Goal: Task Accomplishment & Management: Use online tool/utility

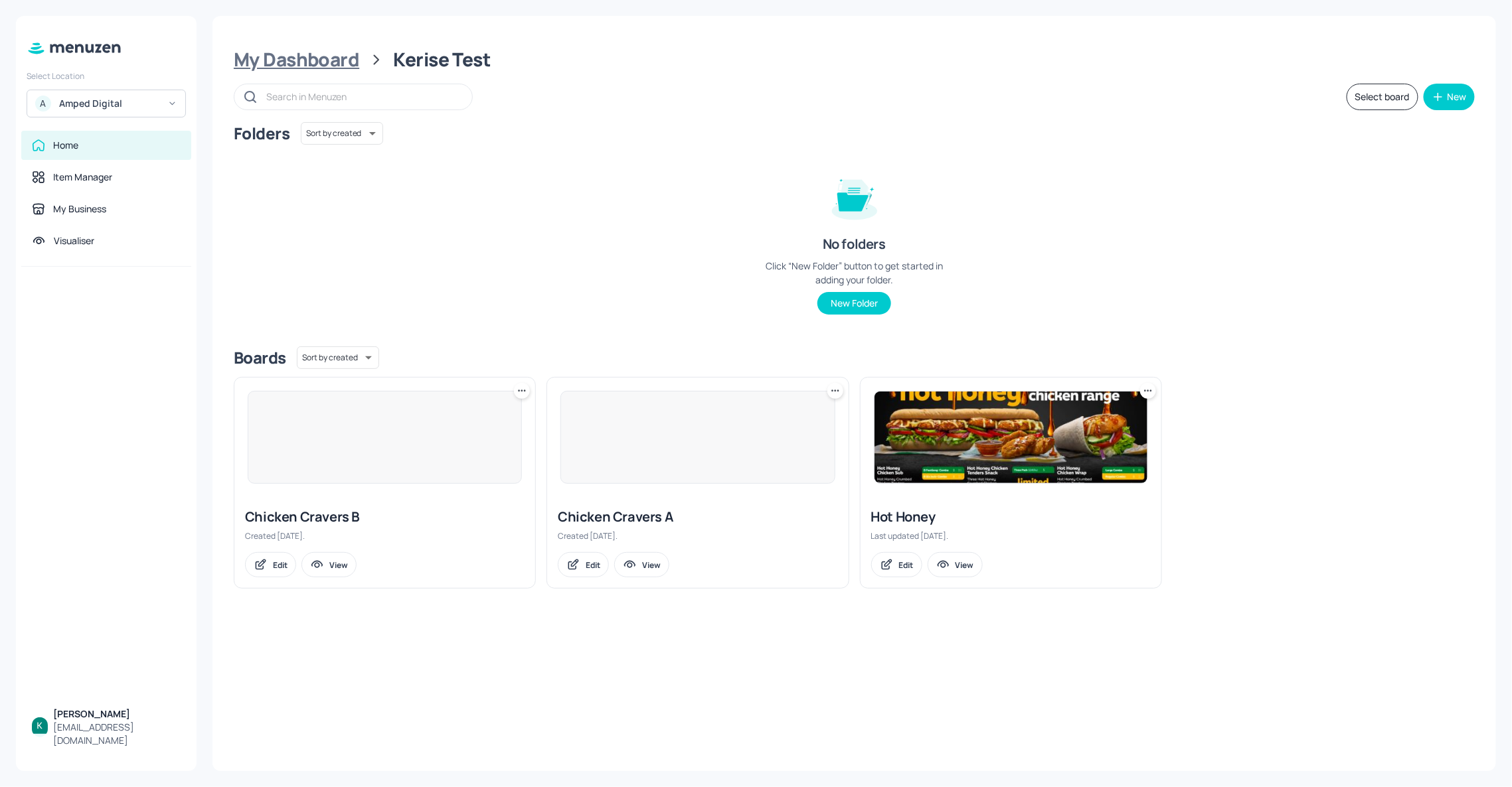
click at [262, 56] on div "My Dashboard" at bounding box center [296, 59] width 125 height 24
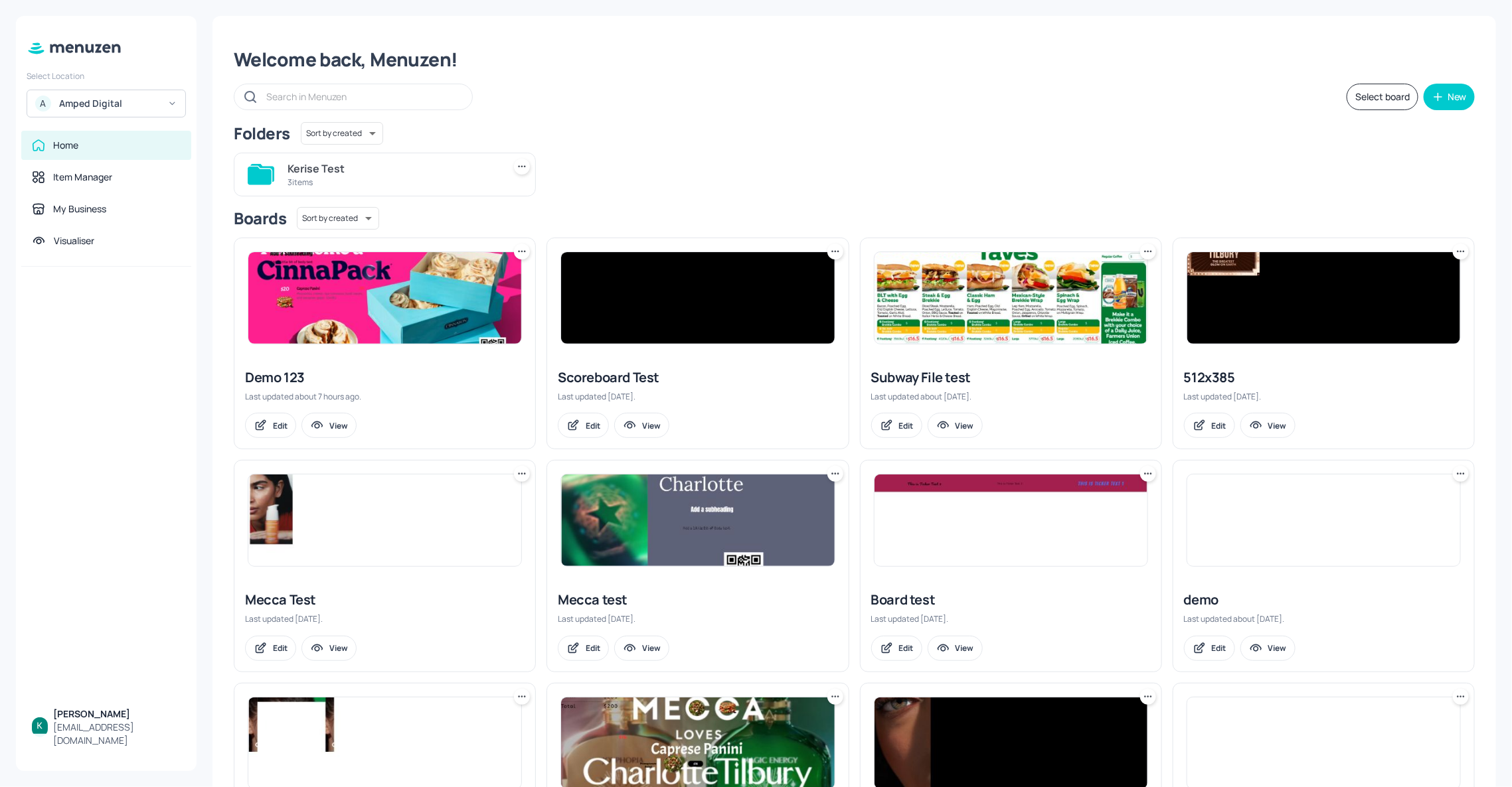
click at [127, 110] on div "Amped Digital" at bounding box center [109, 103] width 100 height 13
click at [111, 138] on div "Subway AU/[GEOGRAPHIC_DATA]" at bounding box center [118, 136] width 115 height 16
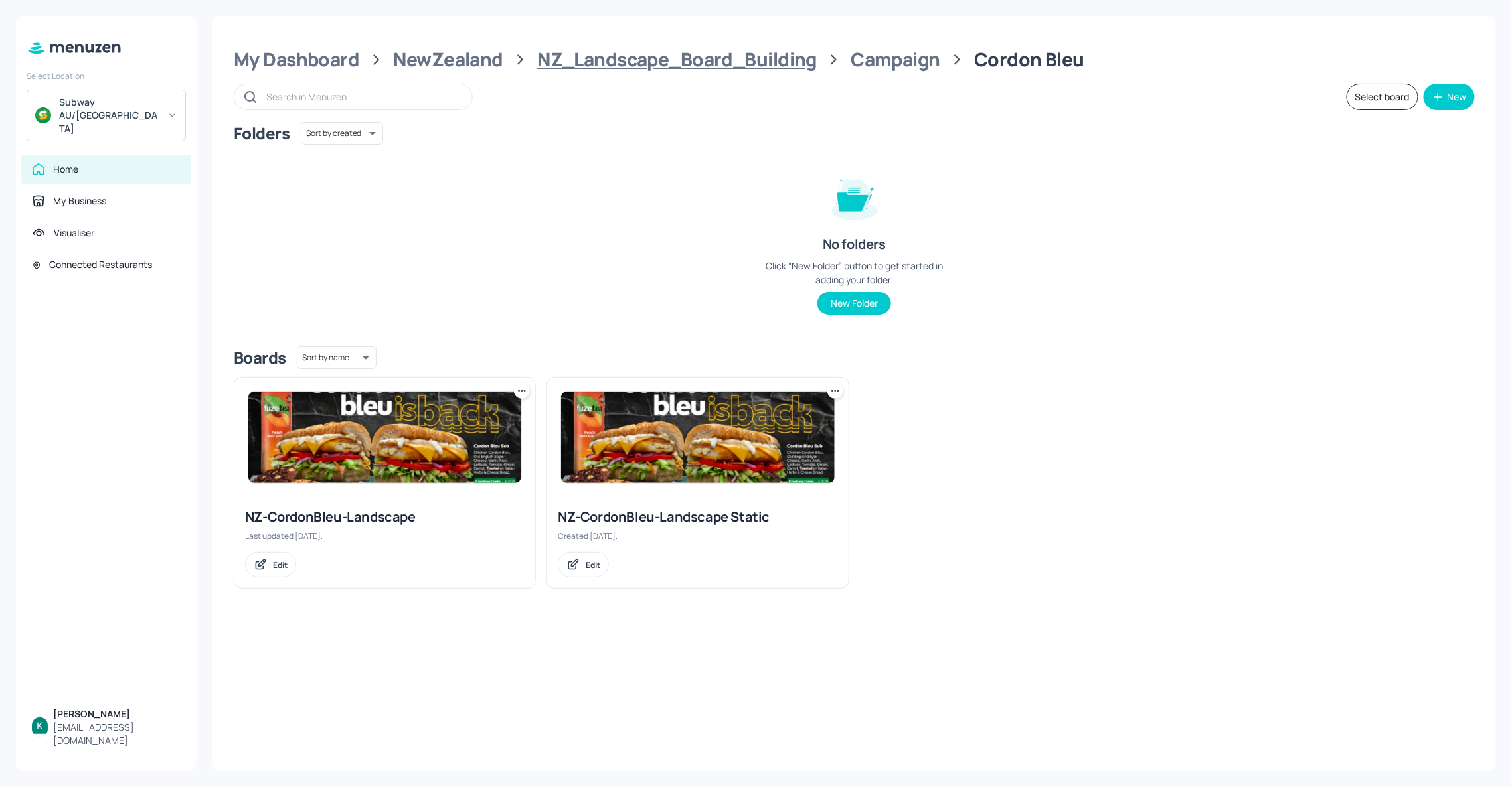
click at [698, 52] on div "NZ_Landscape_Board_Building" at bounding box center [677, 59] width 279 height 24
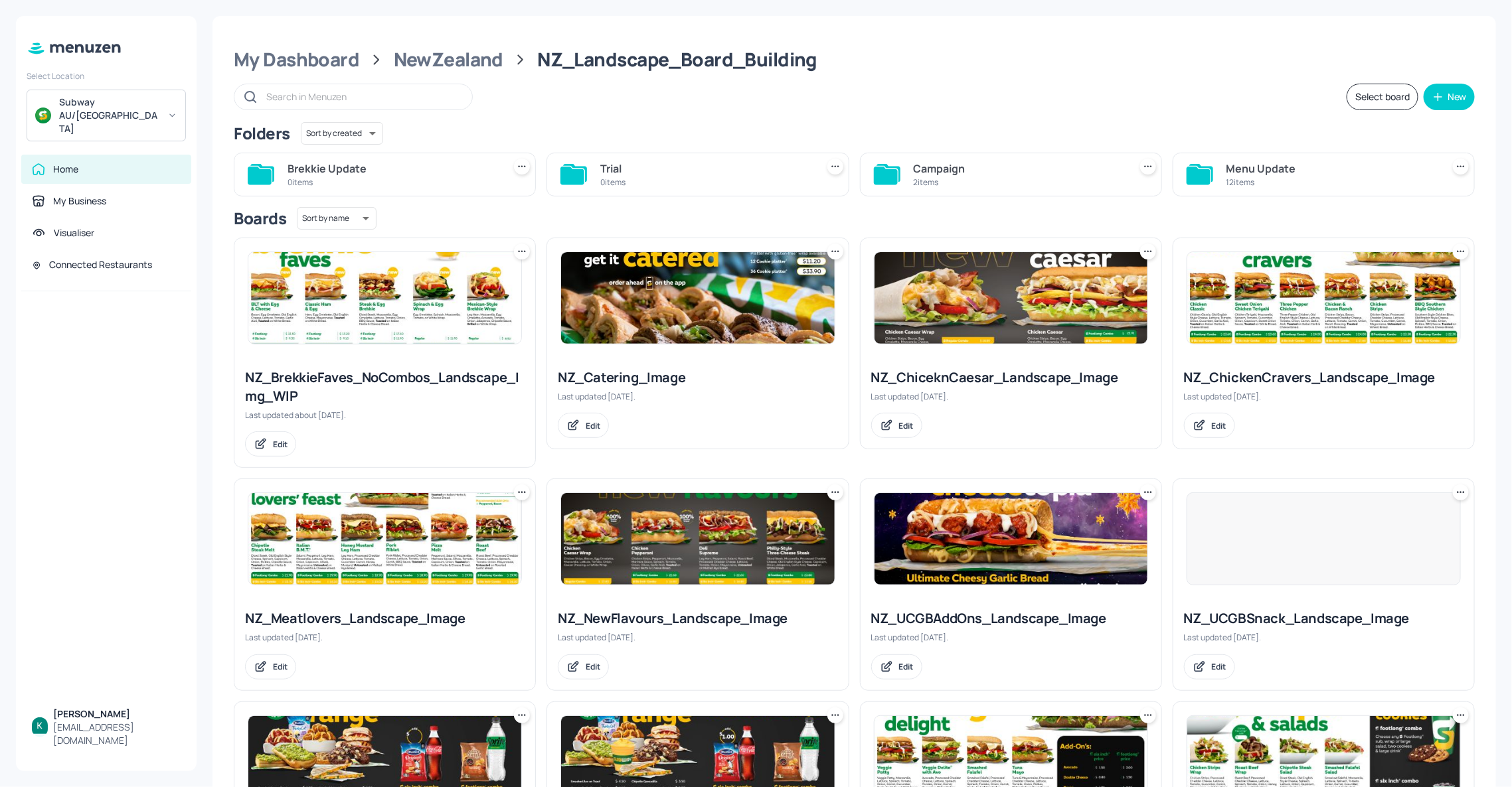
click at [985, 175] on div "Campaign" at bounding box center [1018, 168] width 211 height 16
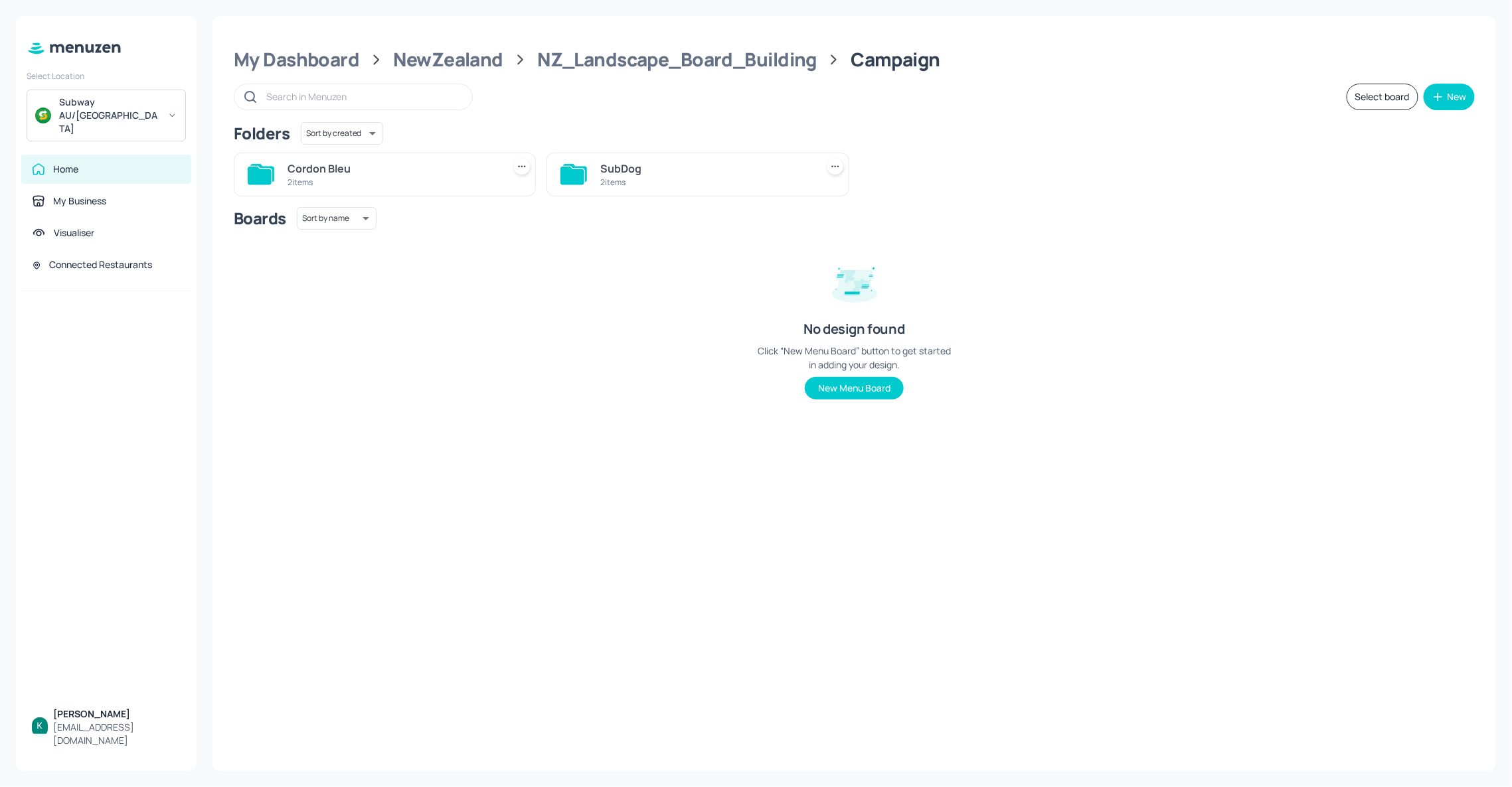
click at [469, 177] on div "2 items" at bounding box center [392, 183] width 211 height 11
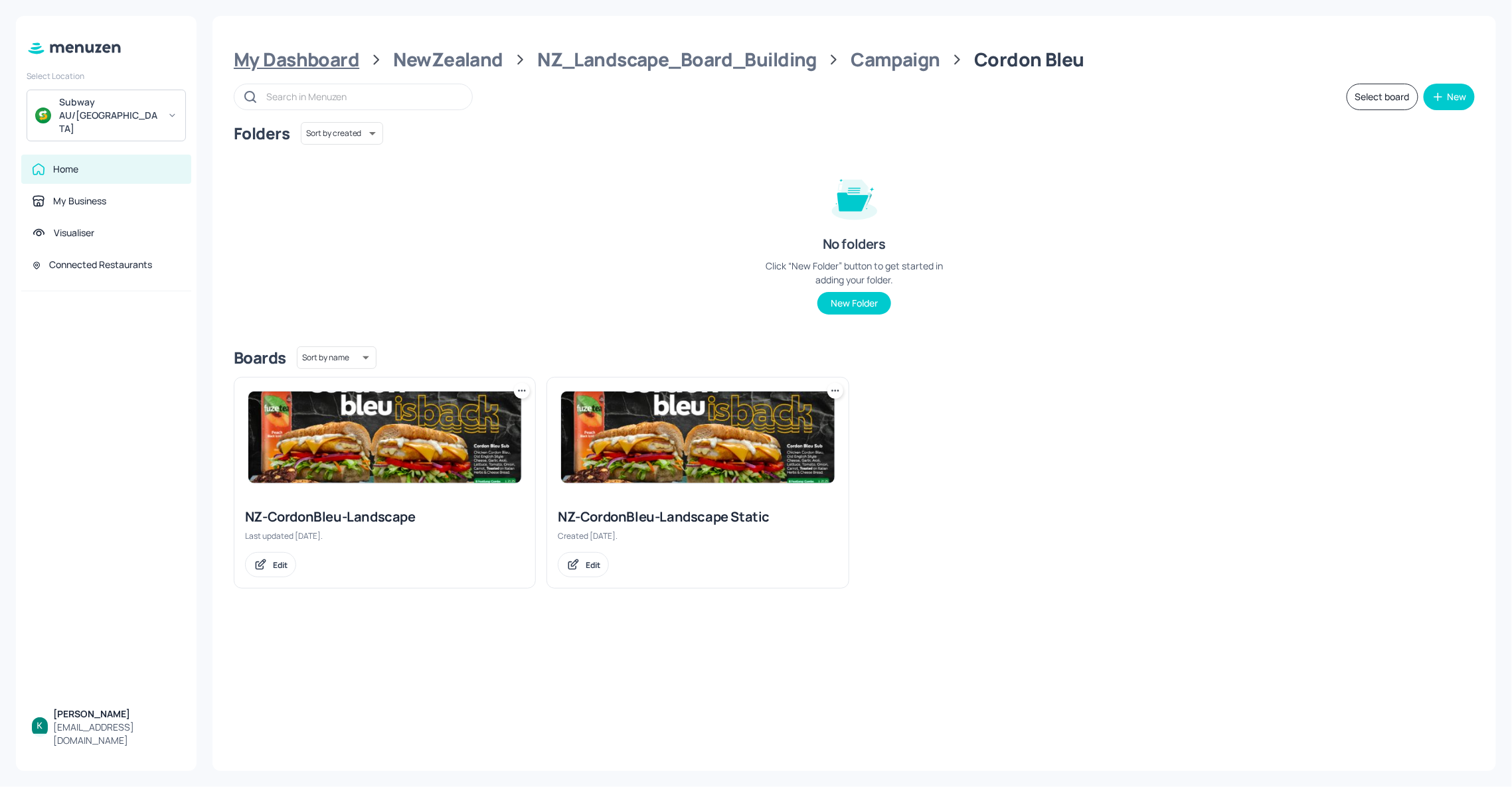
click at [330, 60] on div "My Dashboard" at bounding box center [296, 59] width 125 height 24
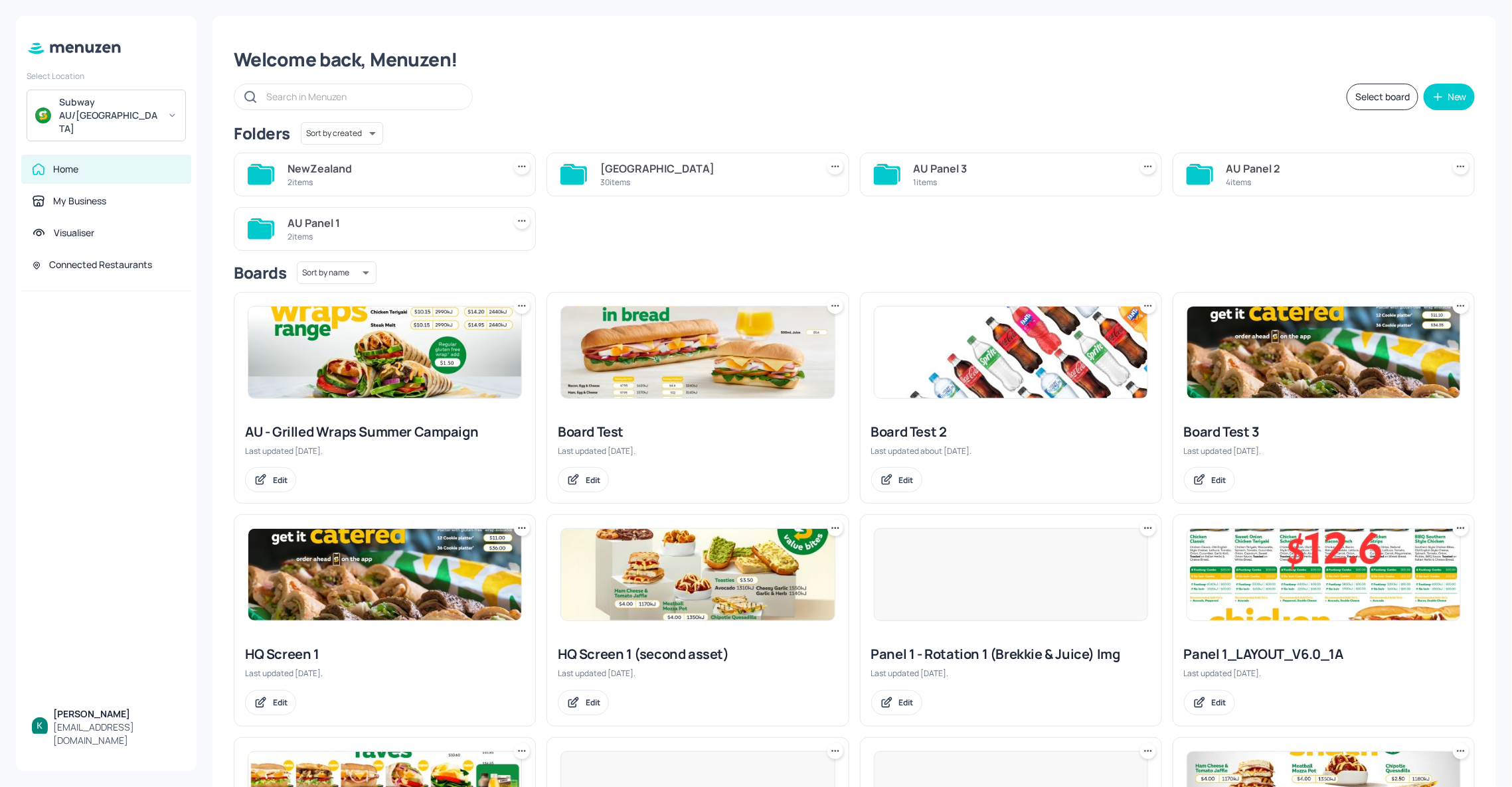
click at [645, 174] on div "[GEOGRAPHIC_DATA]" at bounding box center [705, 168] width 211 height 16
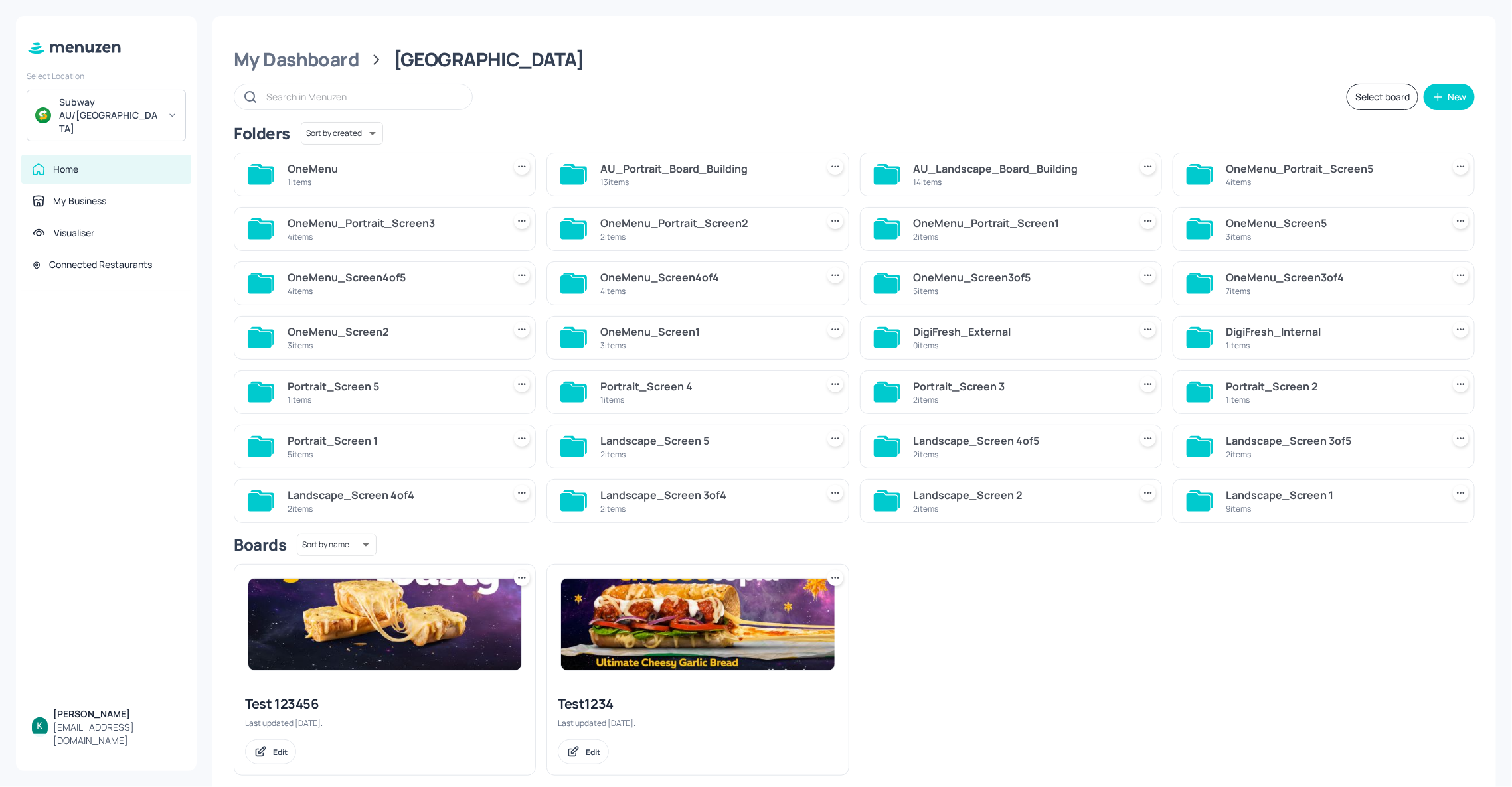
click at [645, 174] on div "AU_Portrait_Board_Building" at bounding box center [705, 168] width 211 height 16
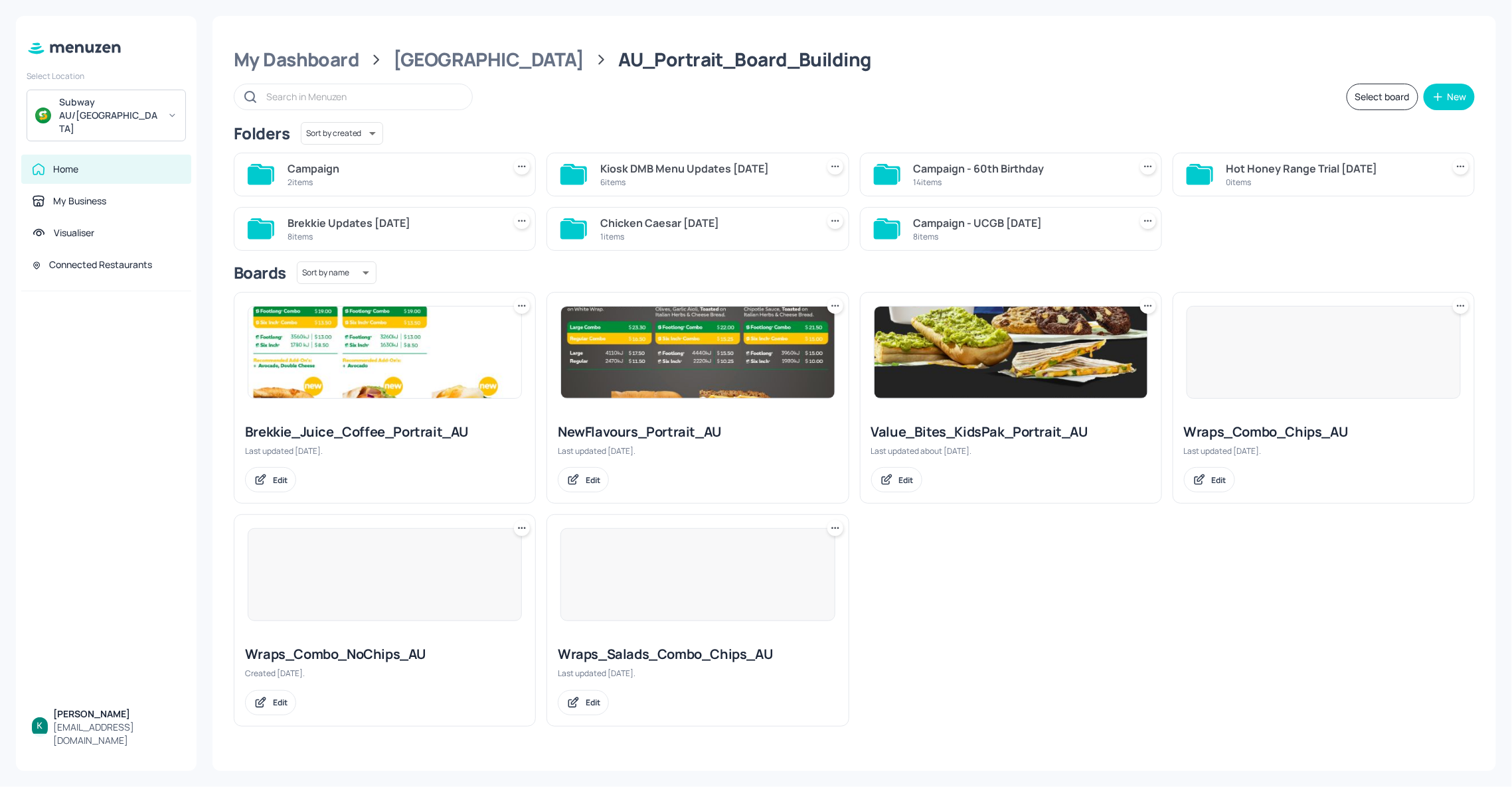
click at [432, 177] on div "2 items" at bounding box center [392, 183] width 211 height 11
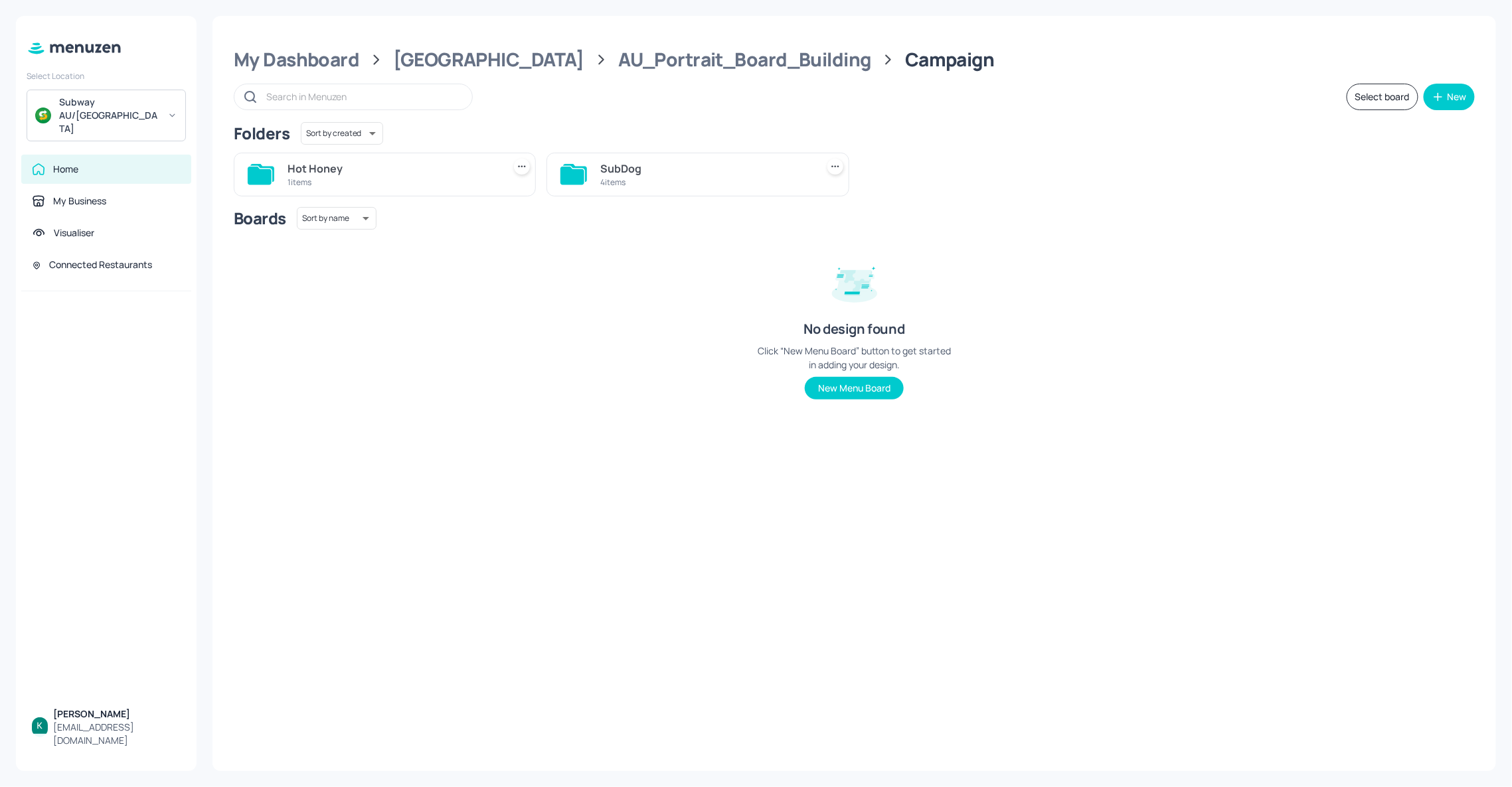
click at [437, 174] on div "Hot Honey" at bounding box center [392, 168] width 211 height 16
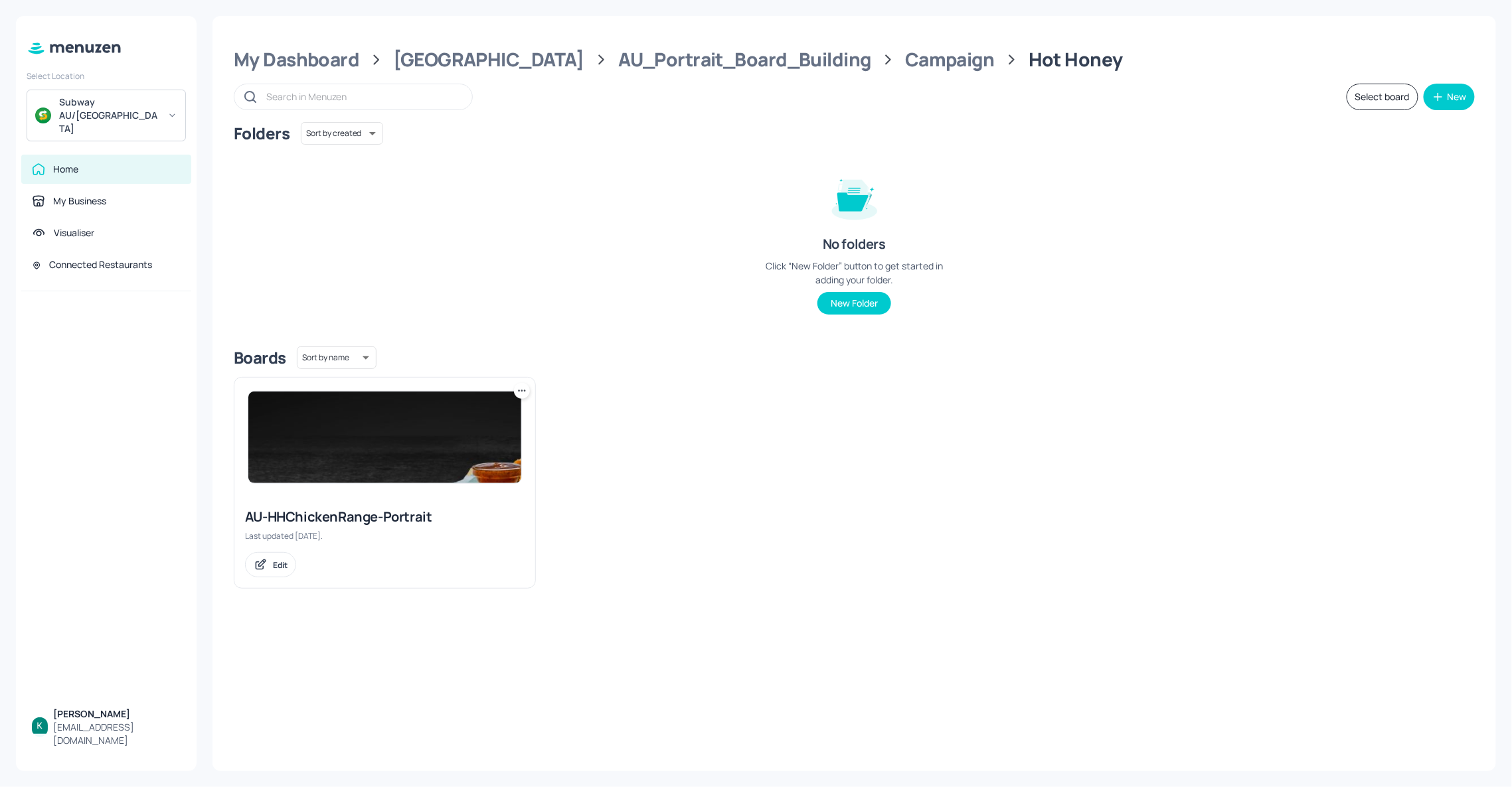
click at [392, 518] on div "AU-HHChickenRange-Portrait" at bounding box center [384, 517] width 279 height 19
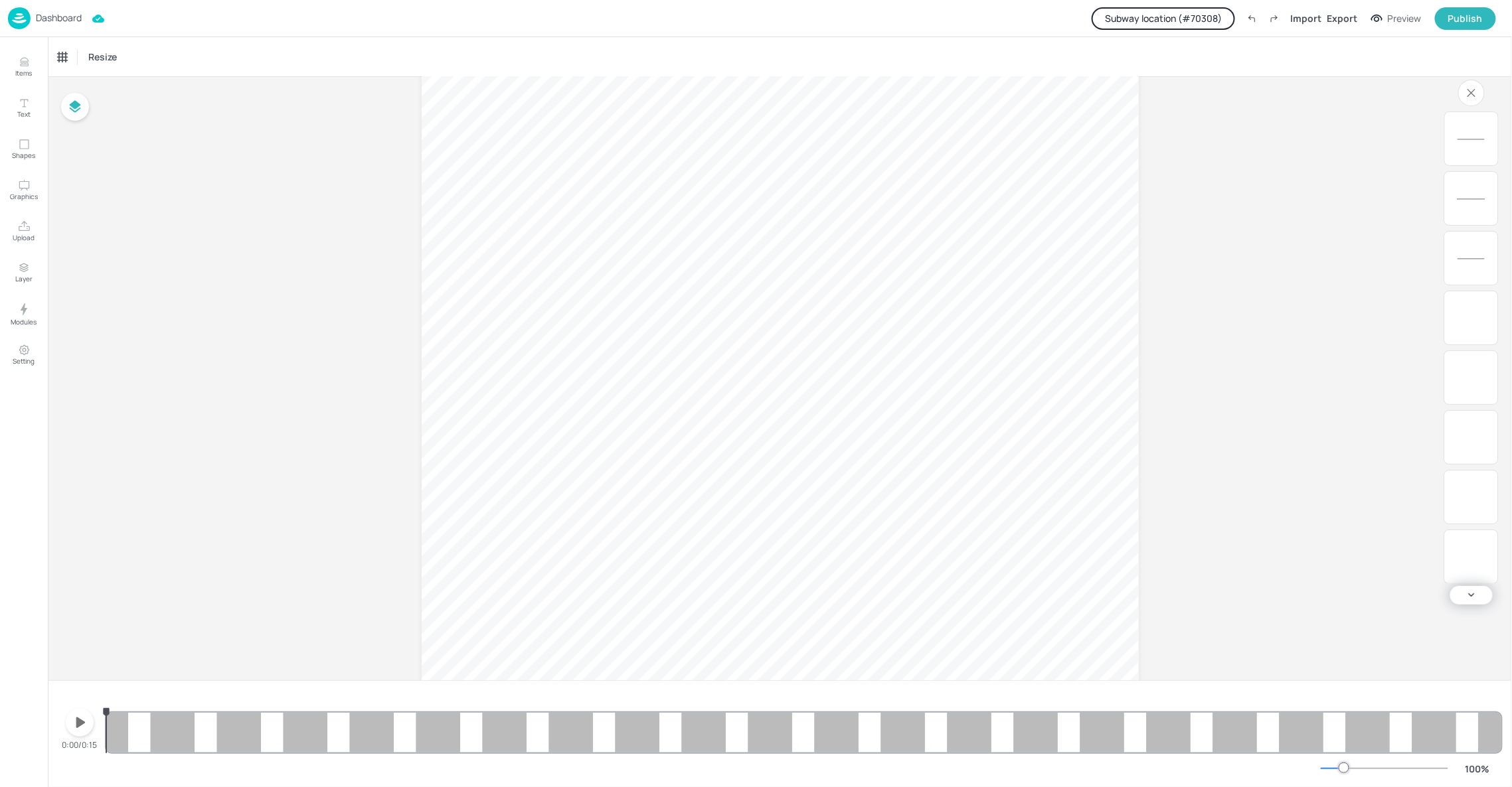
scroll to position [298, 0]
click at [78, 723] on icon "button" at bounding box center [80, 722] width 9 height 11
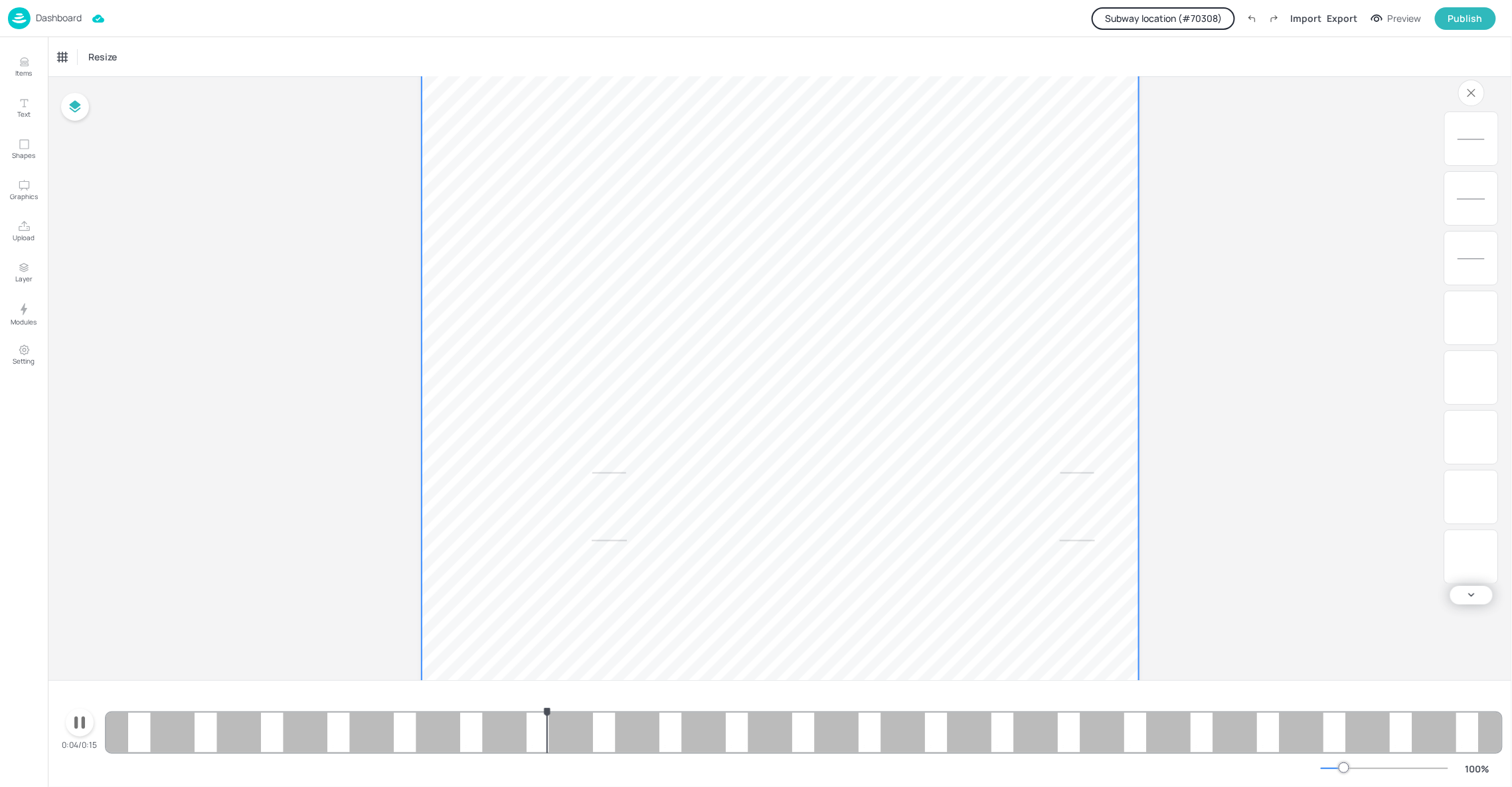
scroll to position [697, 0]
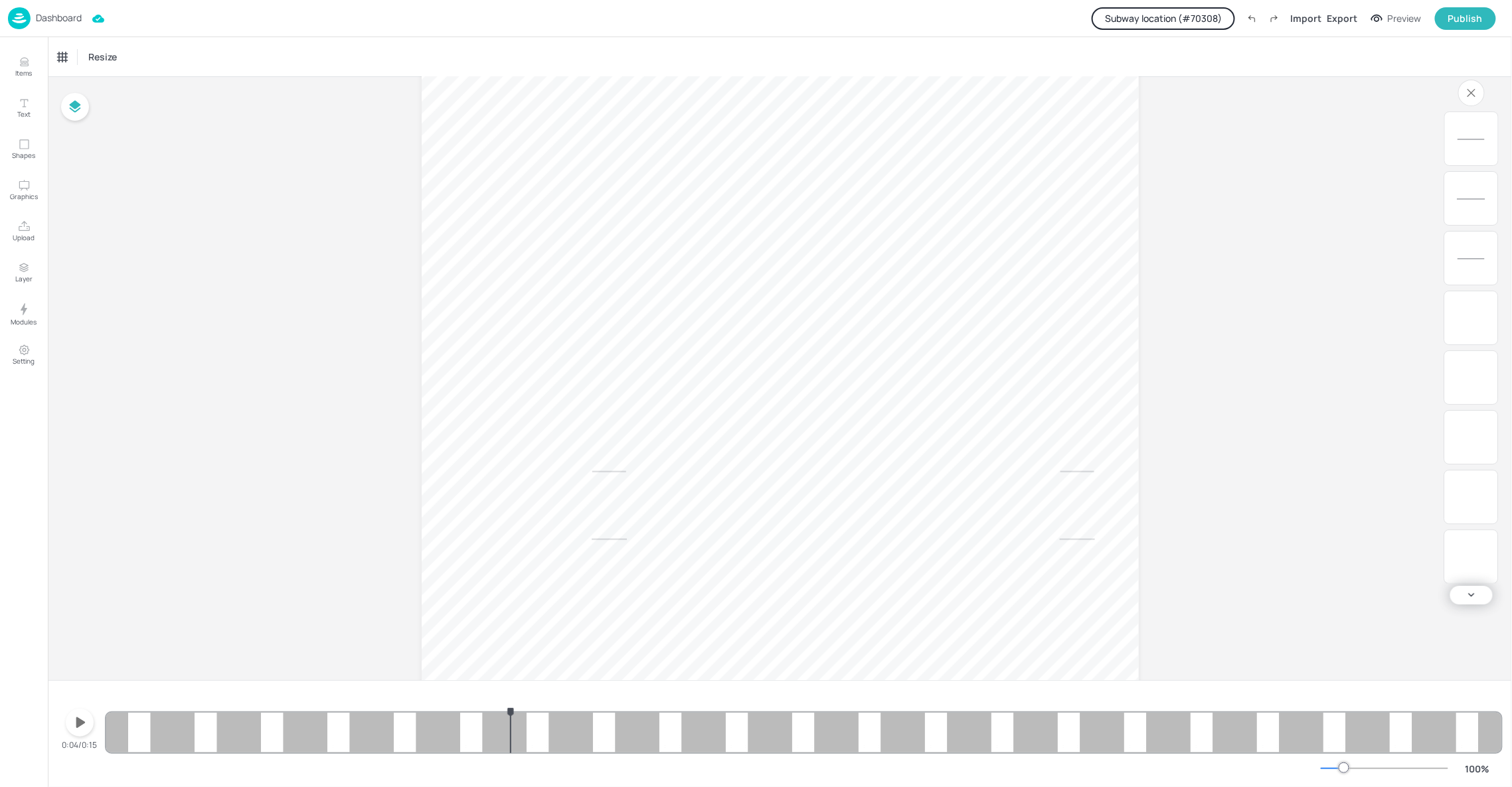
click at [510, 740] on div "10.10 10.10 15.13 4.50 10.10 15.15 15.13 10.10 15.15 10.10 10.10 15.13 4.50 10.…" at bounding box center [804, 721] width 1395 height 64
click at [213, 721] on div "10.10 10.10 15.13 4.50 10.10 15.15 15.13 10.10 15.15 10.10 10.10 15.13 4.50 10.…" at bounding box center [804, 721] width 1395 height 64
click at [82, 719] on icon "button" at bounding box center [79, 723] width 21 height 21
click at [82, 719] on icon "button" at bounding box center [79, 723] width 11 height 12
click at [1204, 21] on button "Subway location (# 70308 )" at bounding box center [1163, 19] width 143 height 23
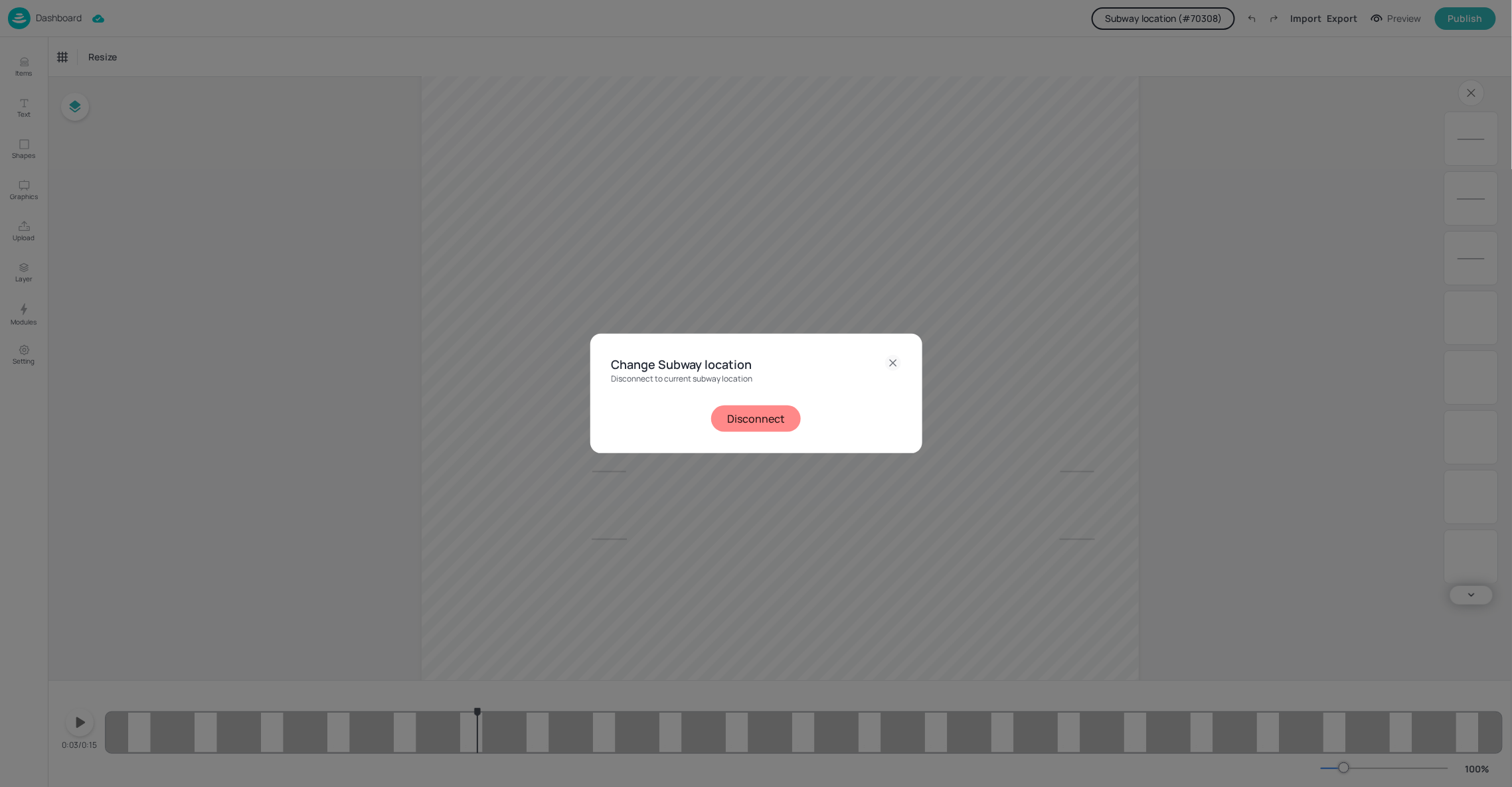
click at [781, 415] on button "Disconnect" at bounding box center [755, 418] width 89 height 26
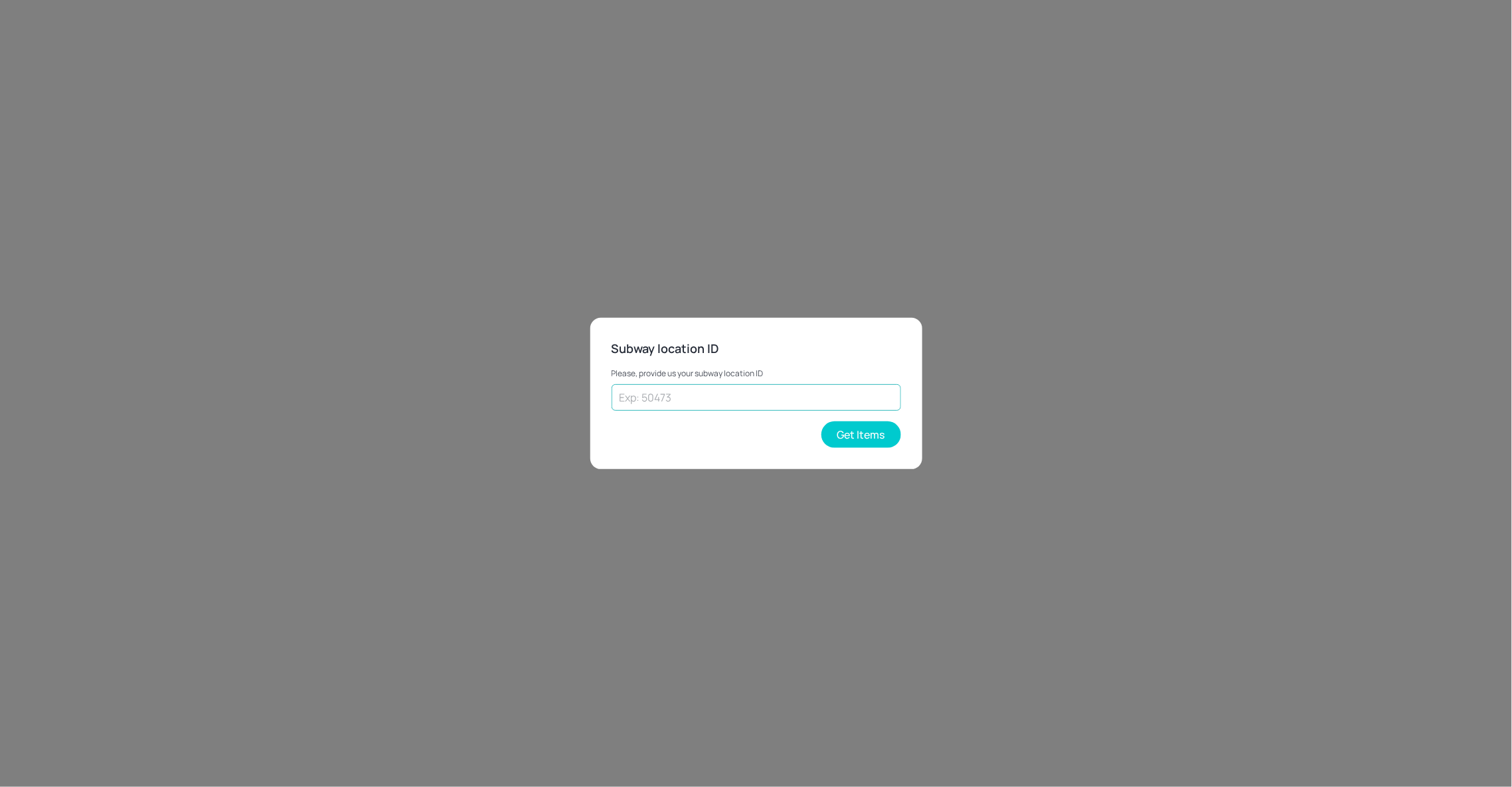
click at [856, 404] on input "text" at bounding box center [756, 397] width 289 height 26
type input "43262"
click at [865, 436] on button "Get Items" at bounding box center [861, 435] width 79 height 26
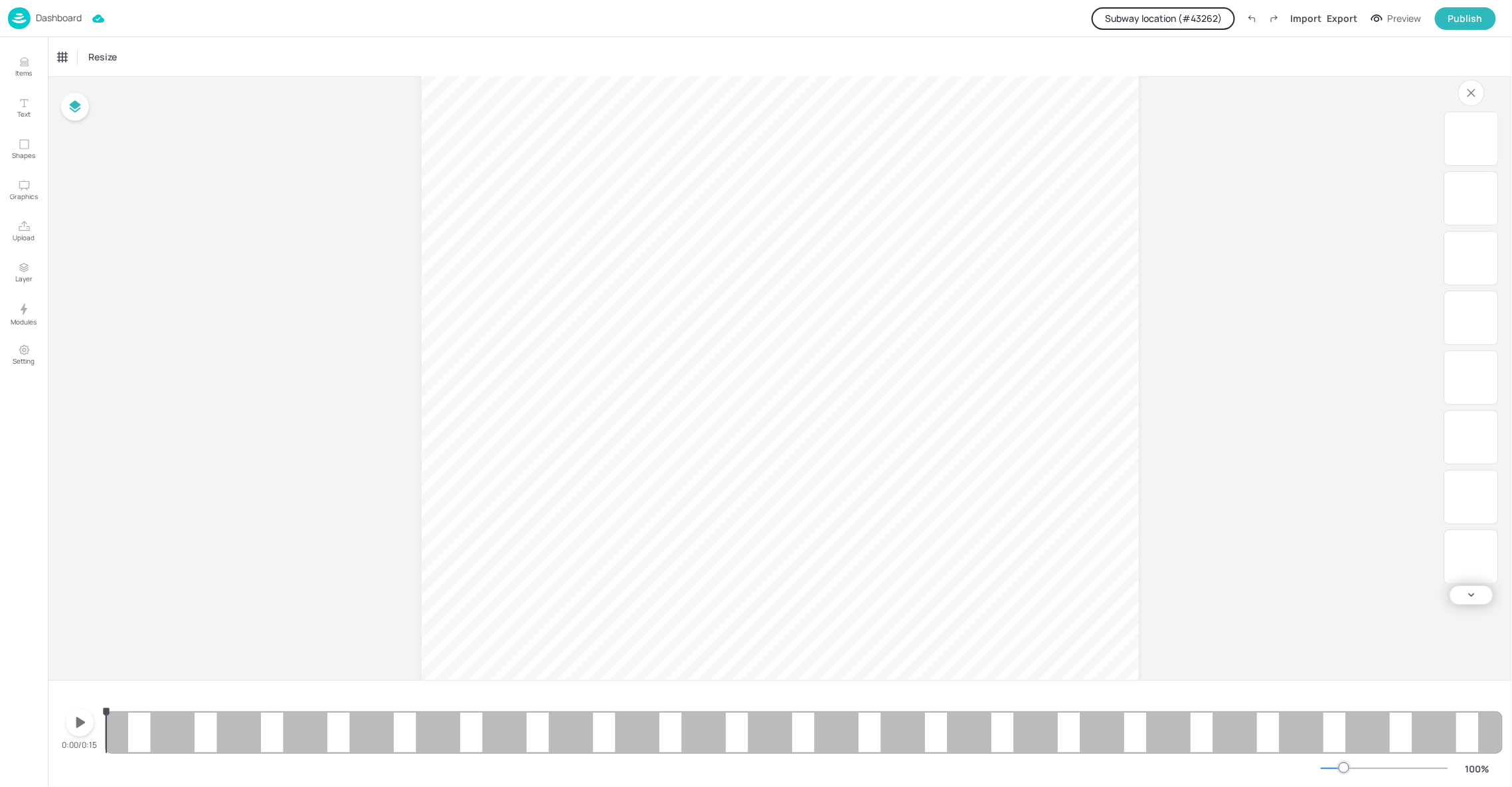
click at [78, 717] on icon "button" at bounding box center [79, 723] width 21 height 21
click at [81, 721] on icon "button" at bounding box center [79, 723] width 21 height 21
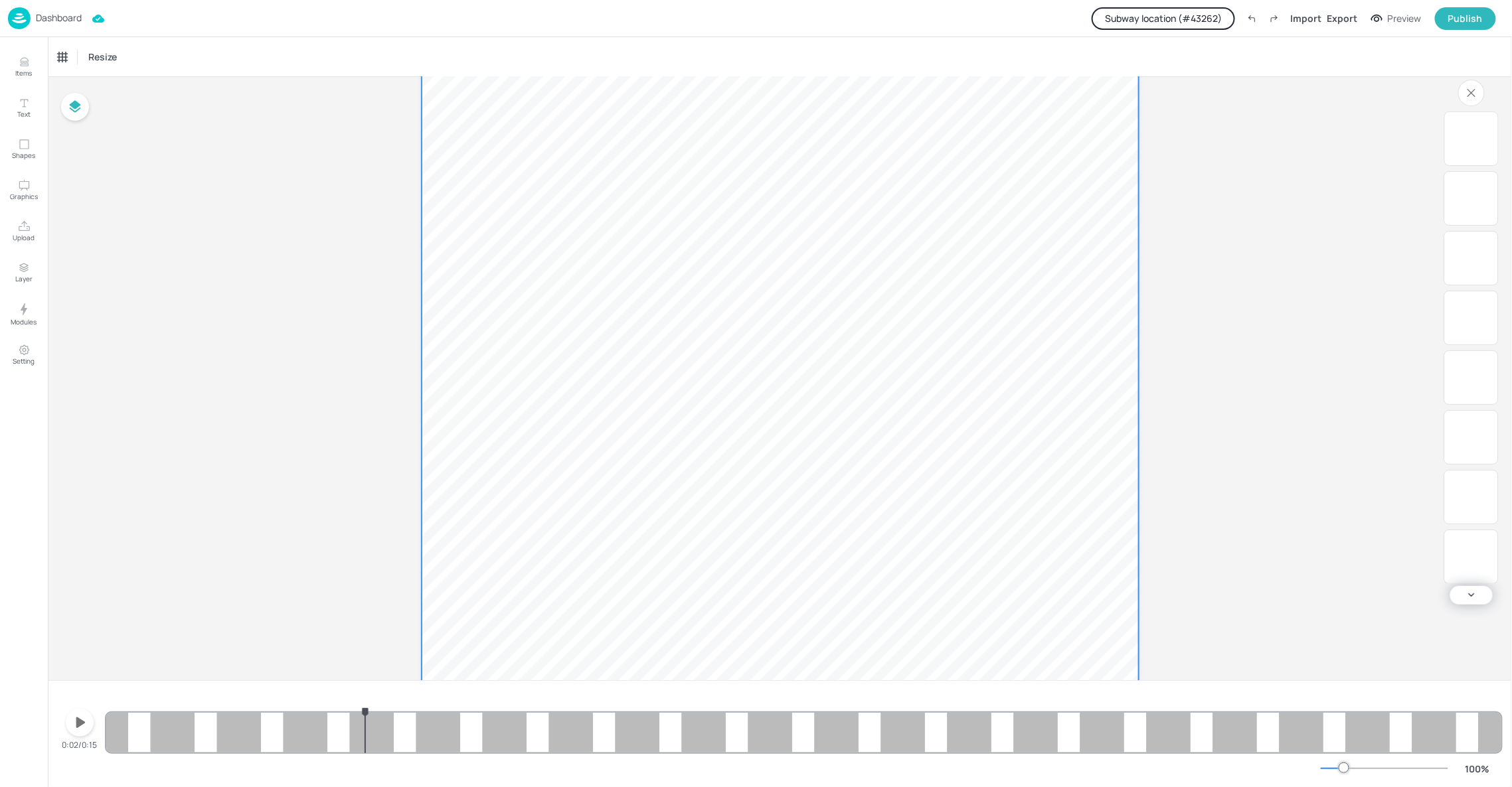
scroll to position [0, 0]
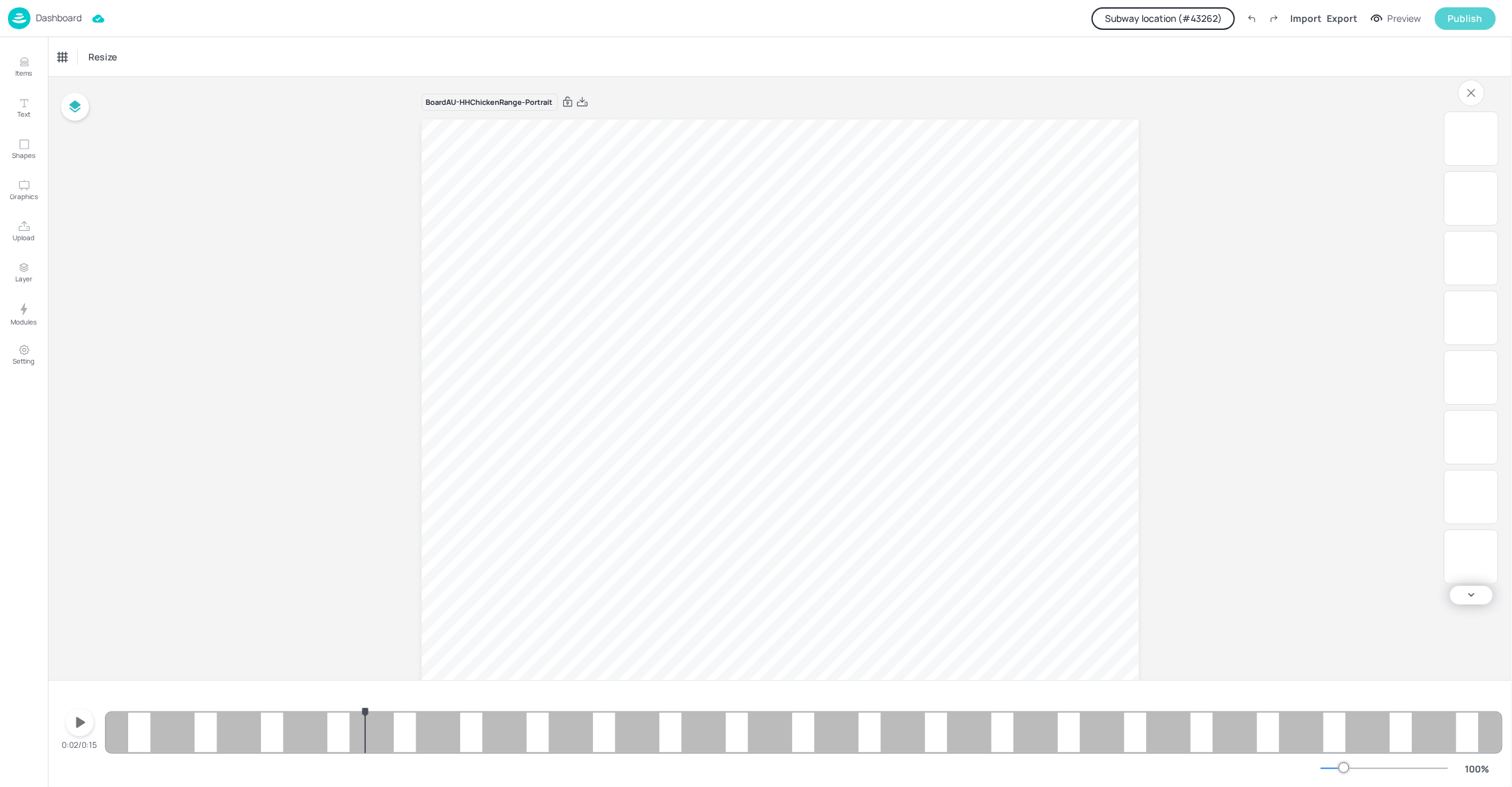
click at [1475, 15] on div "Publish" at bounding box center [1465, 19] width 34 height 15
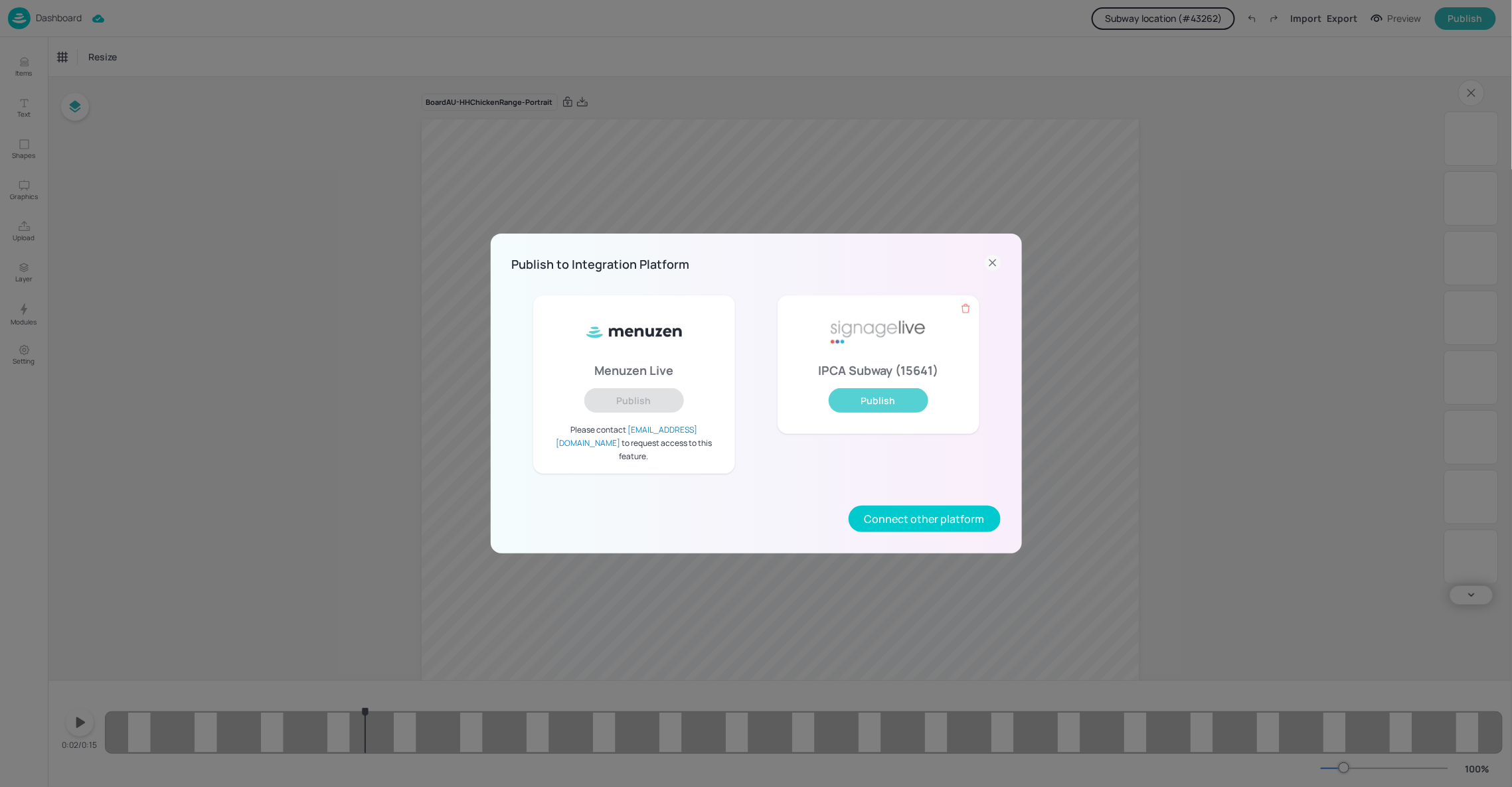
click at [898, 405] on button "Publish" at bounding box center [879, 400] width 100 height 25
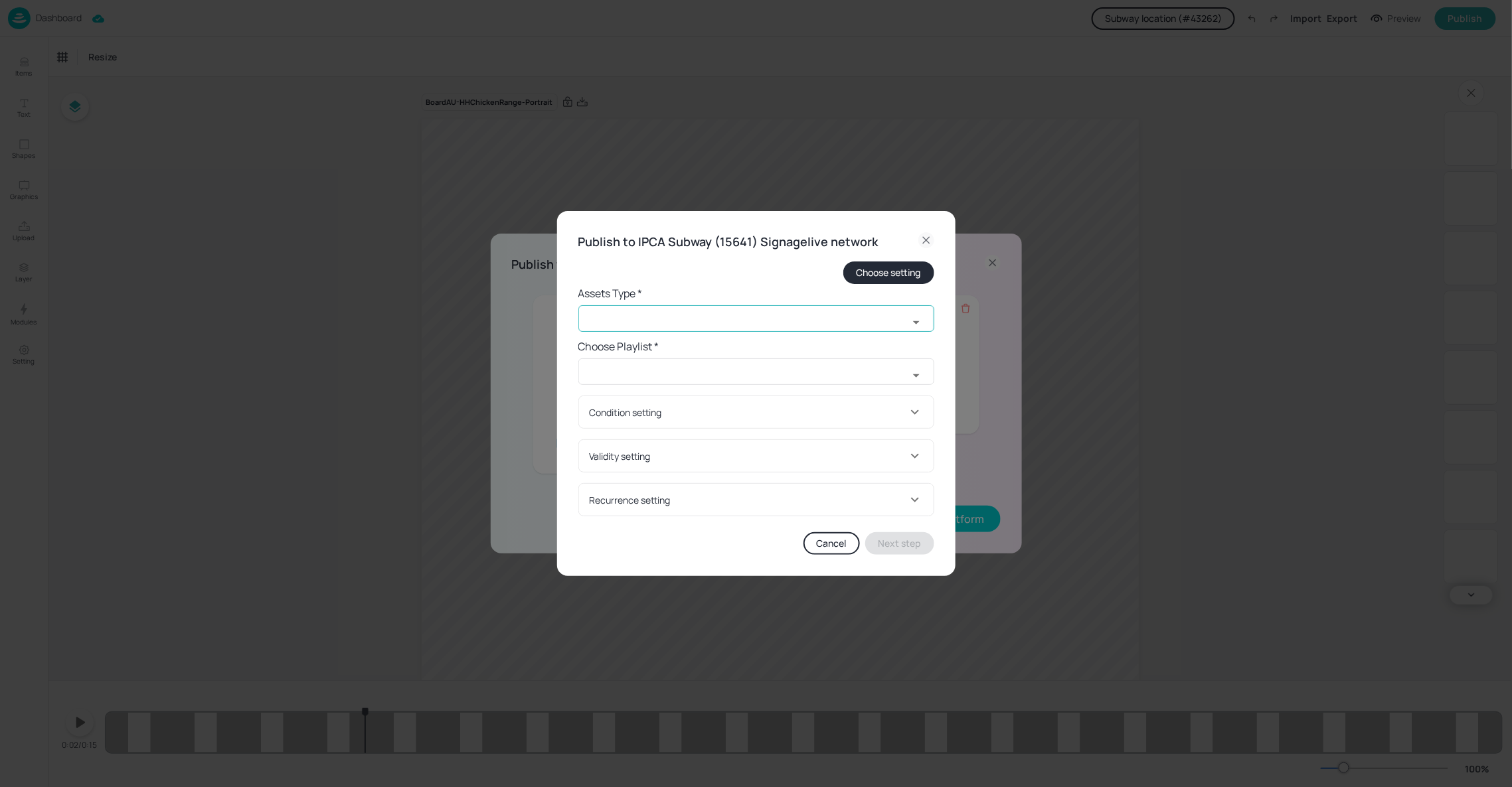
click at [726, 321] on input "text" at bounding box center [743, 319] width 330 height 26
click at [659, 345] on li "widget" at bounding box center [756, 348] width 356 height 22
type input "widget"
click at [650, 364] on input "text" at bounding box center [743, 372] width 330 height 26
paste input "AU-Menuzen-Kiosk-Playlist-1of2"
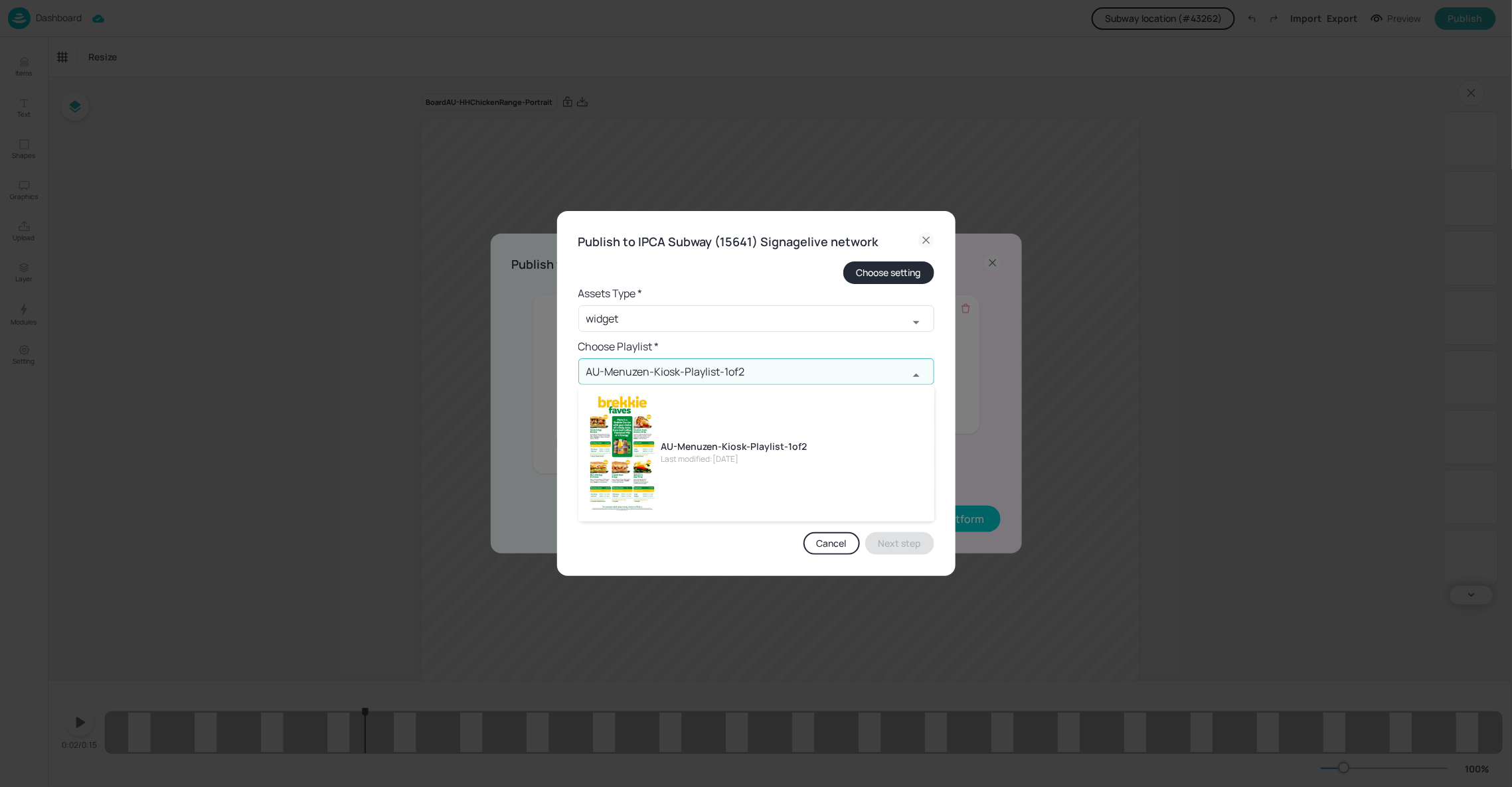
click at [675, 436] on li "AU-Menuzen-Kiosk-Playlist-1of2 Last modified: 29 days ago" at bounding box center [756, 454] width 356 height 126
type input "AU-Menuzen-Kiosk-Playlist-1of2"
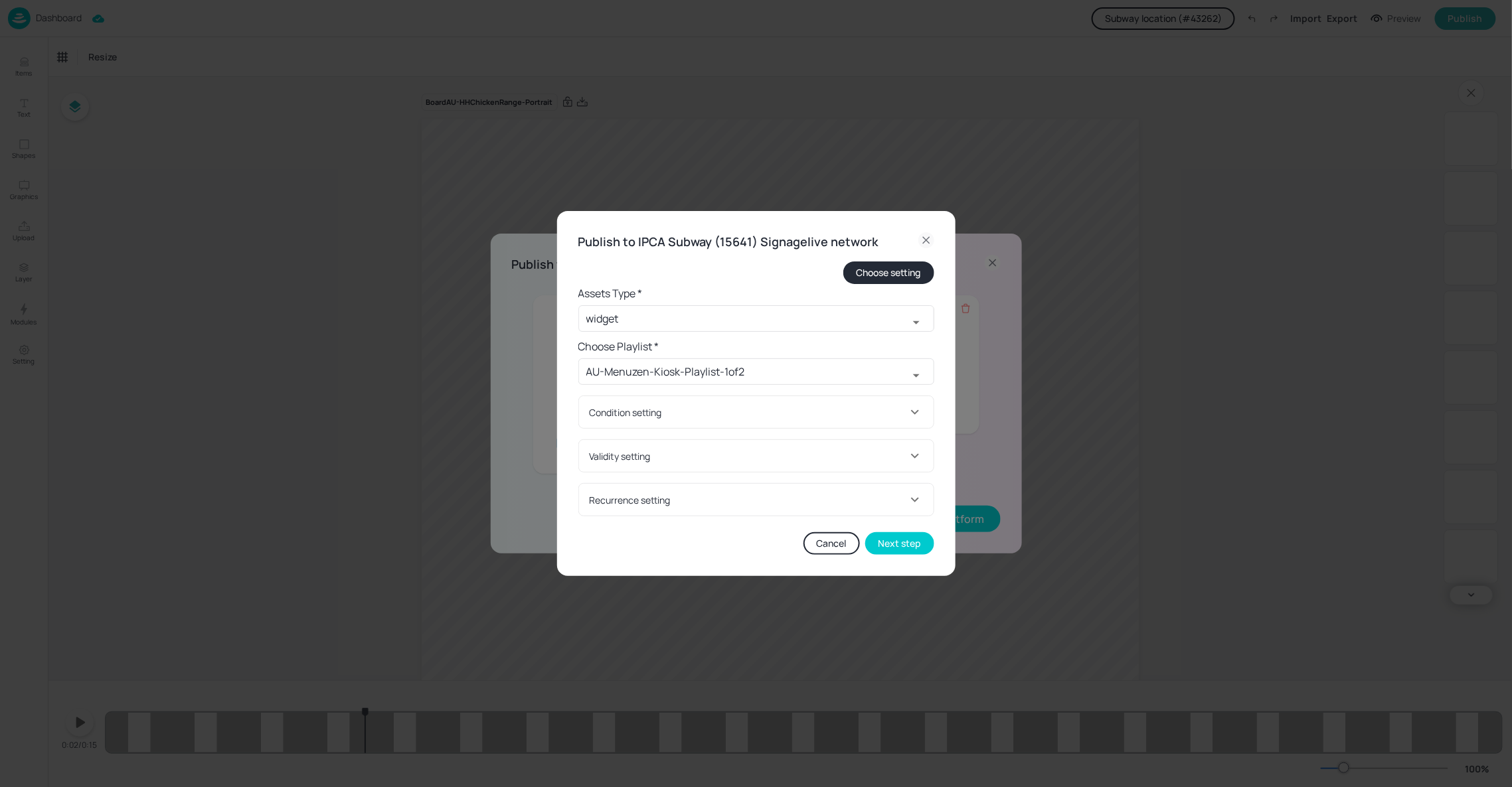
click at [804, 423] on div "Condition setting" at bounding box center [756, 412] width 355 height 32
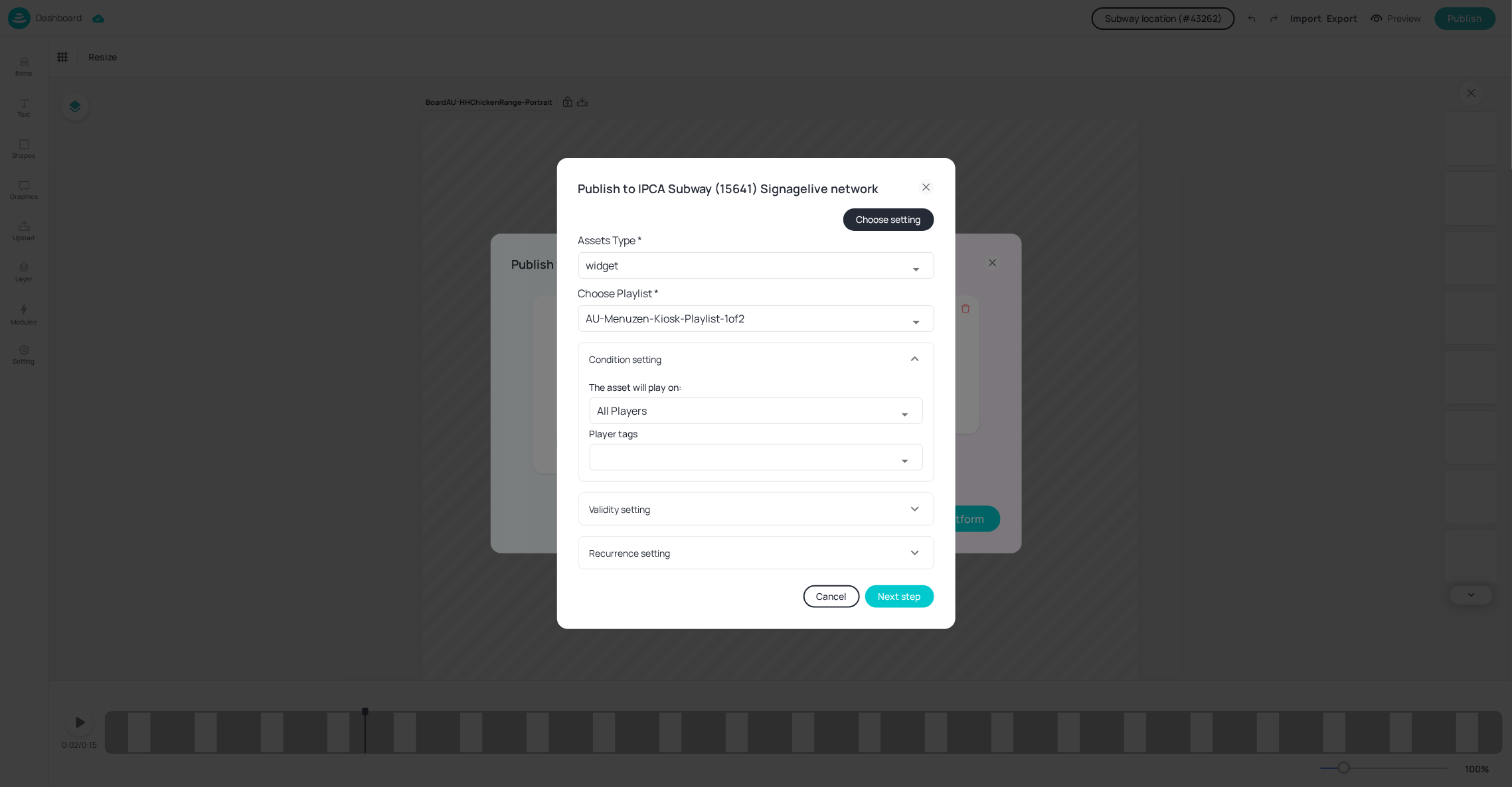
click at [842, 368] on div "Condition setting" at bounding box center [756, 359] width 355 height 32
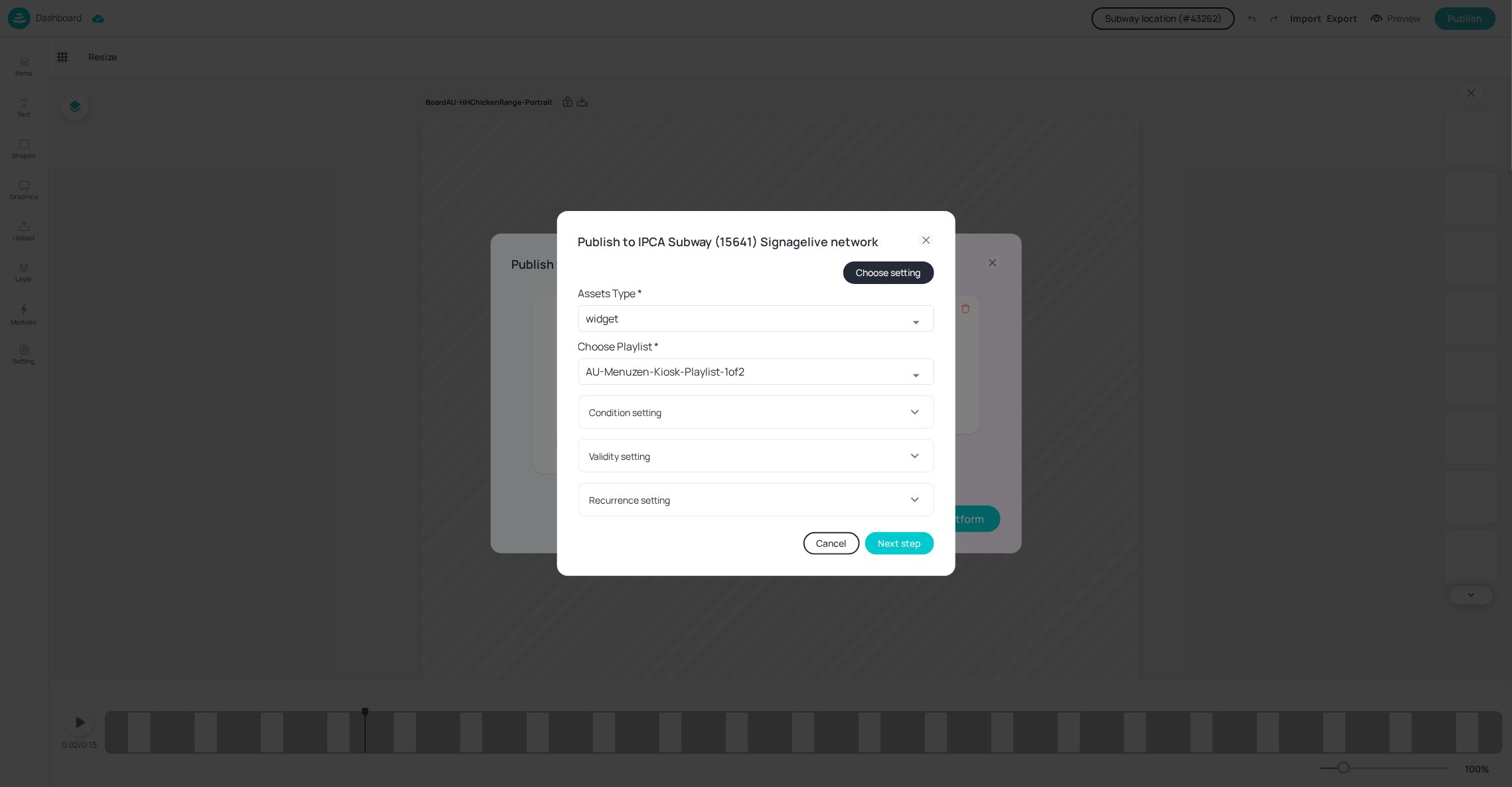
click at [774, 456] on div "Validity setting" at bounding box center [748, 456] width 317 height 14
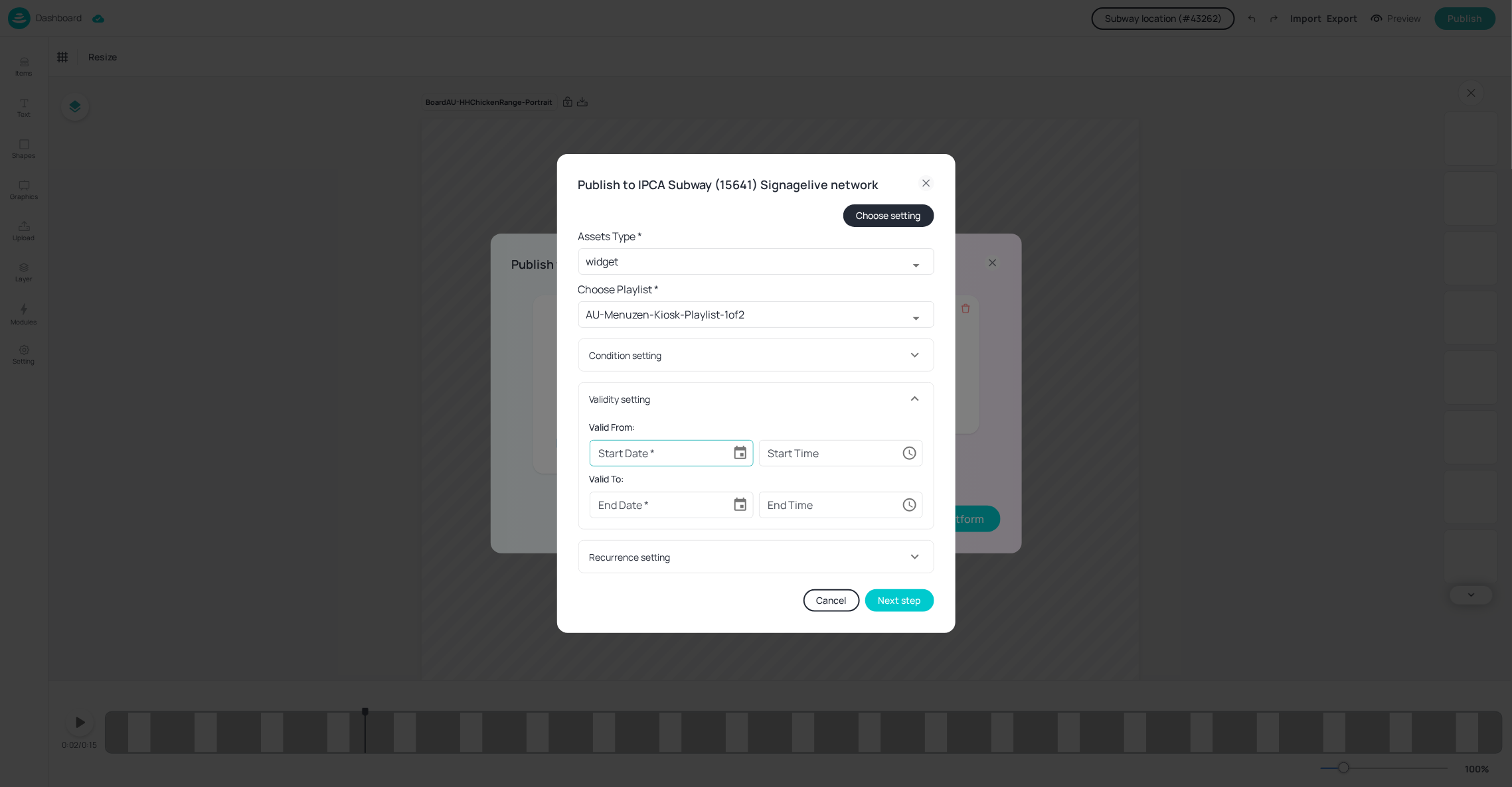
click at [738, 453] on icon "Choose date" at bounding box center [740, 453] width 16 height 16
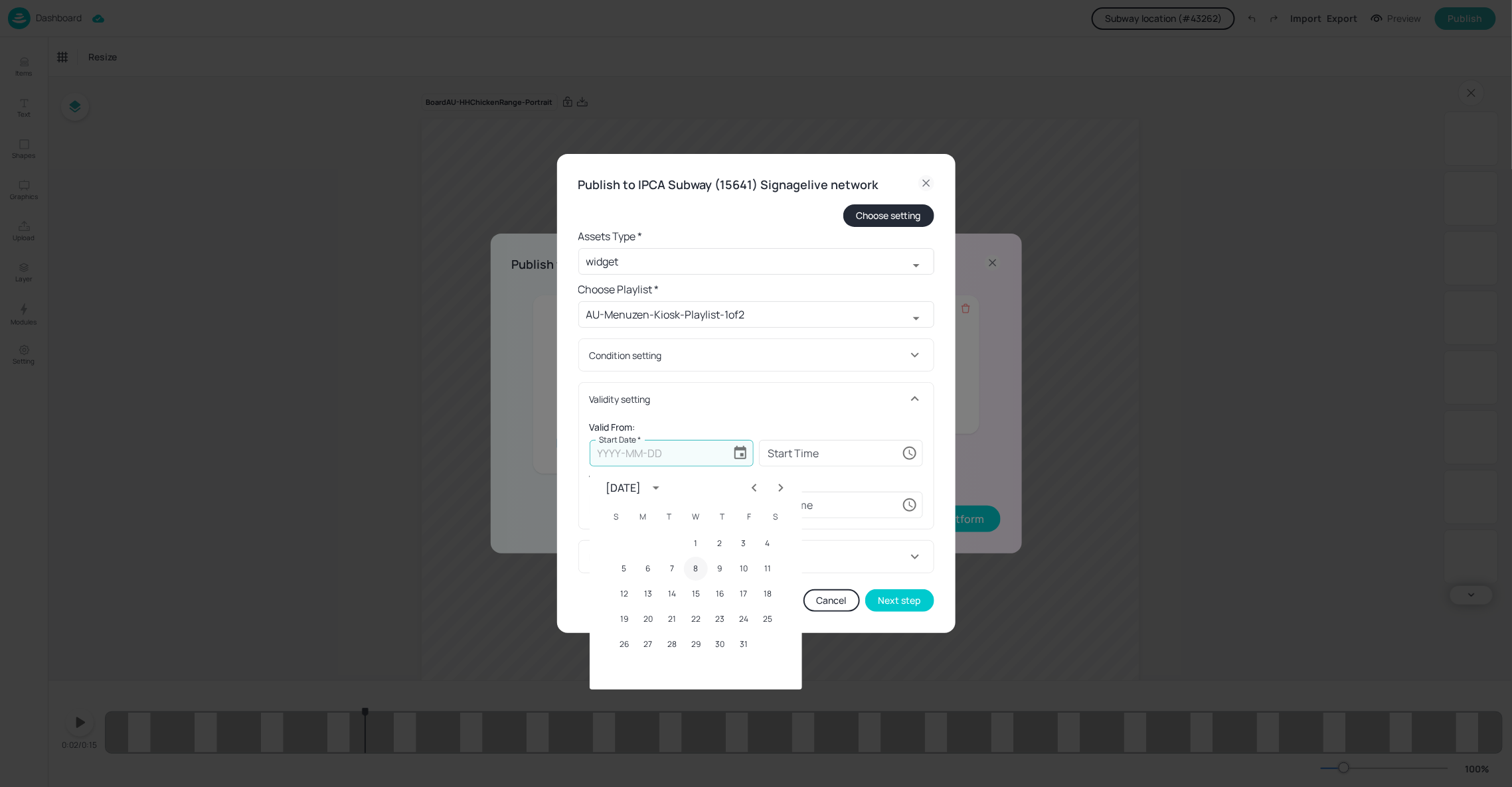
click at [688, 565] on button "8" at bounding box center [695, 568] width 24 height 24
type input "2025-10-08"
type input "00:00:00"
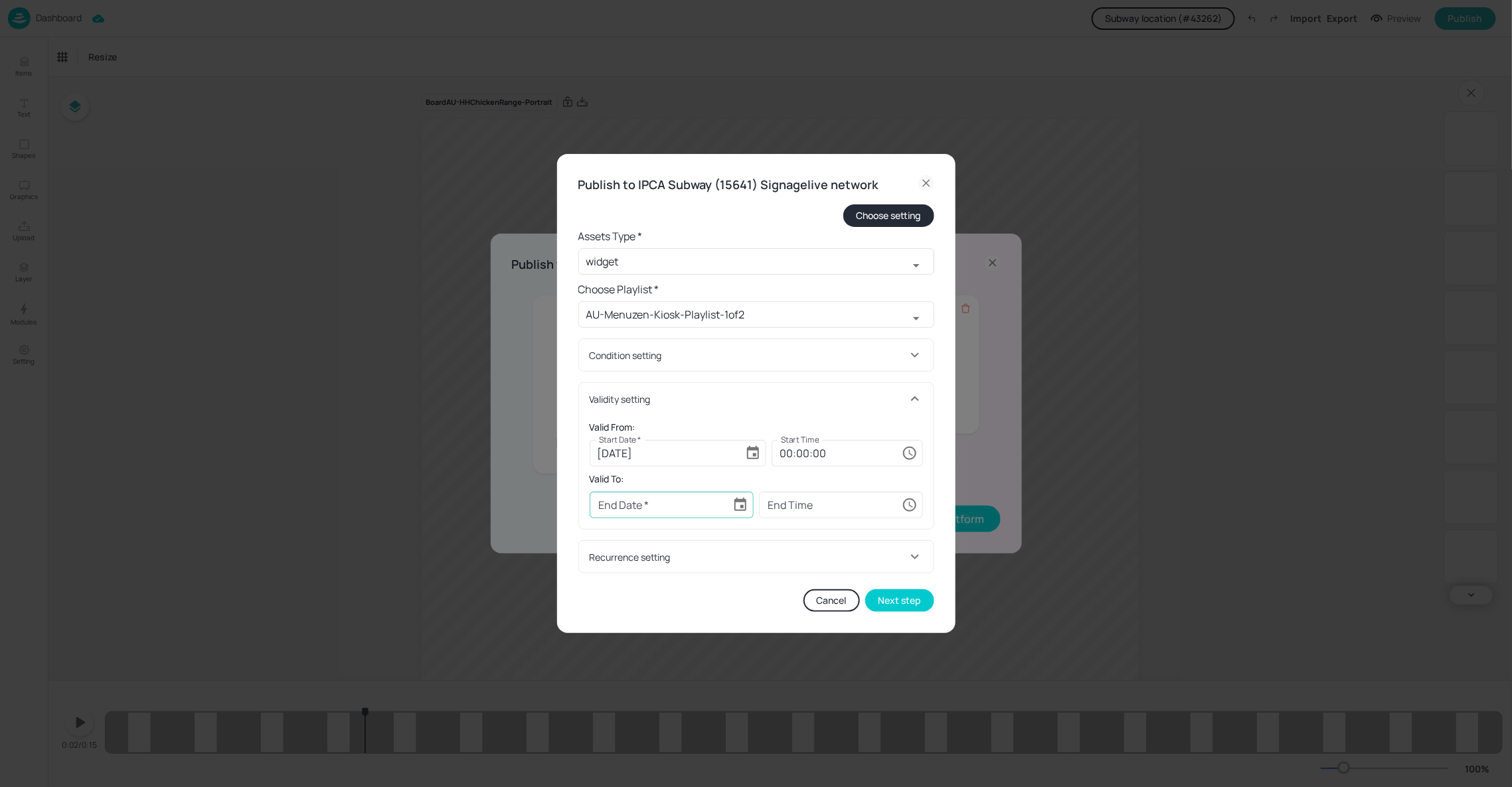
click at [738, 508] on icon "Choose date" at bounding box center [740, 504] width 16 height 16
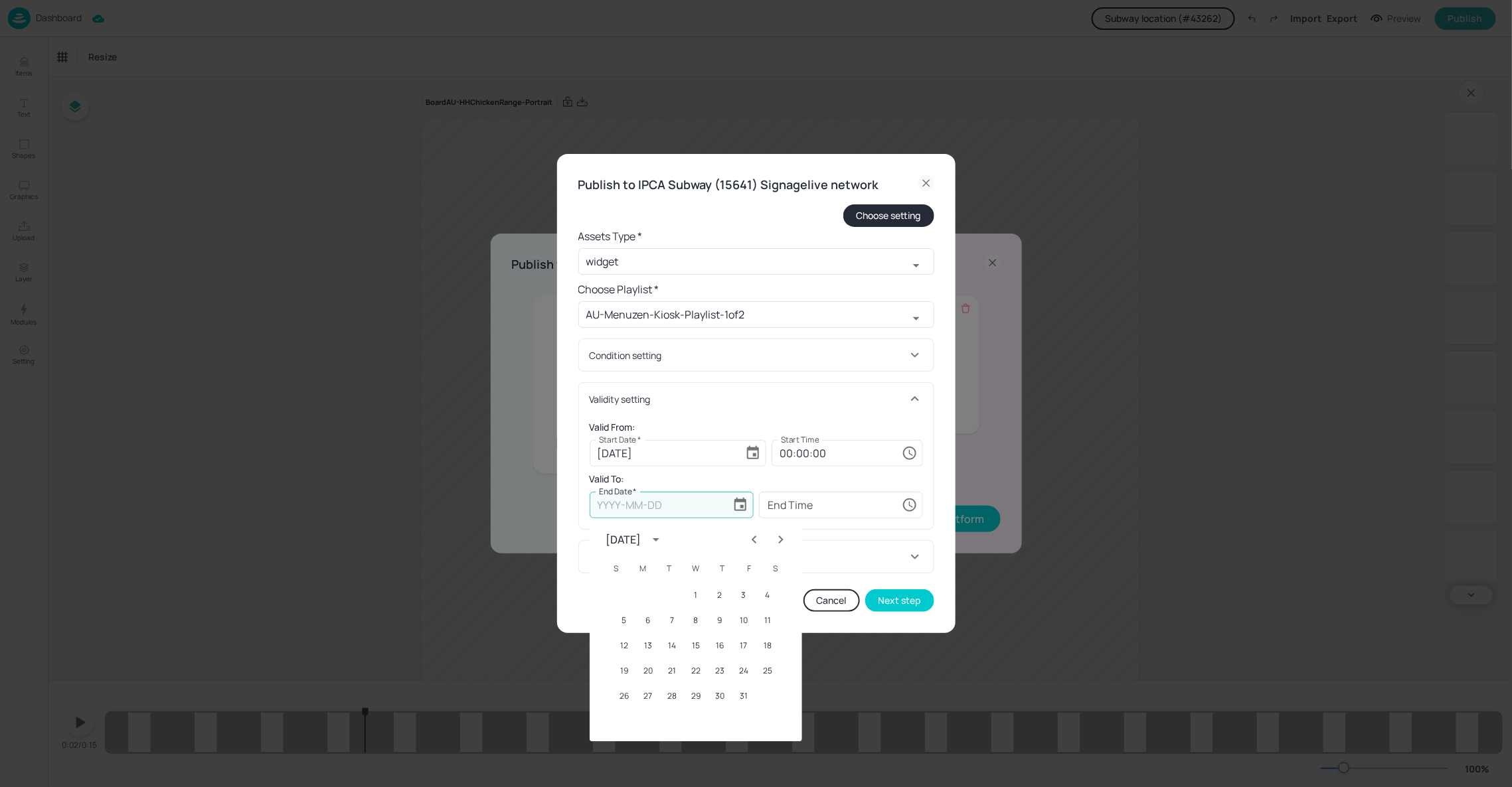
click at [776, 536] on icon "Next month" at bounding box center [781, 539] width 16 height 16
click at [624, 675] on button "16" at bounding box center [623, 671] width 24 height 24
type input "2025-11-16"
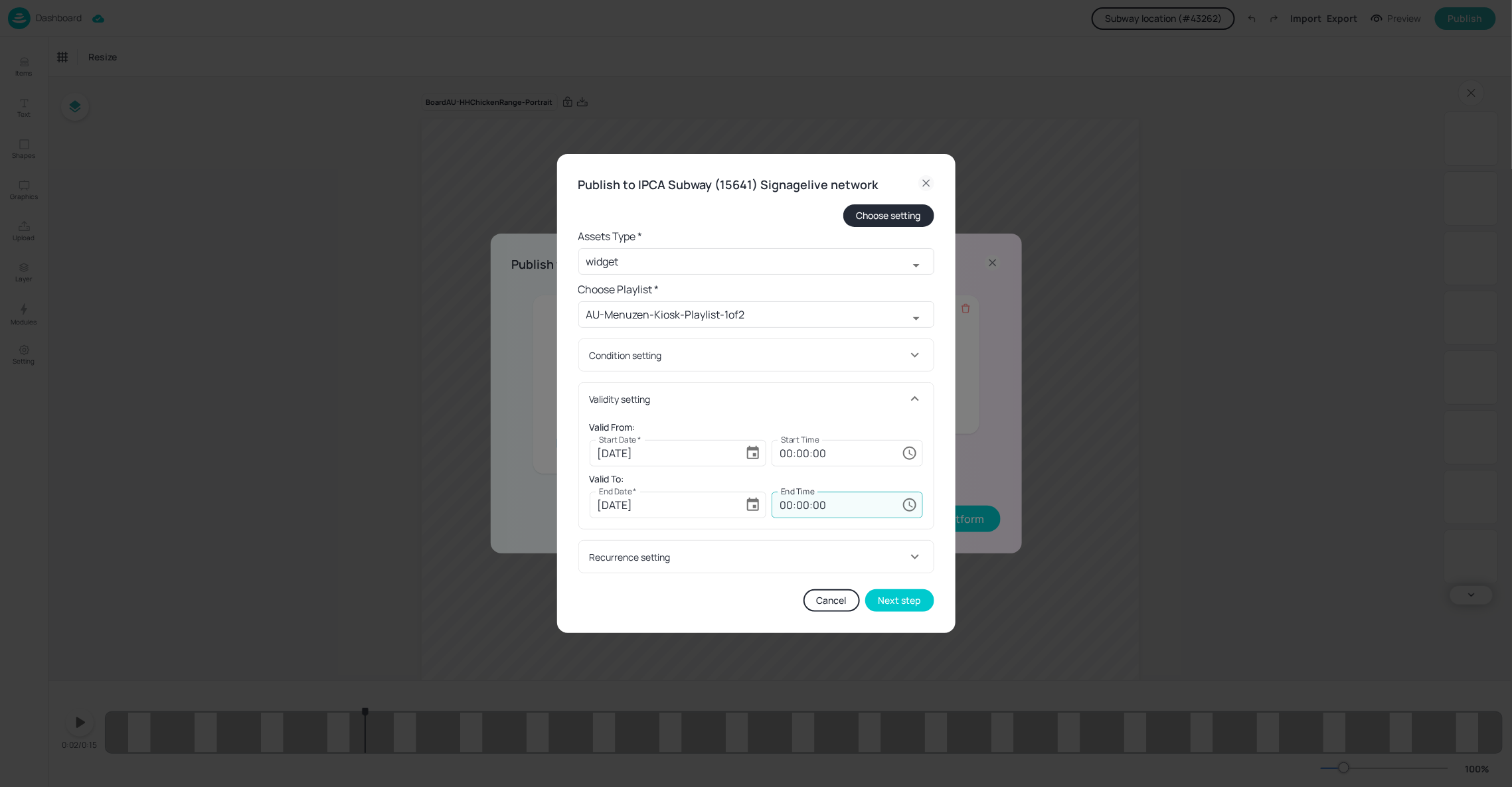
click at [790, 505] on input "00:00:00" at bounding box center [834, 505] width 124 height 26
type input "23:00:00"
click at [794, 510] on input "23:00:00" at bounding box center [834, 505] width 124 height 26
type input "23:59:59"
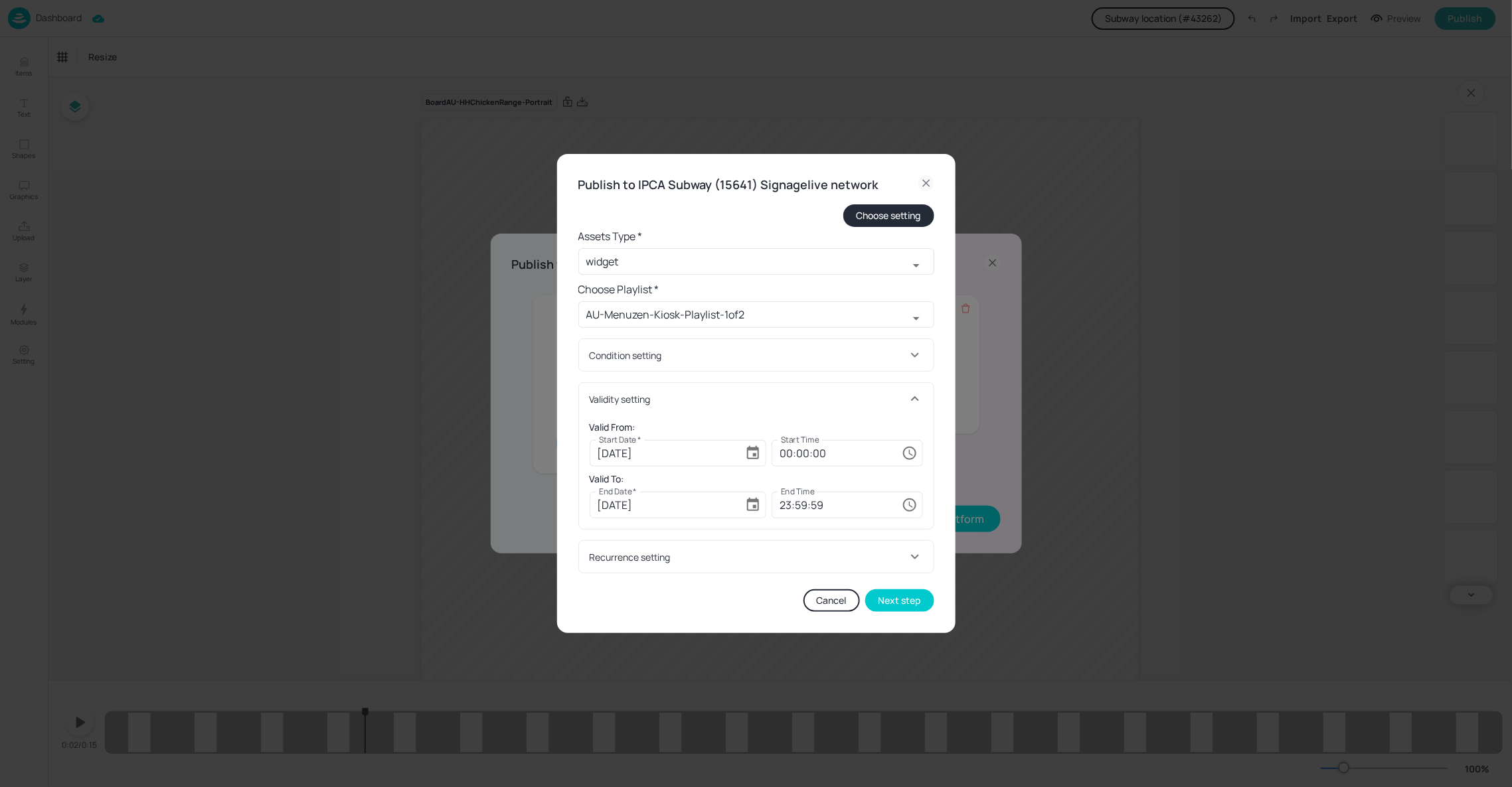
click at [929, 488] on div "Valid From: Start Date * 2025-10-08 Start Date * Start Time 00:00:00 Start Time…" at bounding box center [756, 472] width 355 height 114
click at [902, 601] on button "Next step" at bounding box center [899, 601] width 69 height 23
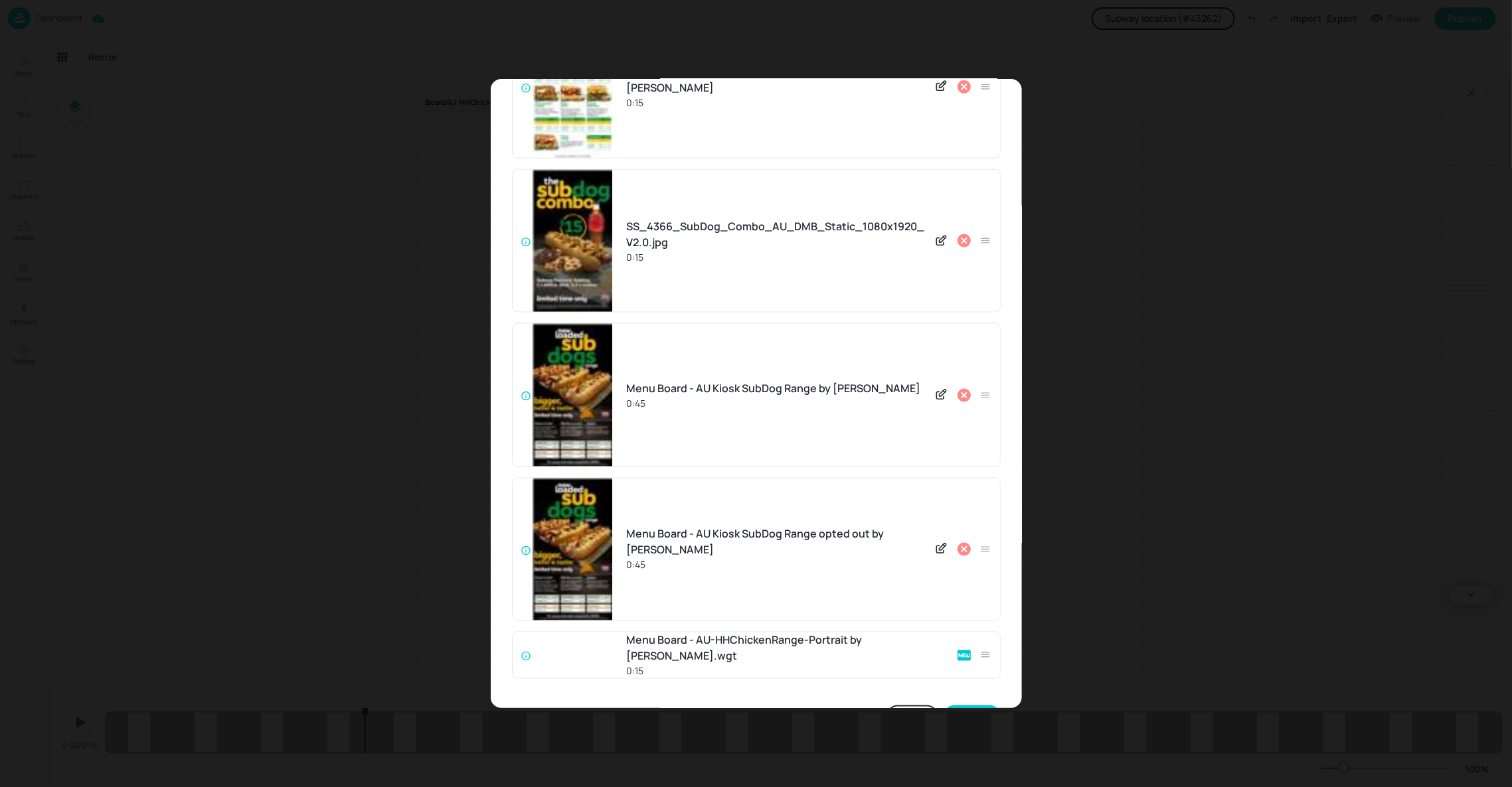
scroll to position [925, 0]
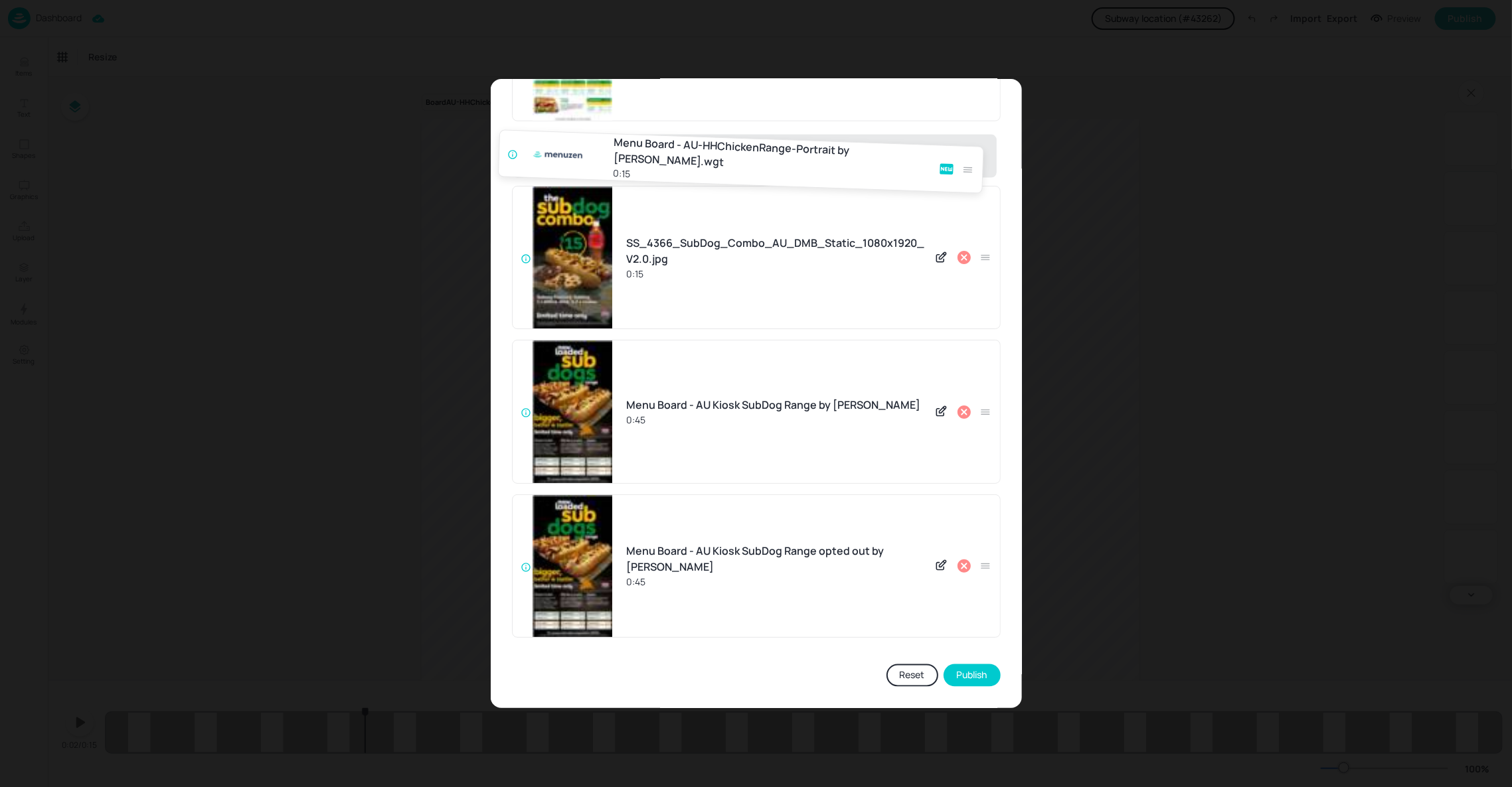
drag, startPoint x: 980, startPoint y: 619, endPoint x: 971, endPoint y: 160, distance: 459.1
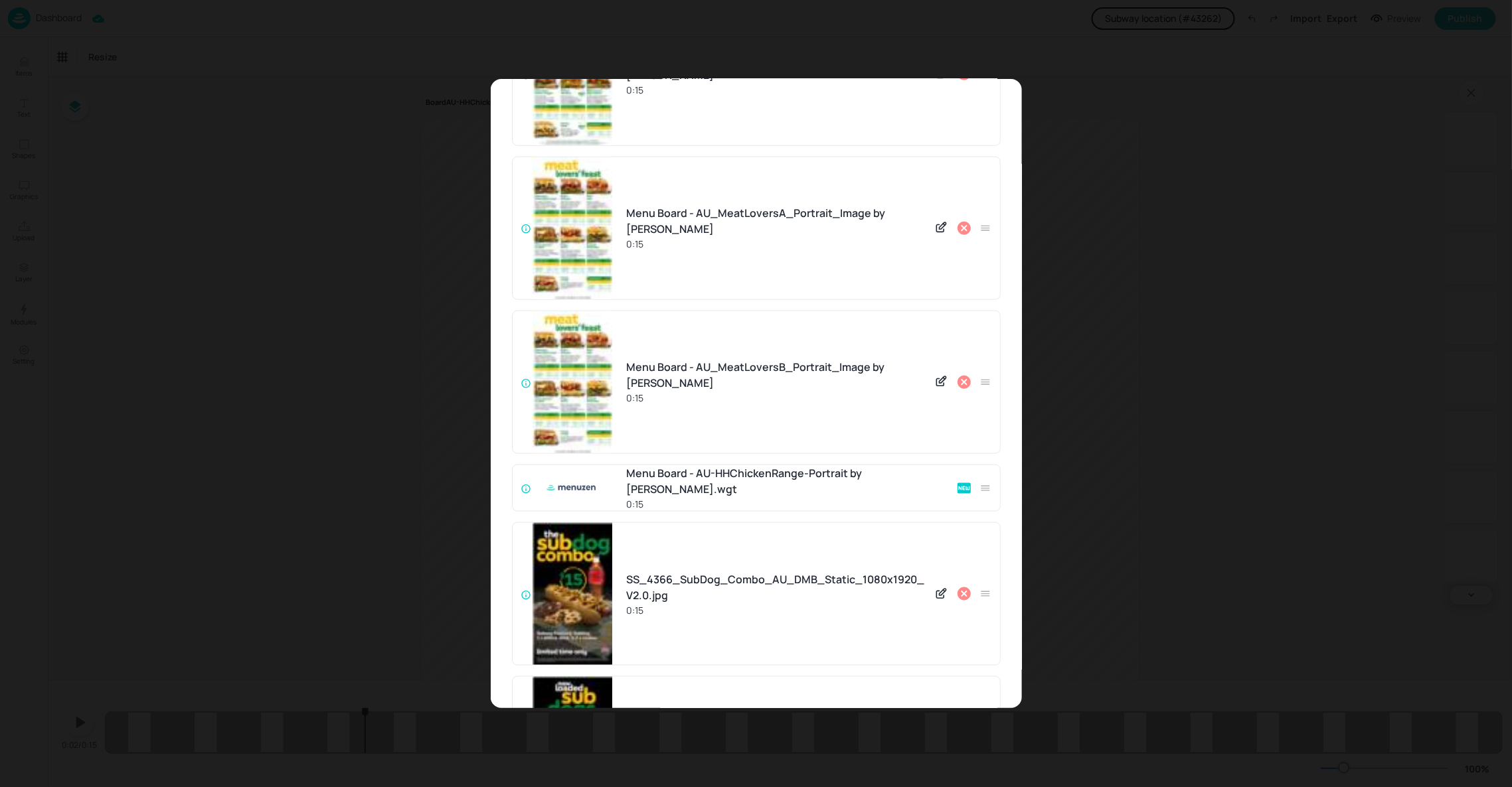
scroll to position [527, 0]
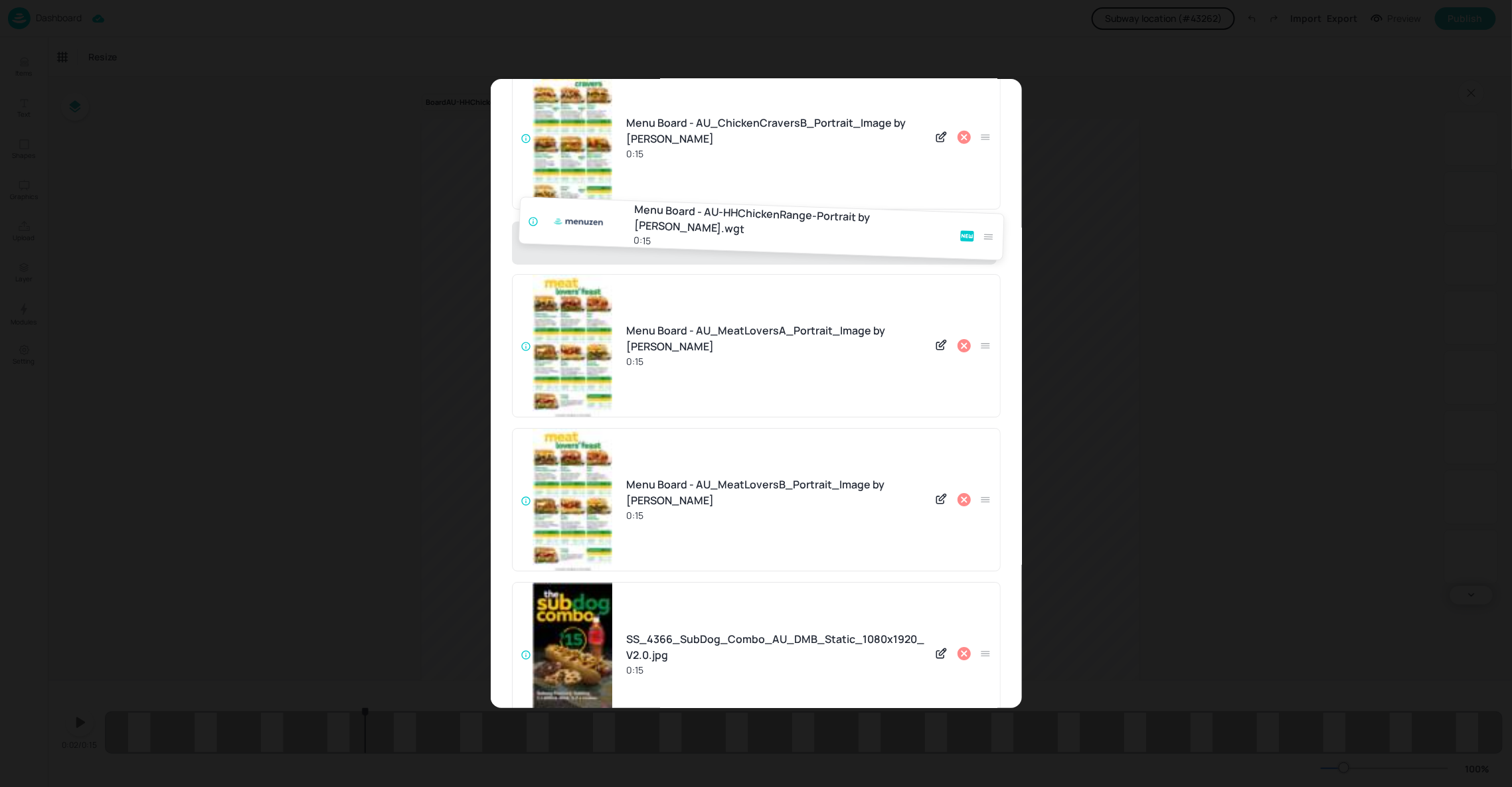
drag, startPoint x: 985, startPoint y: 553, endPoint x: 989, endPoint y: 224, distance: 329.0
click at [989, 224] on div "Menu Board - AU_BrekkieFaves_QLD NSW ACT TAS_Portrait_Image by Menuzen 0:45 Men…" at bounding box center [756, 323] width 489 height 1442
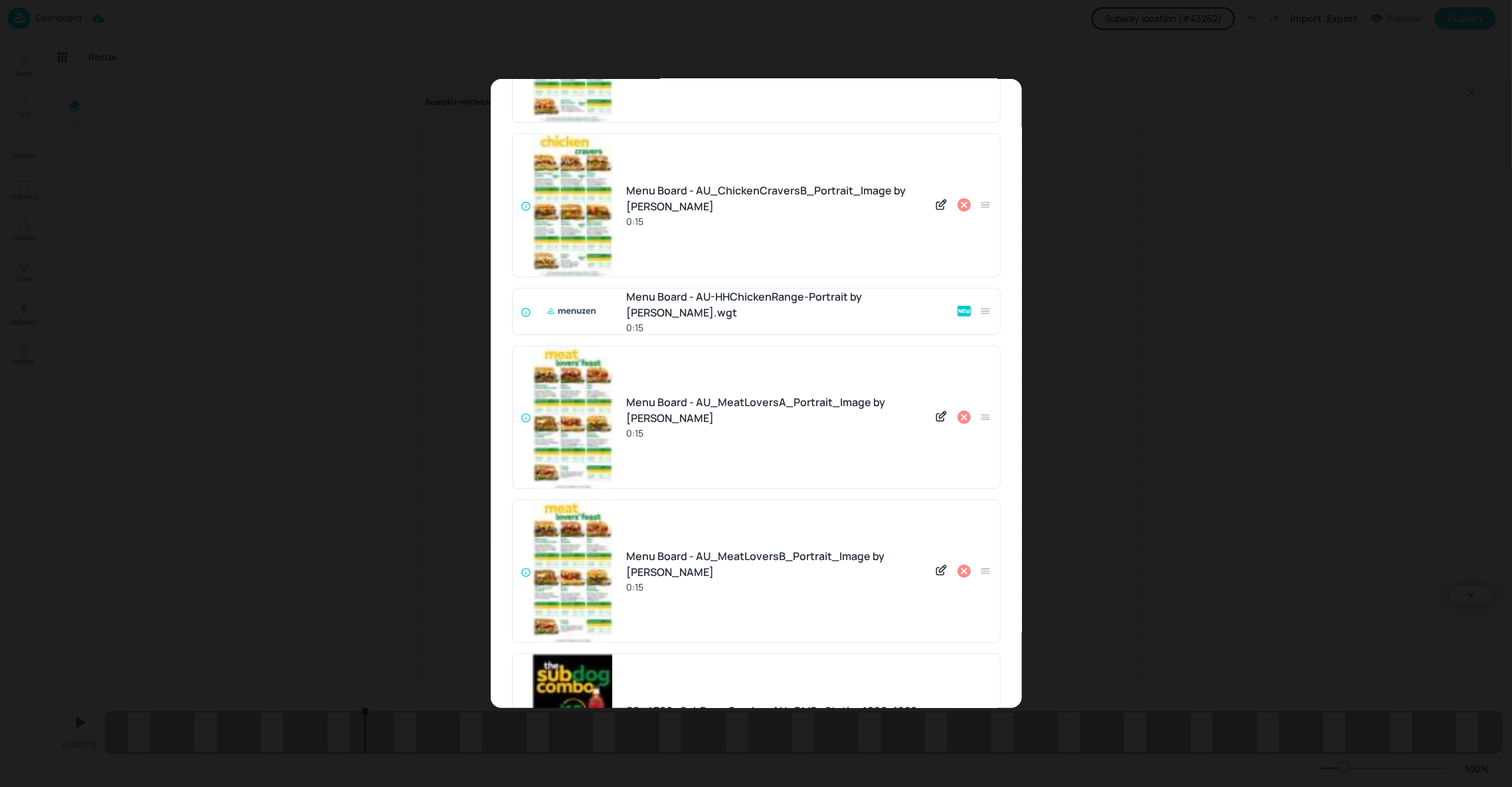
scroll to position [427, 0]
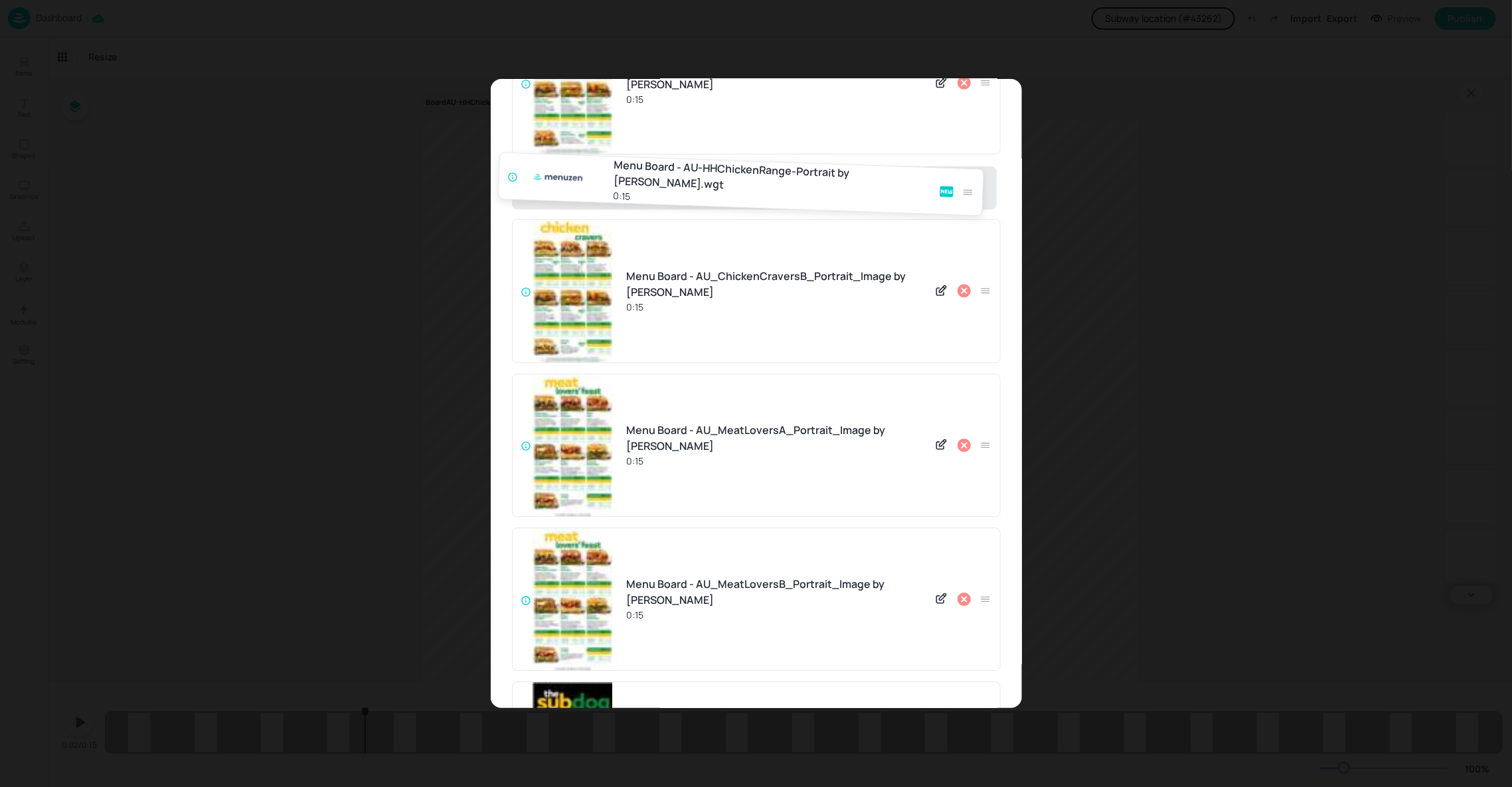
drag, startPoint x: 981, startPoint y: 341, endPoint x: 967, endPoint y: 174, distance: 167.6
click at [967, 174] on div "Menu Board - AU_BrekkieFaves_QLD NSW ACT TAS_Portrait_Image by Menuzen 0:45 Men…" at bounding box center [756, 423] width 489 height 1442
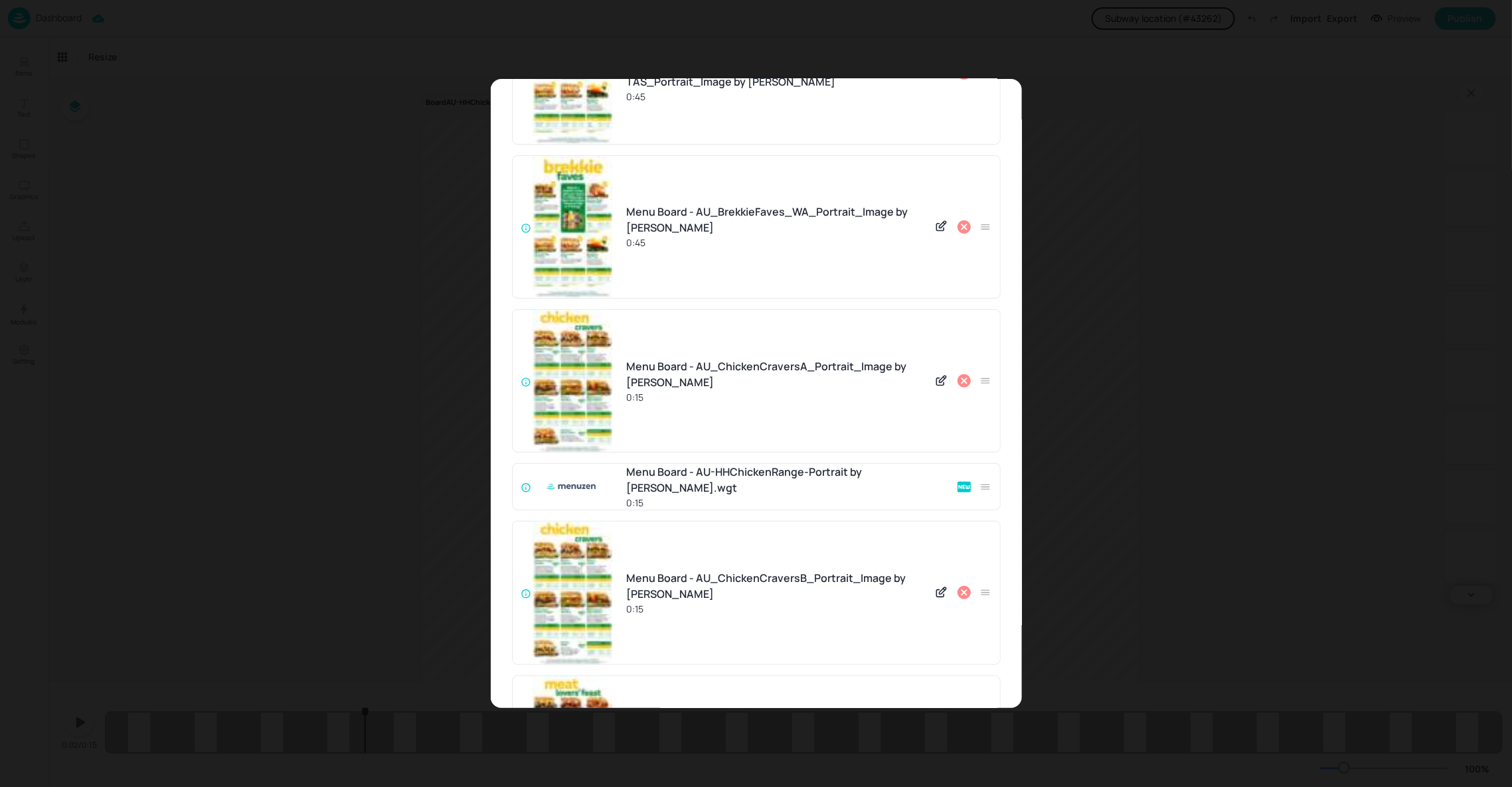
scroll to position [128, 0]
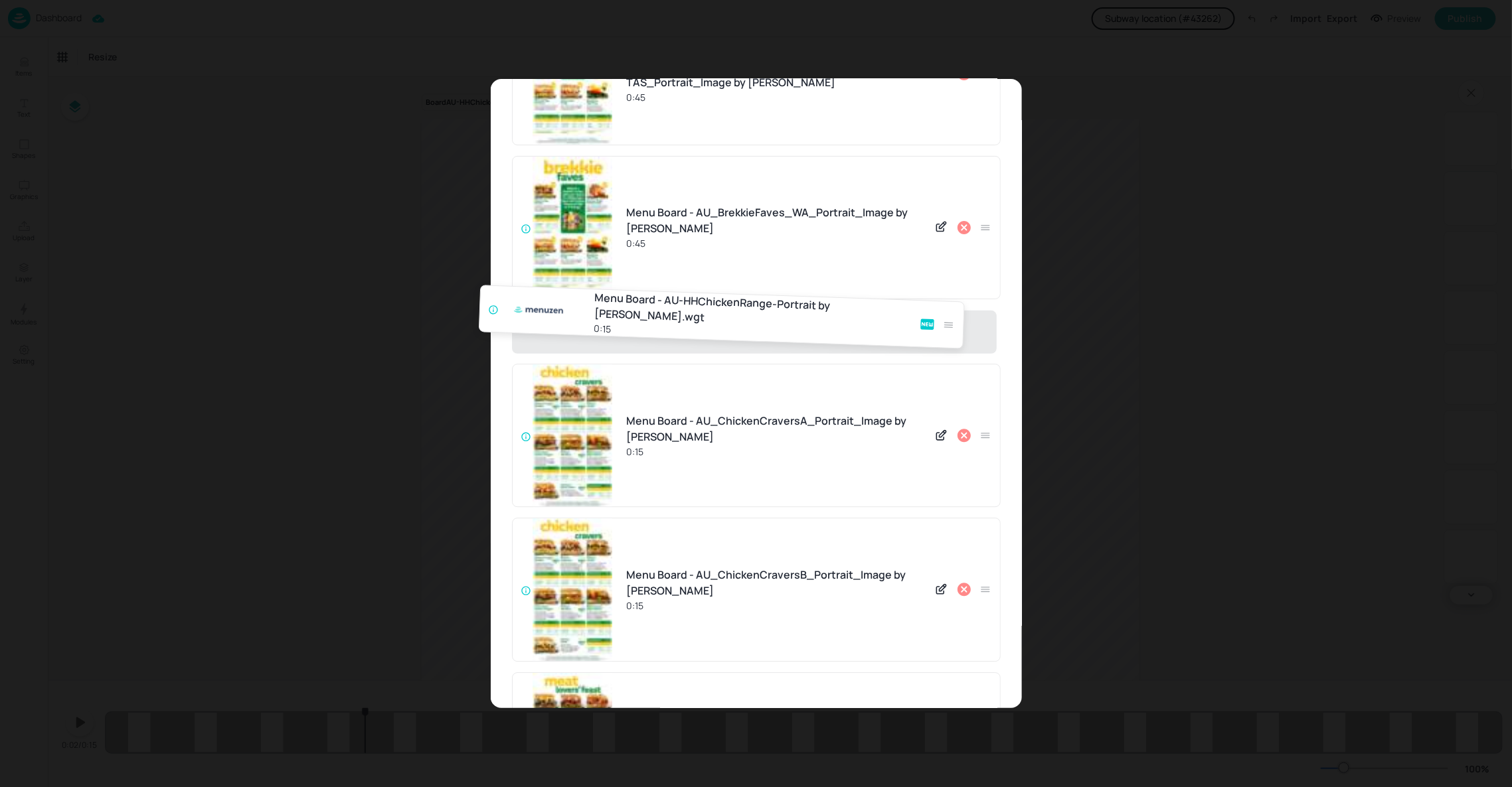
drag, startPoint x: 979, startPoint y: 486, endPoint x: 948, endPoint y: 317, distance: 171.8
click at [948, 317] on div "Menu Board - AU_BrekkieFaves_QLD NSW ACT TAS_Portrait_Image by Menuzen 0:45 Men…" at bounding box center [756, 722] width 489 height 1442
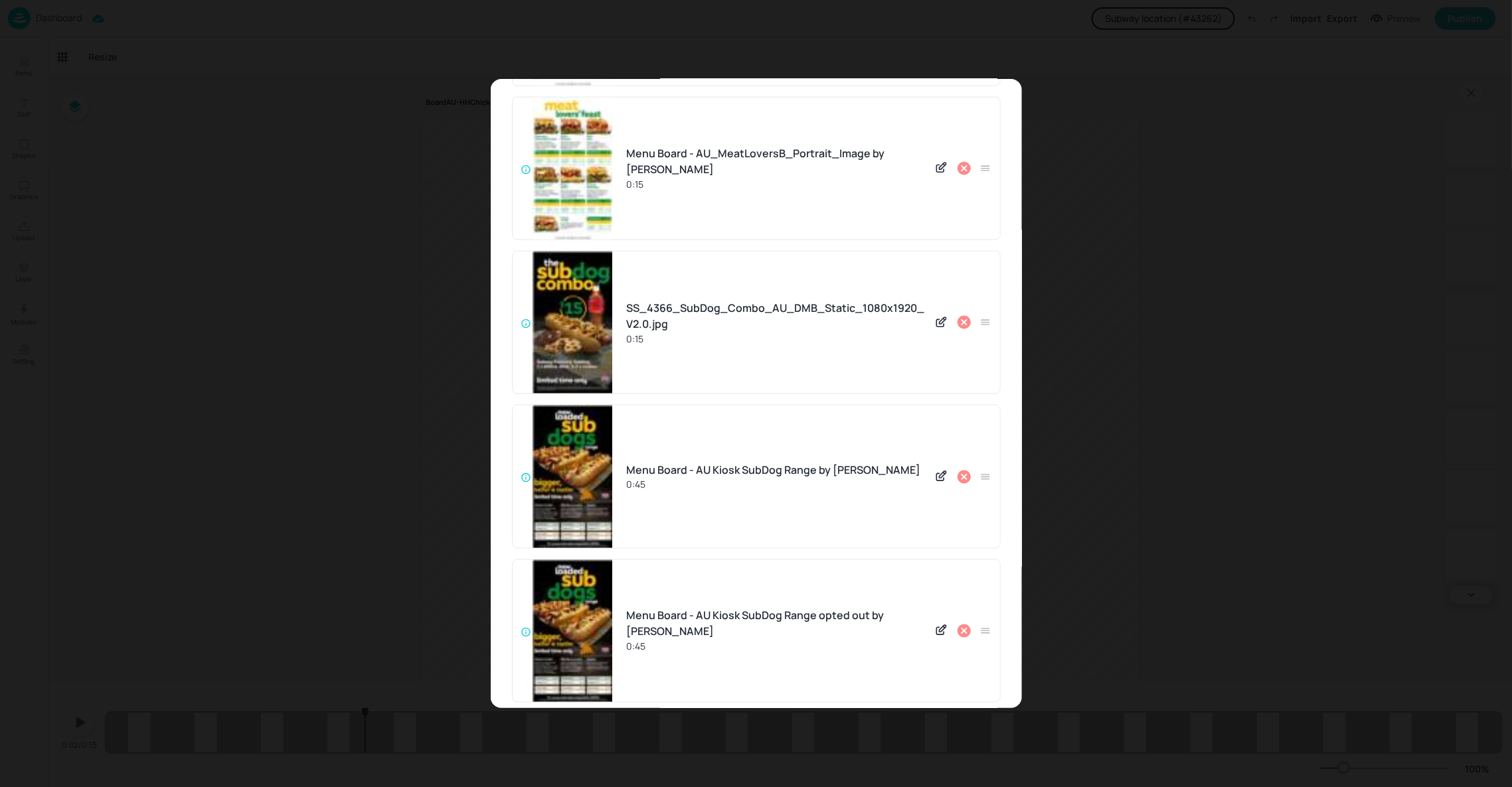
scroll to position [925, 0]
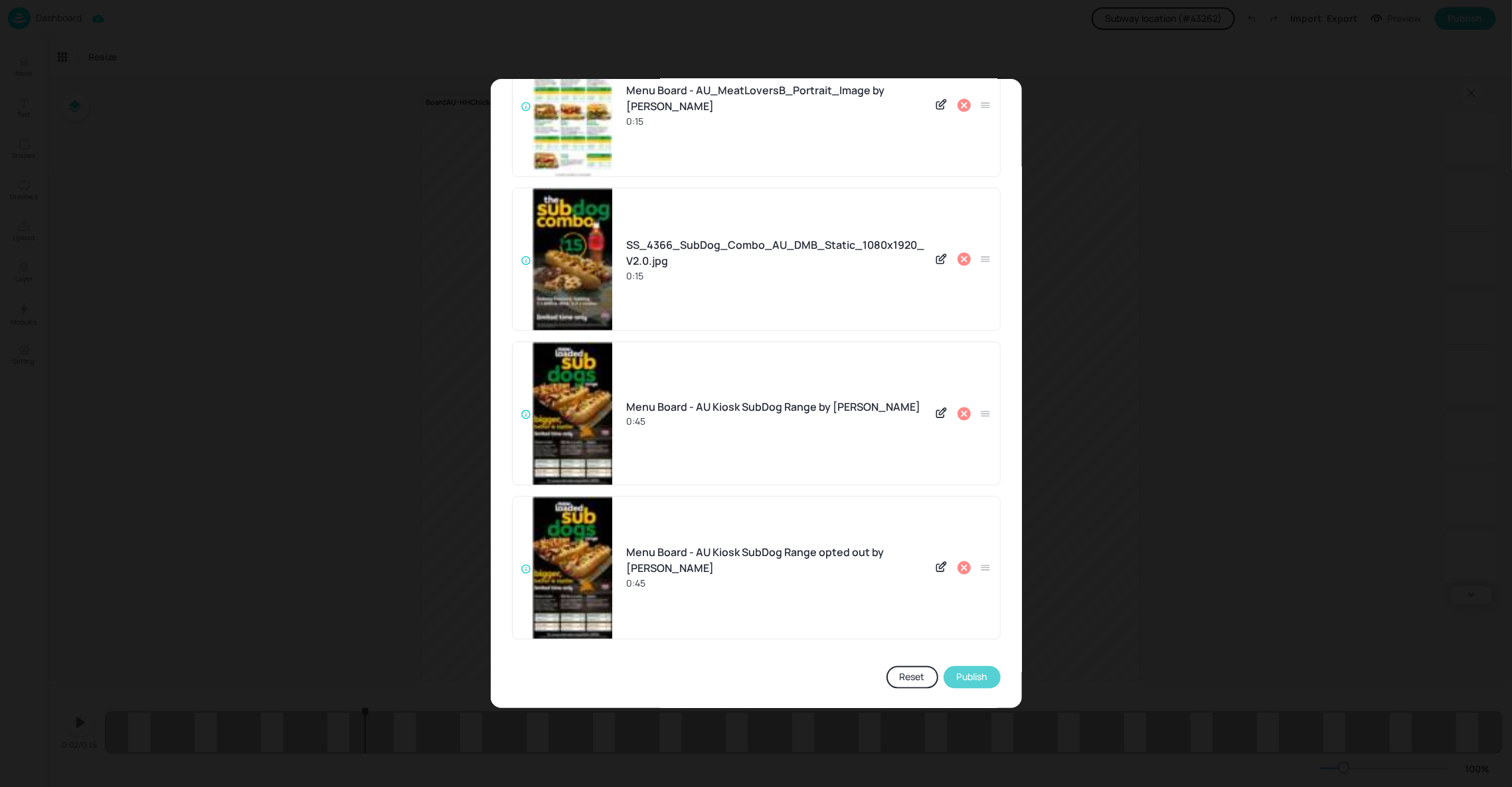
click at [967, 676] on button "Publish" at bounding box center [972, 678] width 57 height 23
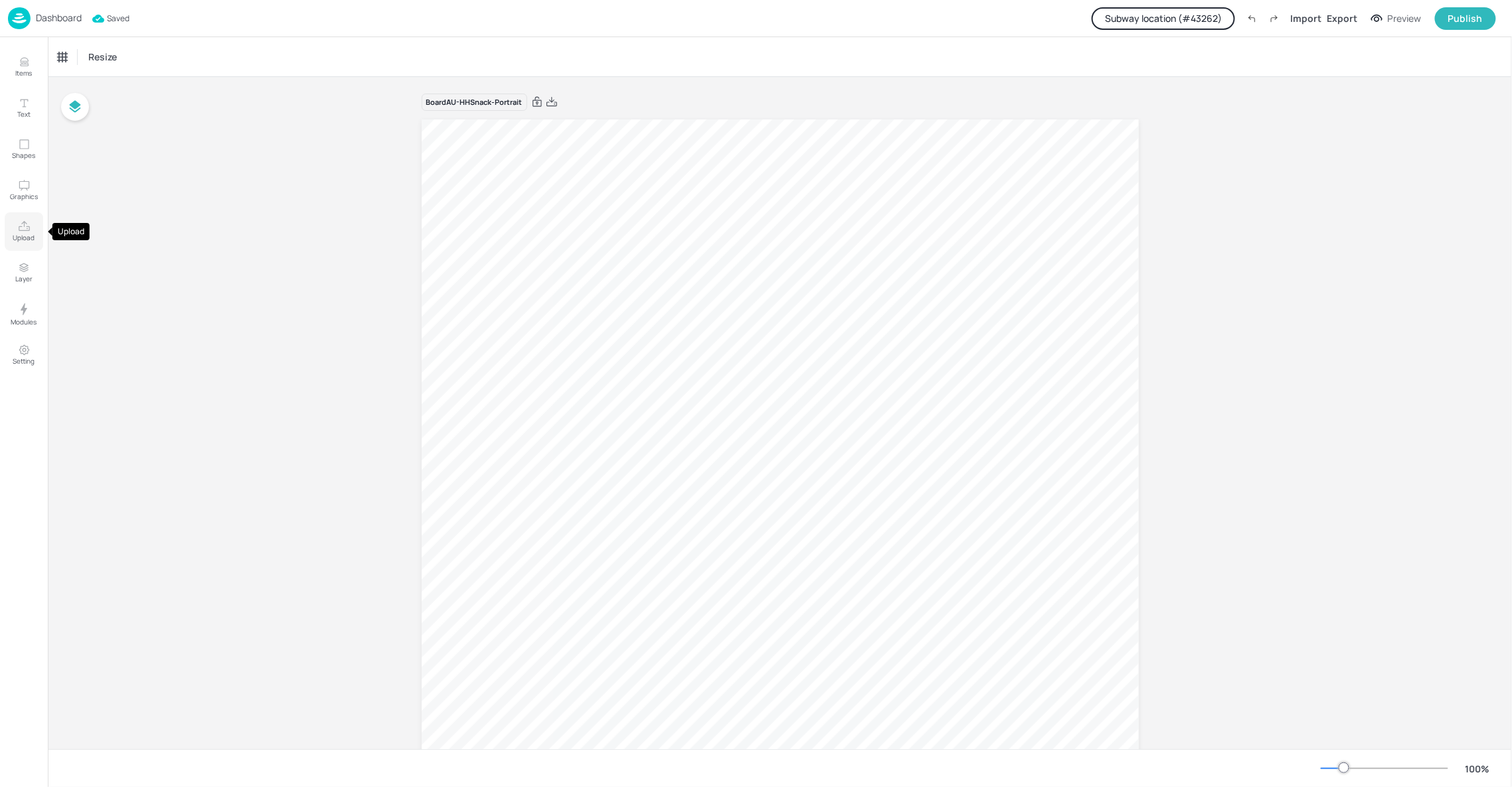
click at [23, 242] on p "Upload" at bounding box center [24, 237] width 22 height 9
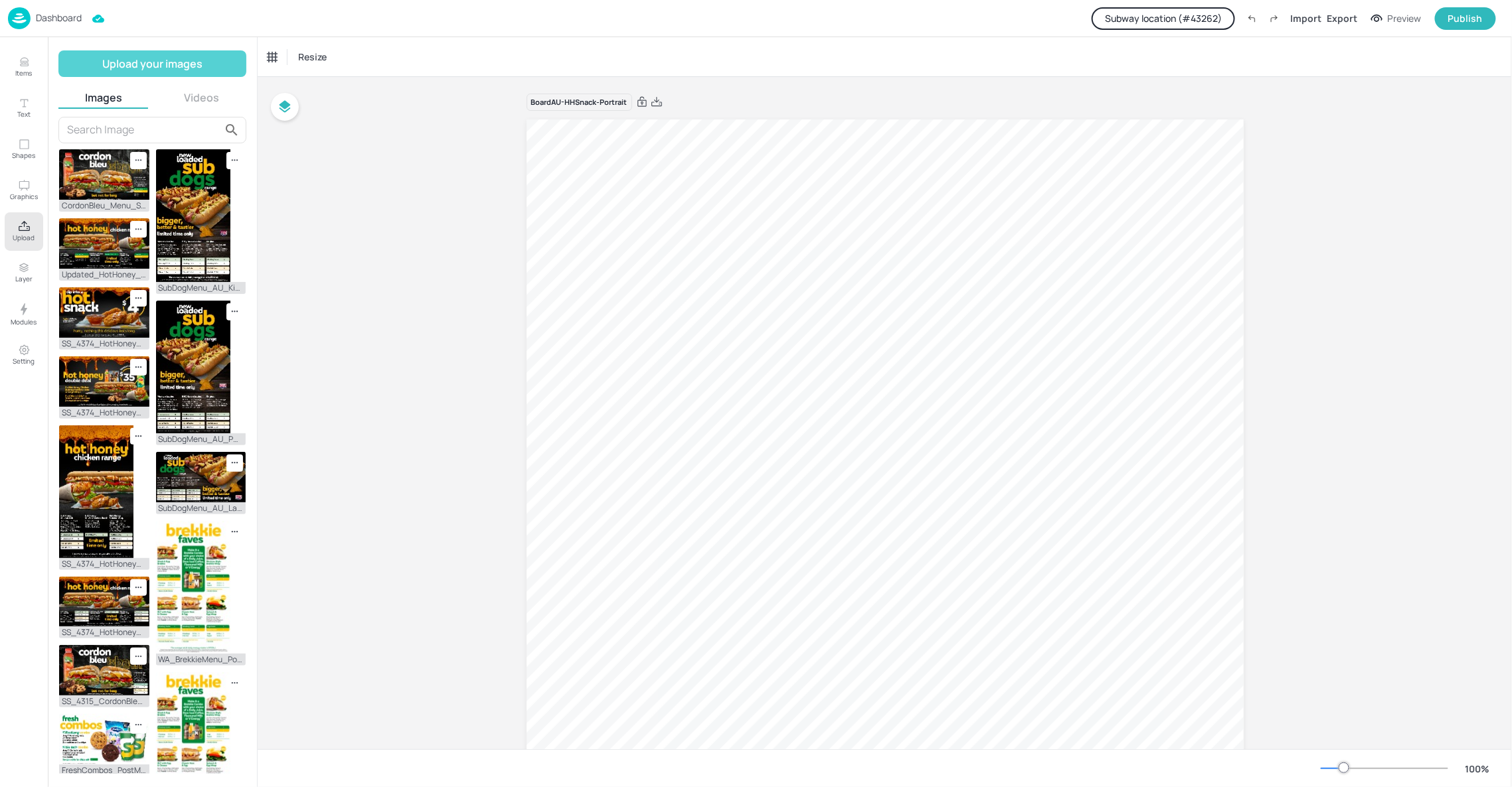
click at [133, 59] on button "Upload your images" at bounding box center [152, 64] width 188 height 26
click at [198, 105] on div "Images Videos" at bounding box center [152, 99] width 188 height 19
click at [200, 96] on button "Videos" at bounding box center [201, 97] width 90 height 15
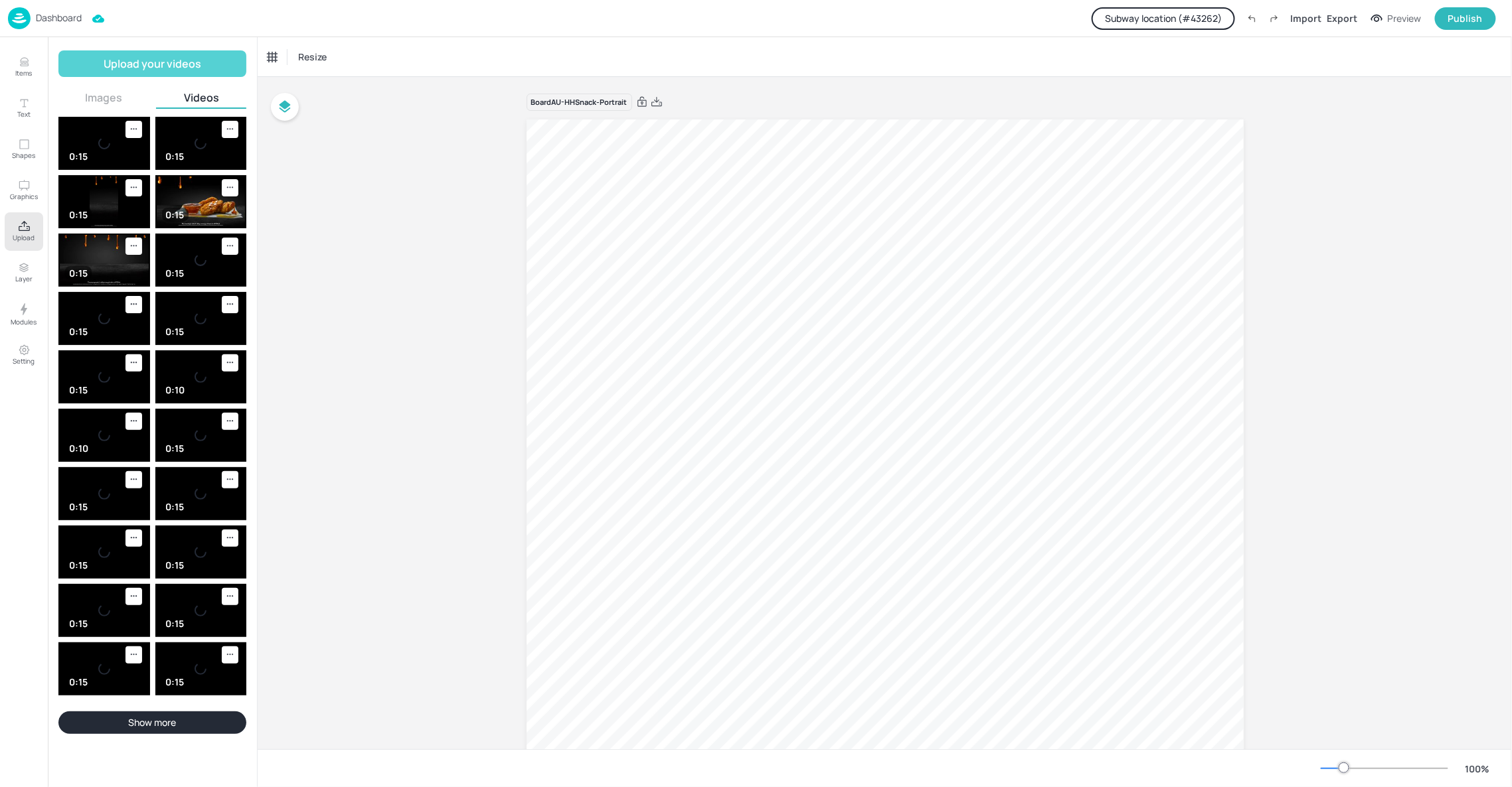
click at [200, 66] on button "Upload your videos" at bounding box center [152, 64] width 188 height 26
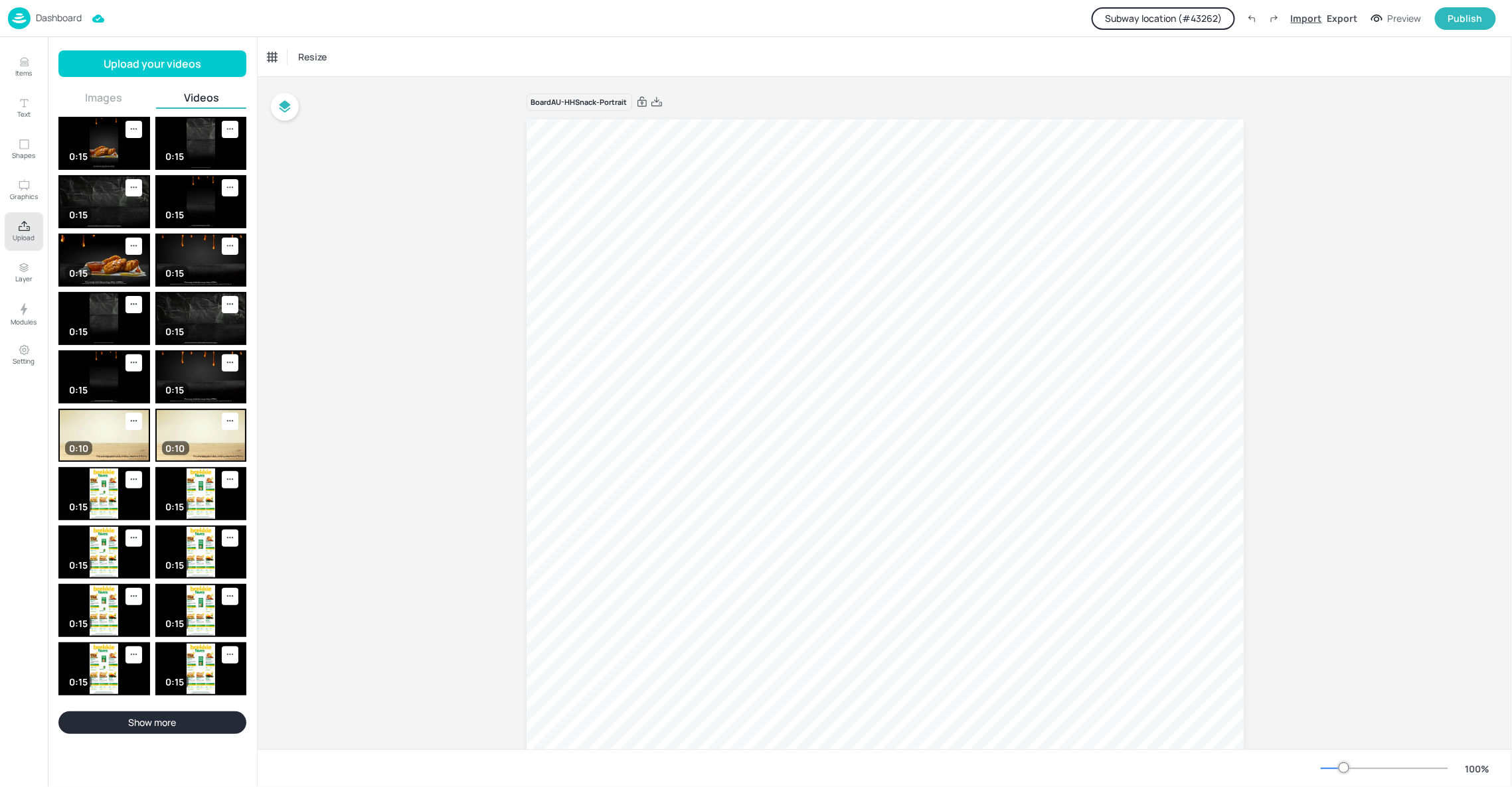
click at [1317, 16] on div "Import" at bounding box center [1306, 18] width 31 height 14
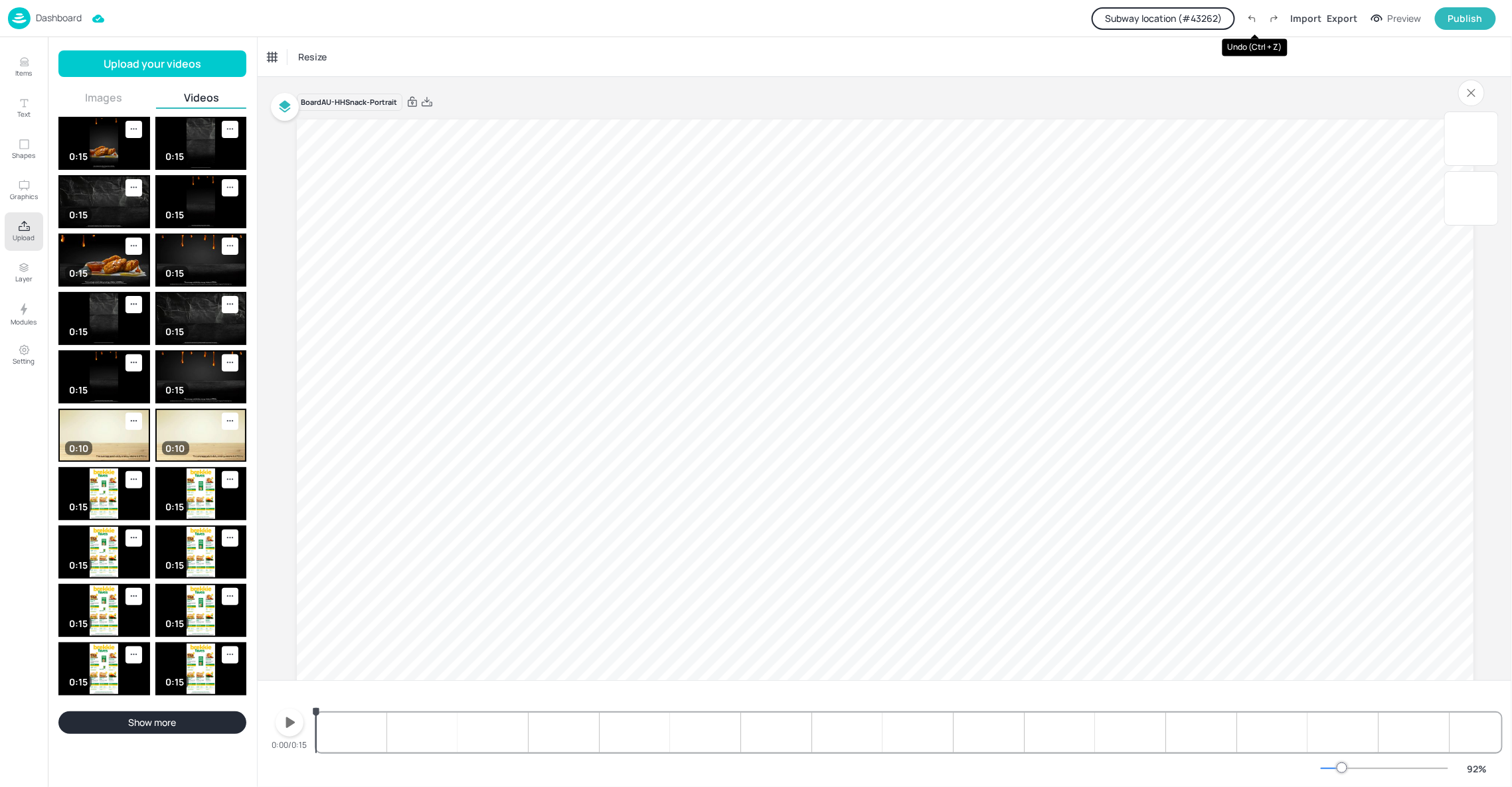
click at [1255, 20] on icon "Undo (Ctrl + Z)" at bounding box center [1252, 19] width 6 height 4
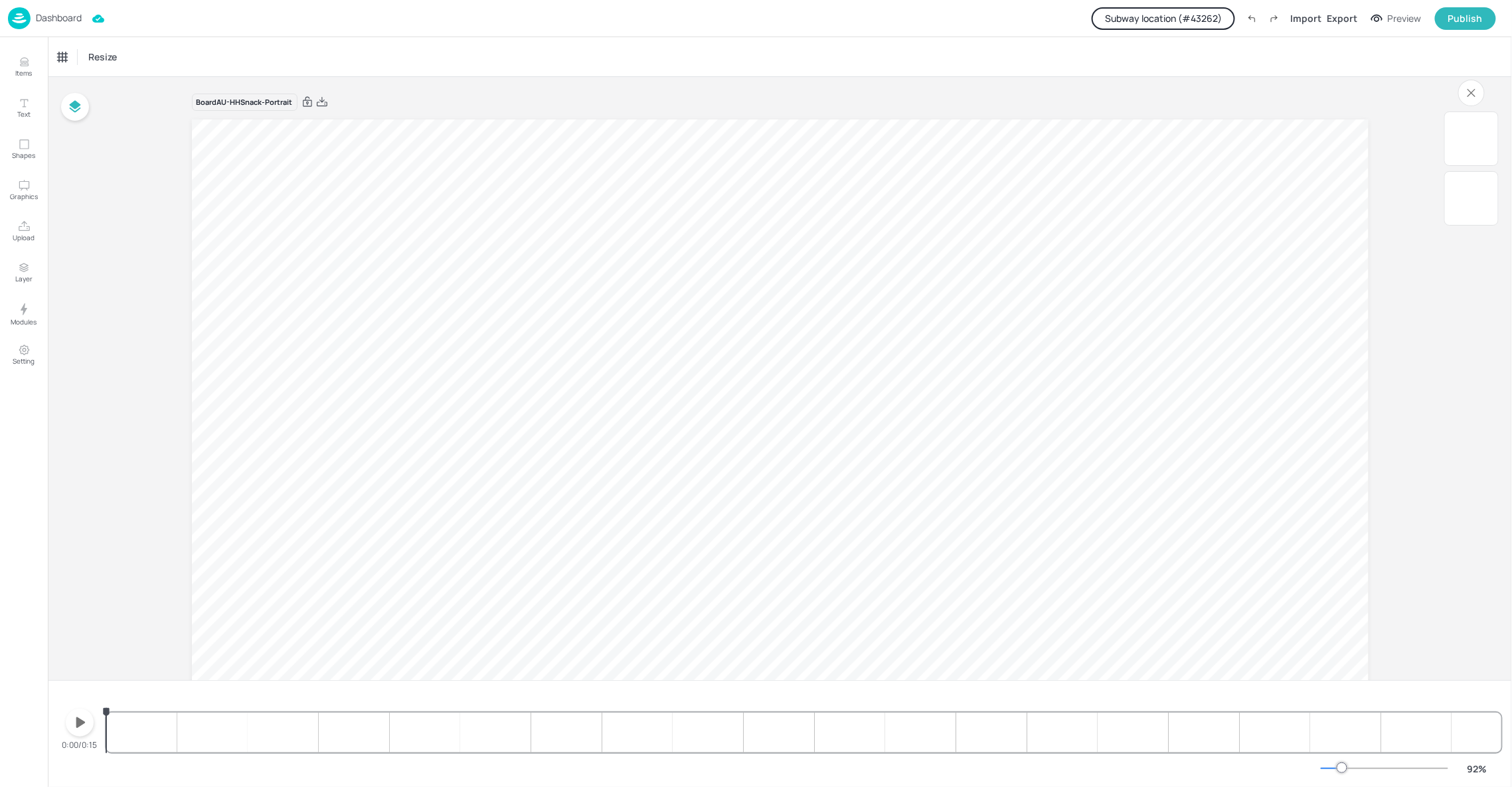
click at [61, 16] on p "Dashboard" at bounding box center [59, 17] width 46 height 9
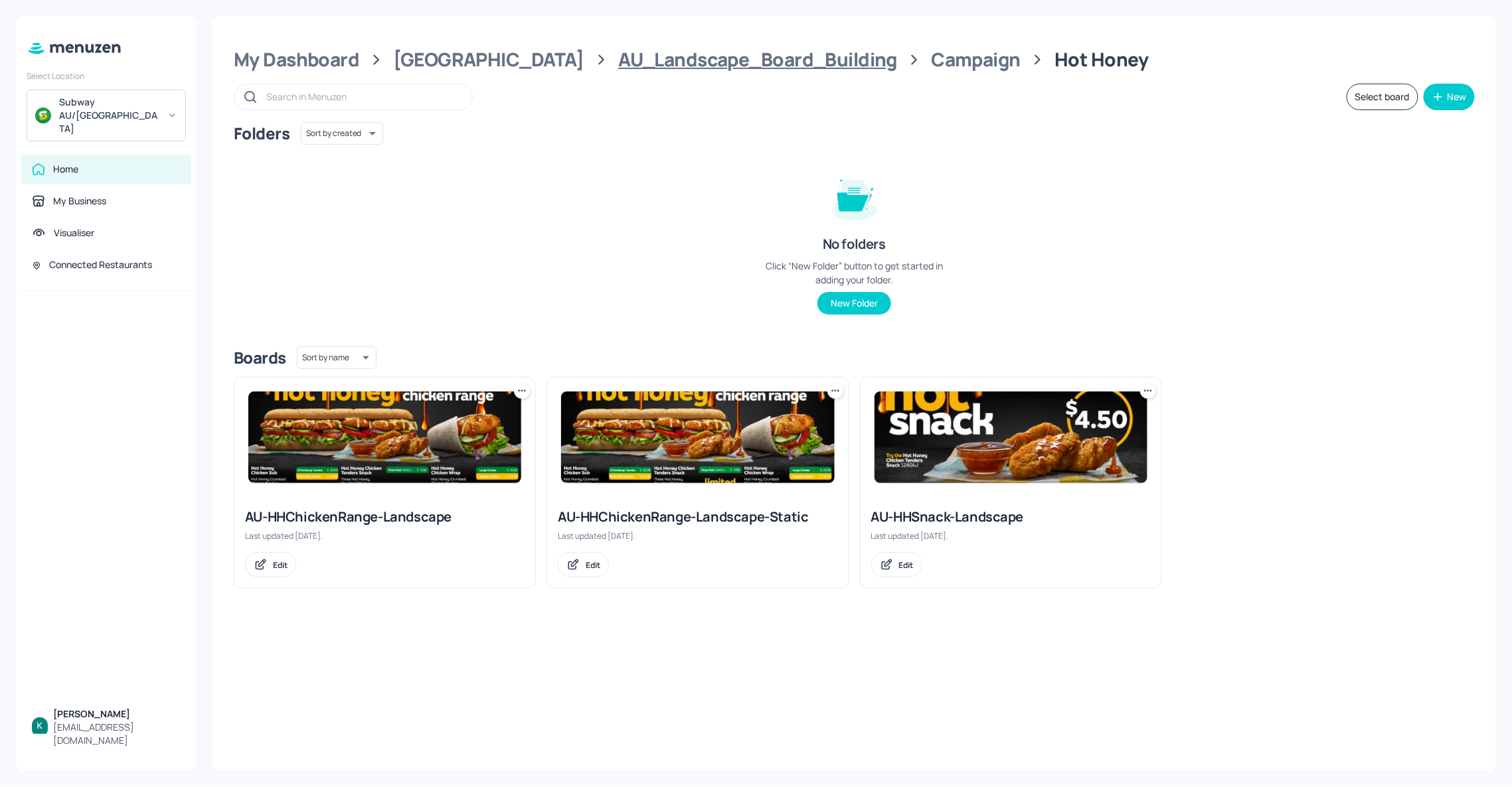
click at [618, 55] on div "AU_Landscape_Board_Building" at bounding box center [758, 59] width 278 height 24
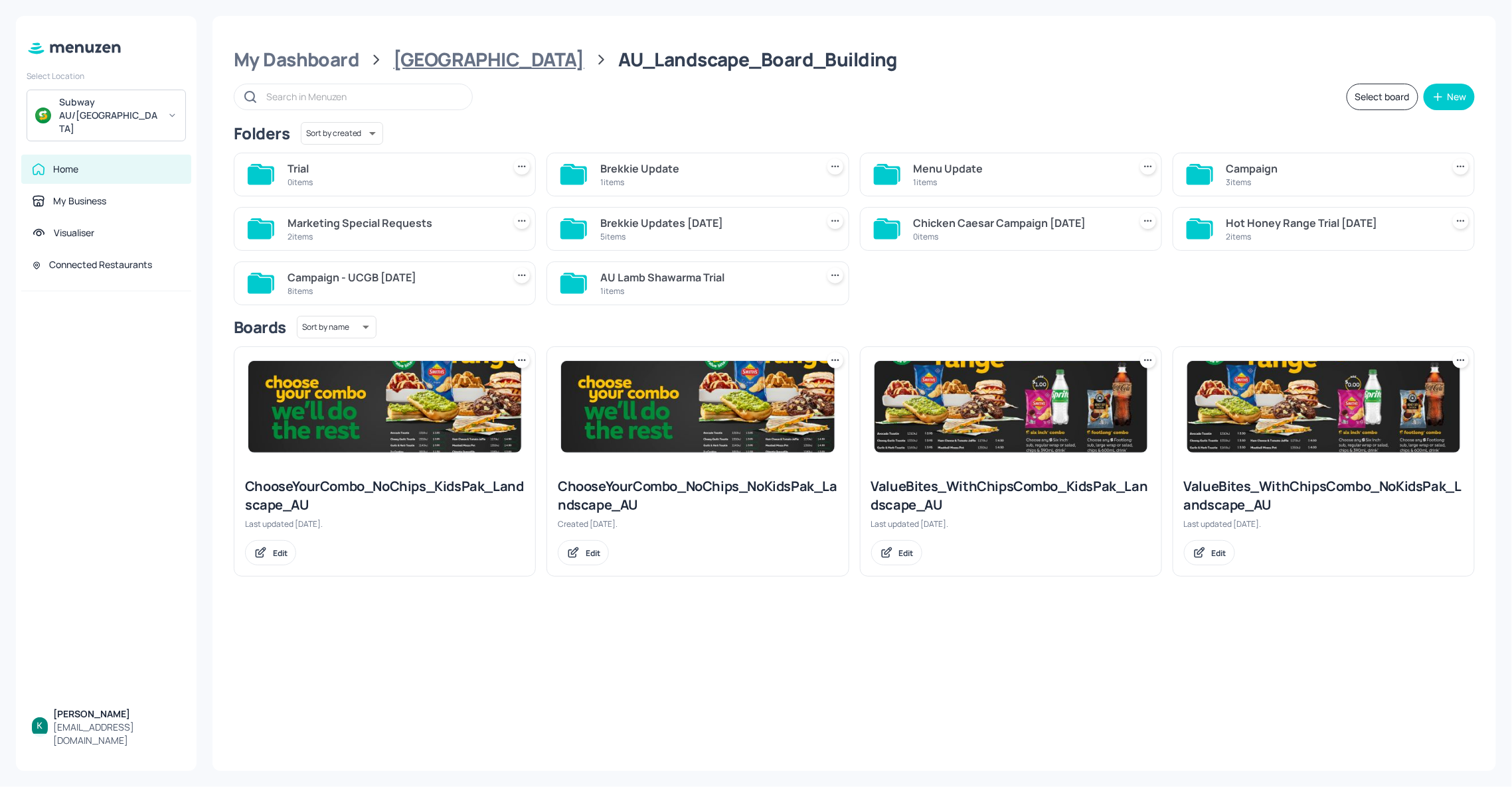
click at [437, 57] on div "Australia" at bounding box center [489, 59] width 191 height 24
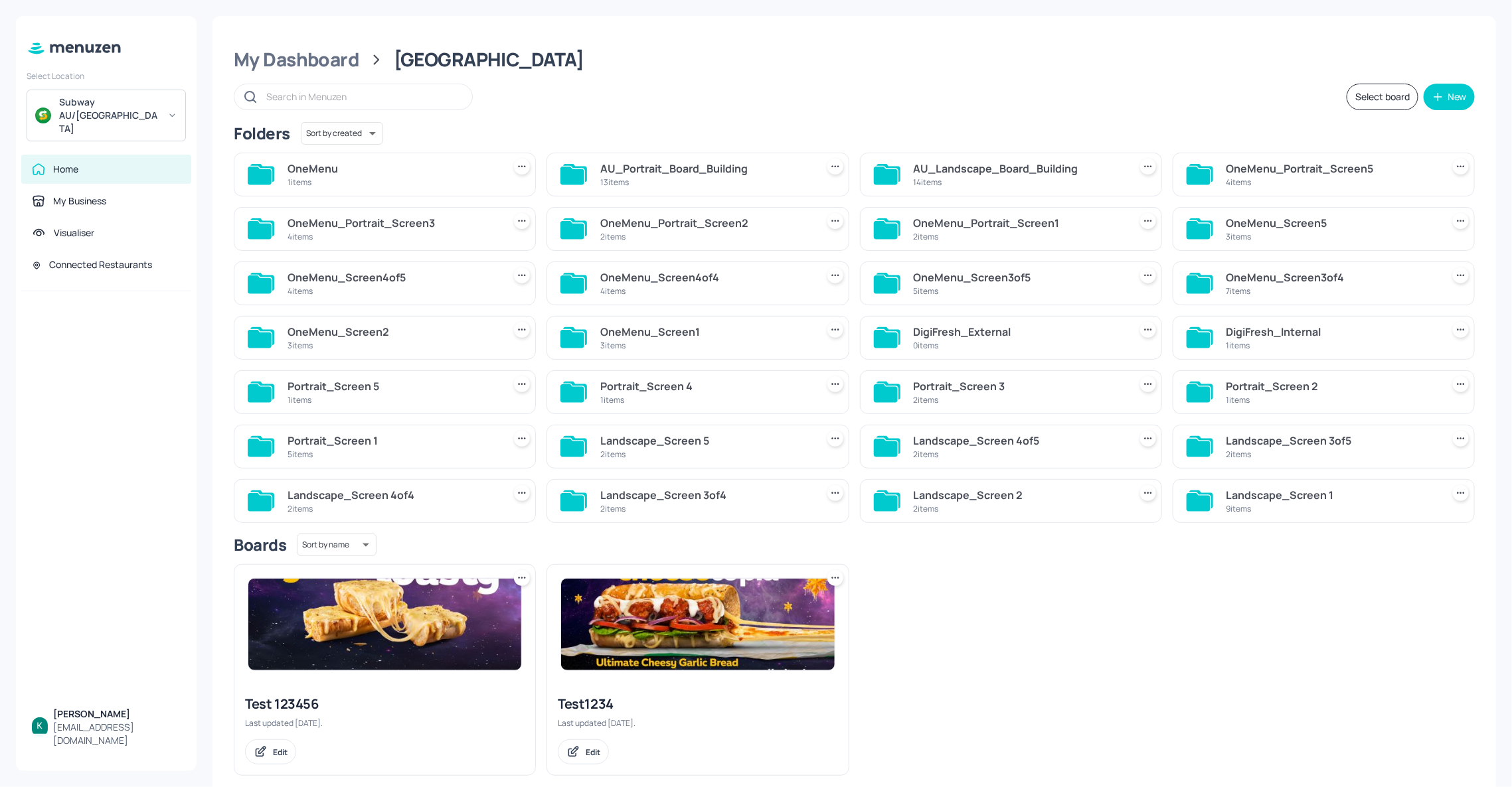
click at [699, 170] on div "AU_Portrait_Board_Building" at bounding box center [705, 168] width 211 height 16
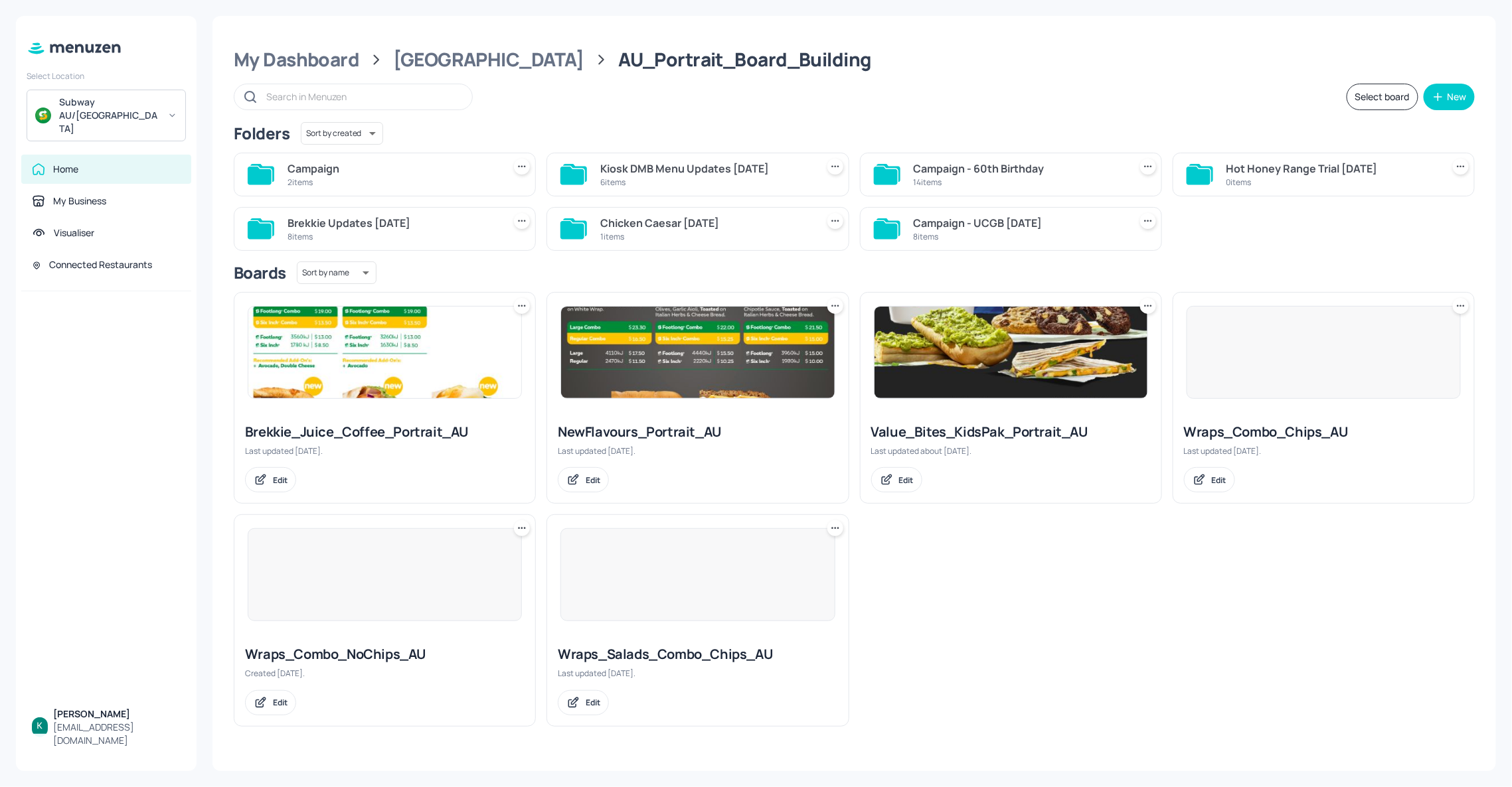
click at [422, 174] on div "Campaign" at bounding box center [392, 168] width 211 height 16
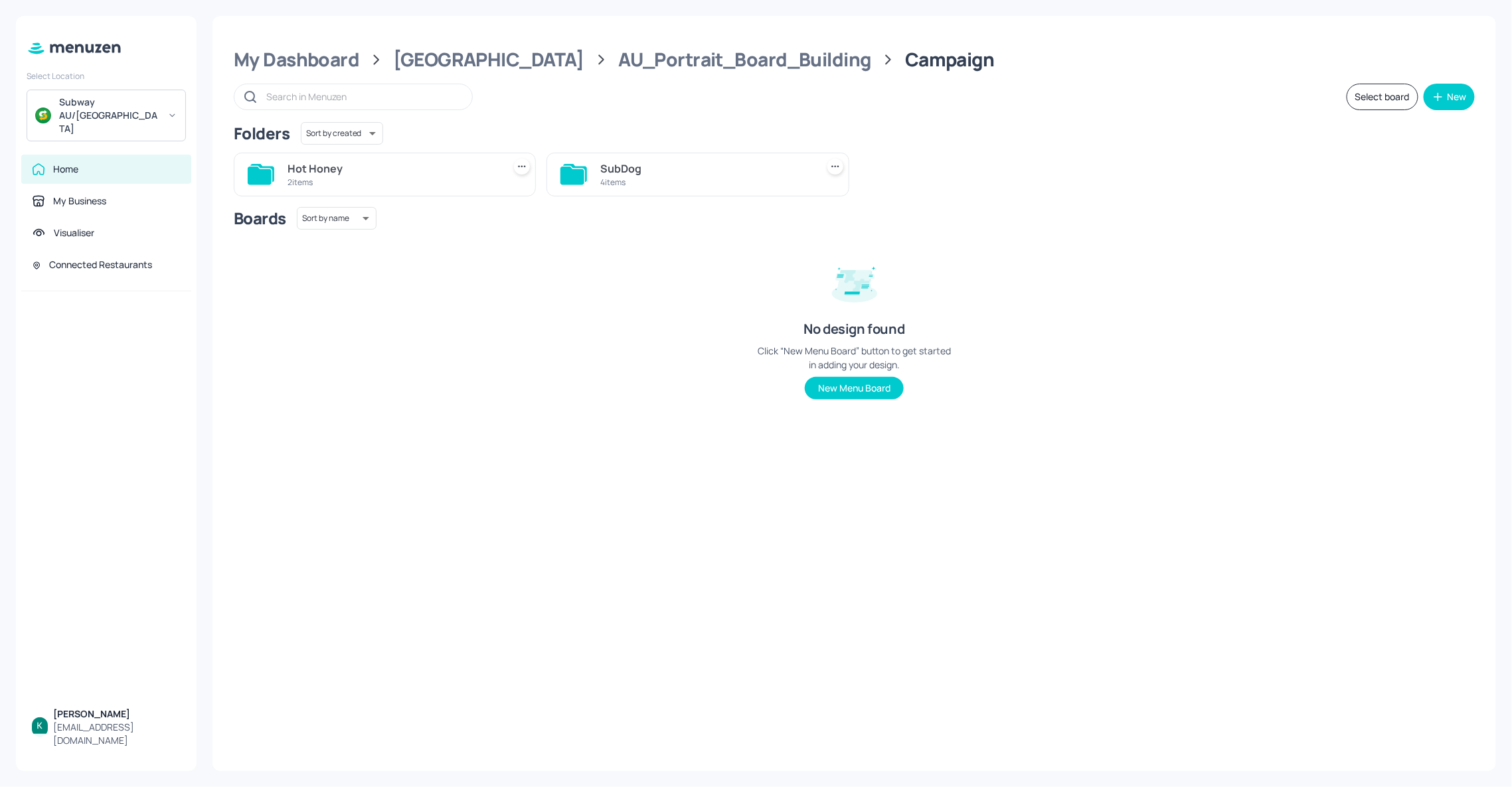
click at [366, 174] on div "Hot Honey" at bounding box center [392, 168] width 211 height 16
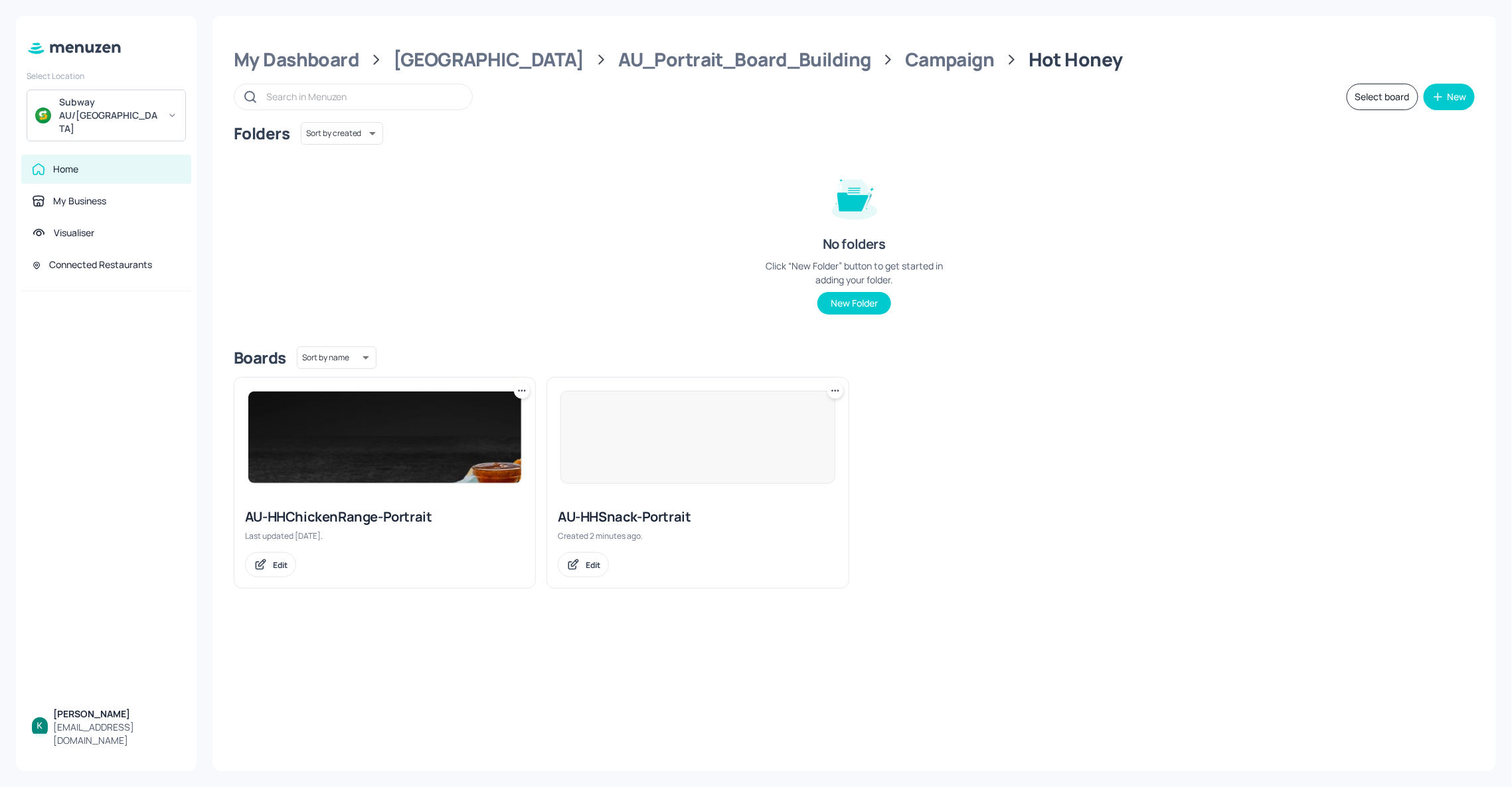
click at [686, 520] on div "AU-HHSnack-Portrait" at bounding box center [697, 517] width 279 height 19
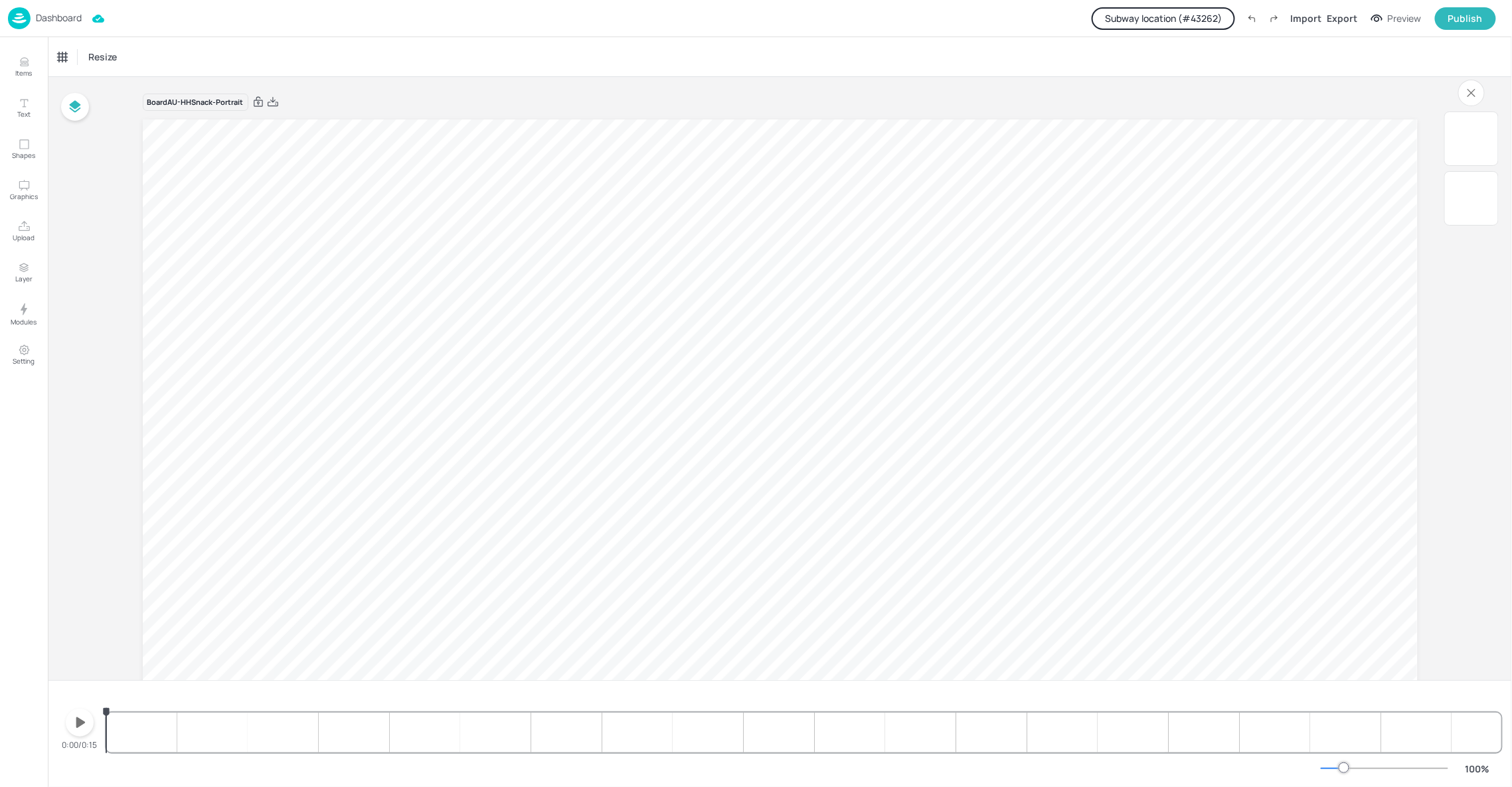
click at [67, 11] on div "Dashboard" at bounding box center [45, 18] width 74 height 22
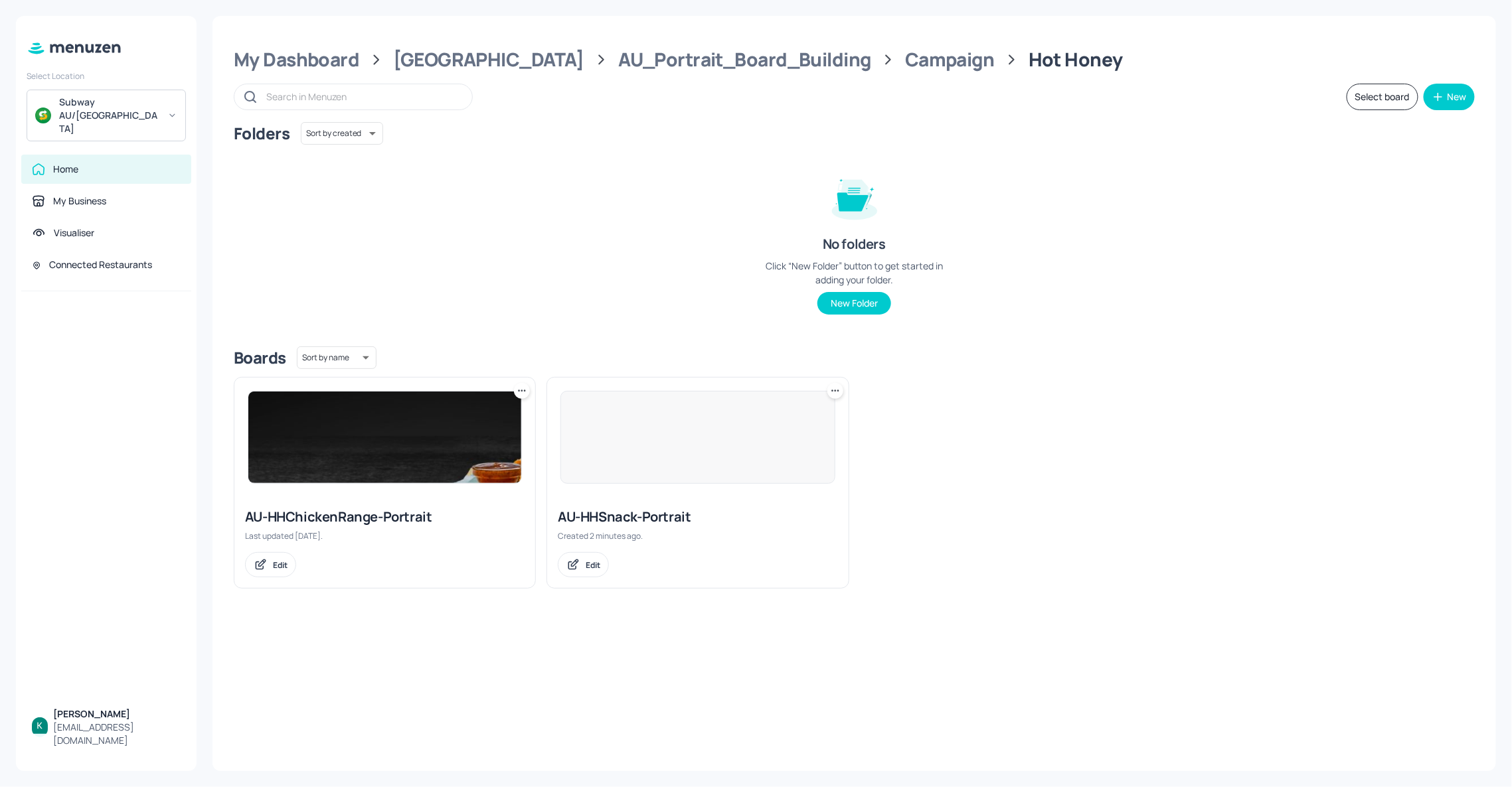
click at [831, 389] on icon at bounding box center [835, 391] width 13 height 13
click at [777, 461] on div "Delete" at bounding box center [785, 464] width 106 height 23
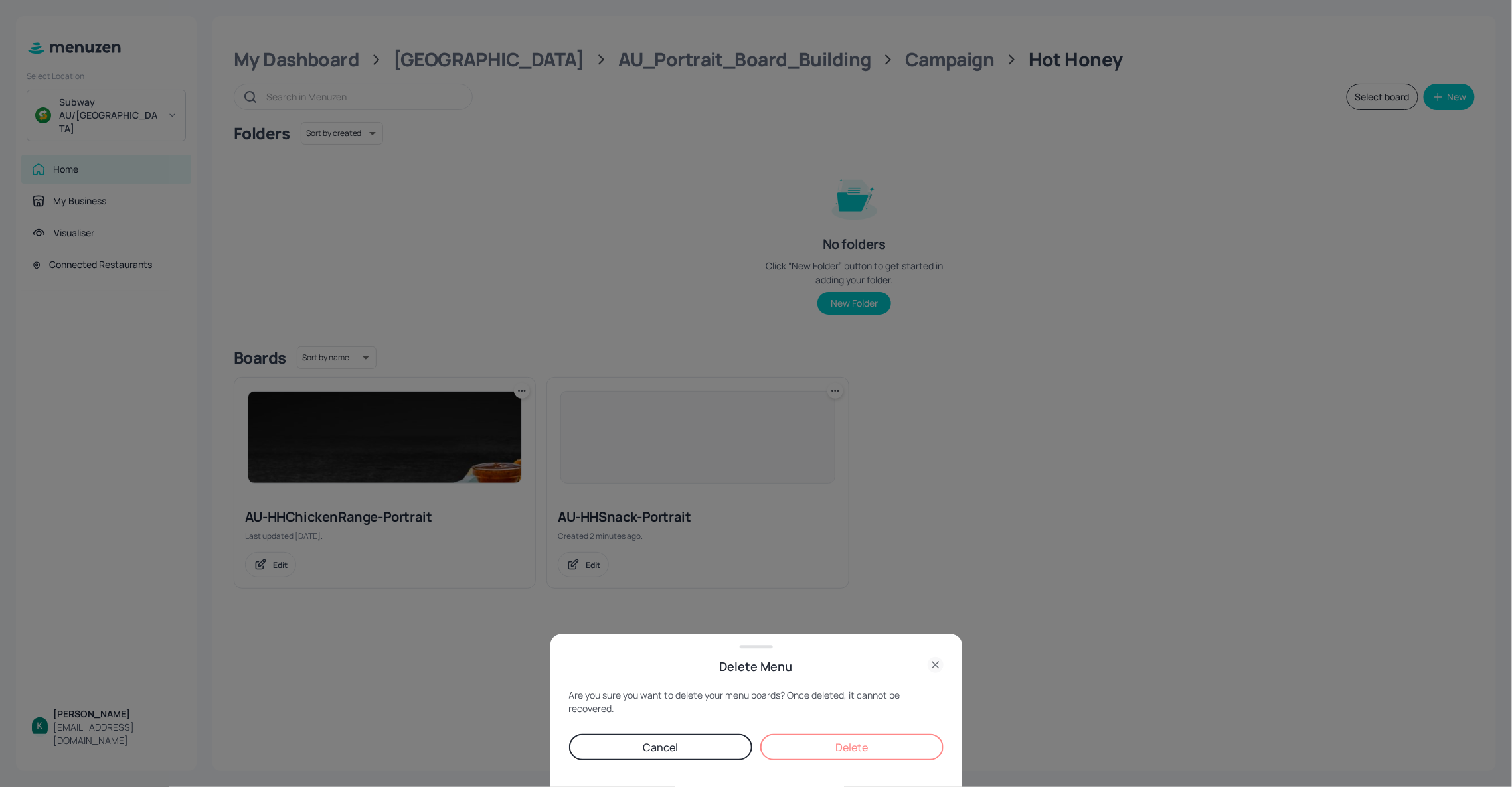
click at [830, 751] on button "Delete" at bounding box center [852, 748] width 183 height 26
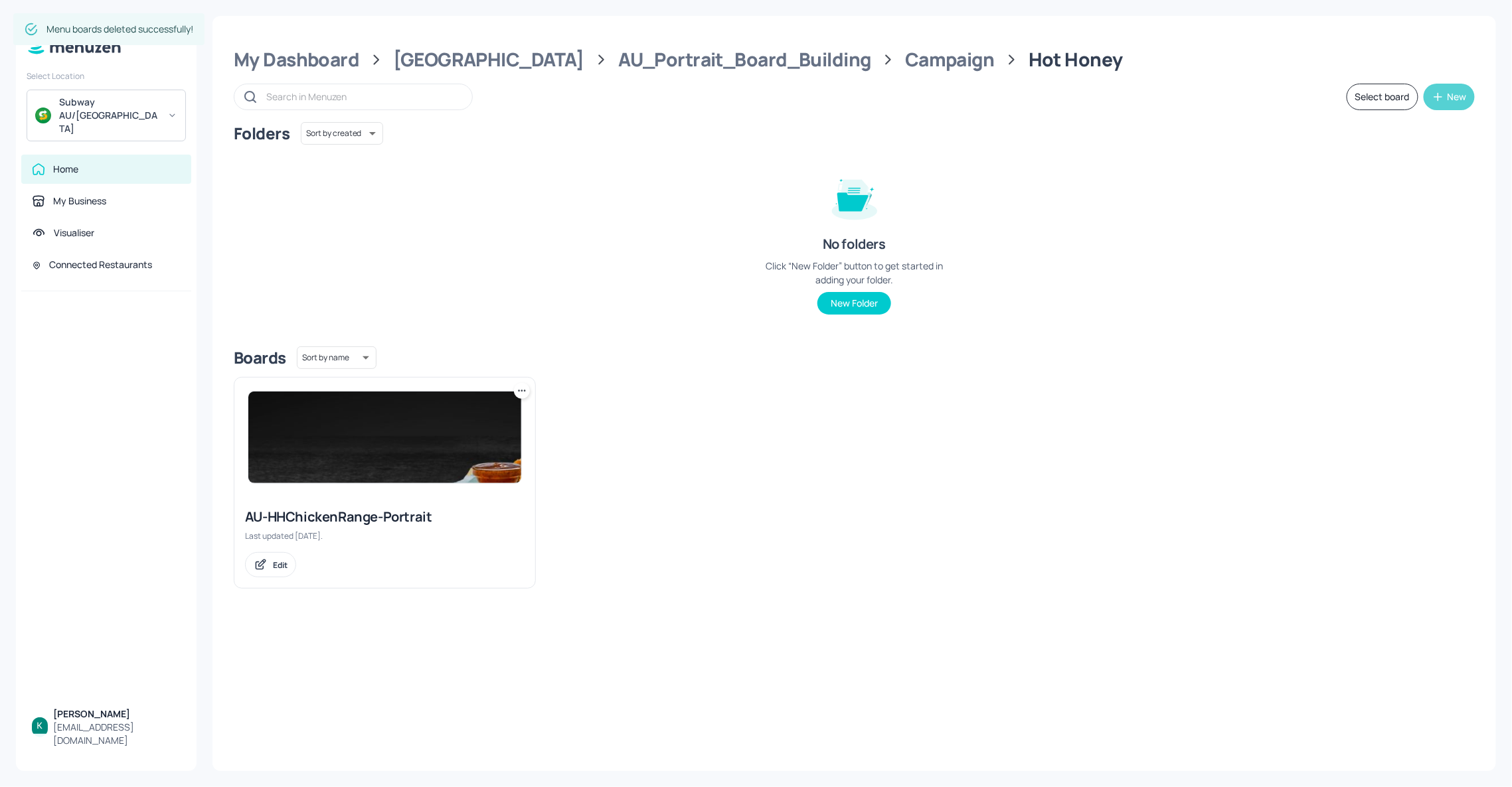
click at [1456, 94] on div "New" at bounding box center [1457, 97] width 20 height 9
click at [1408, 157] on div "Add new board" at bounding box center [1409, 161] width 133 height 29
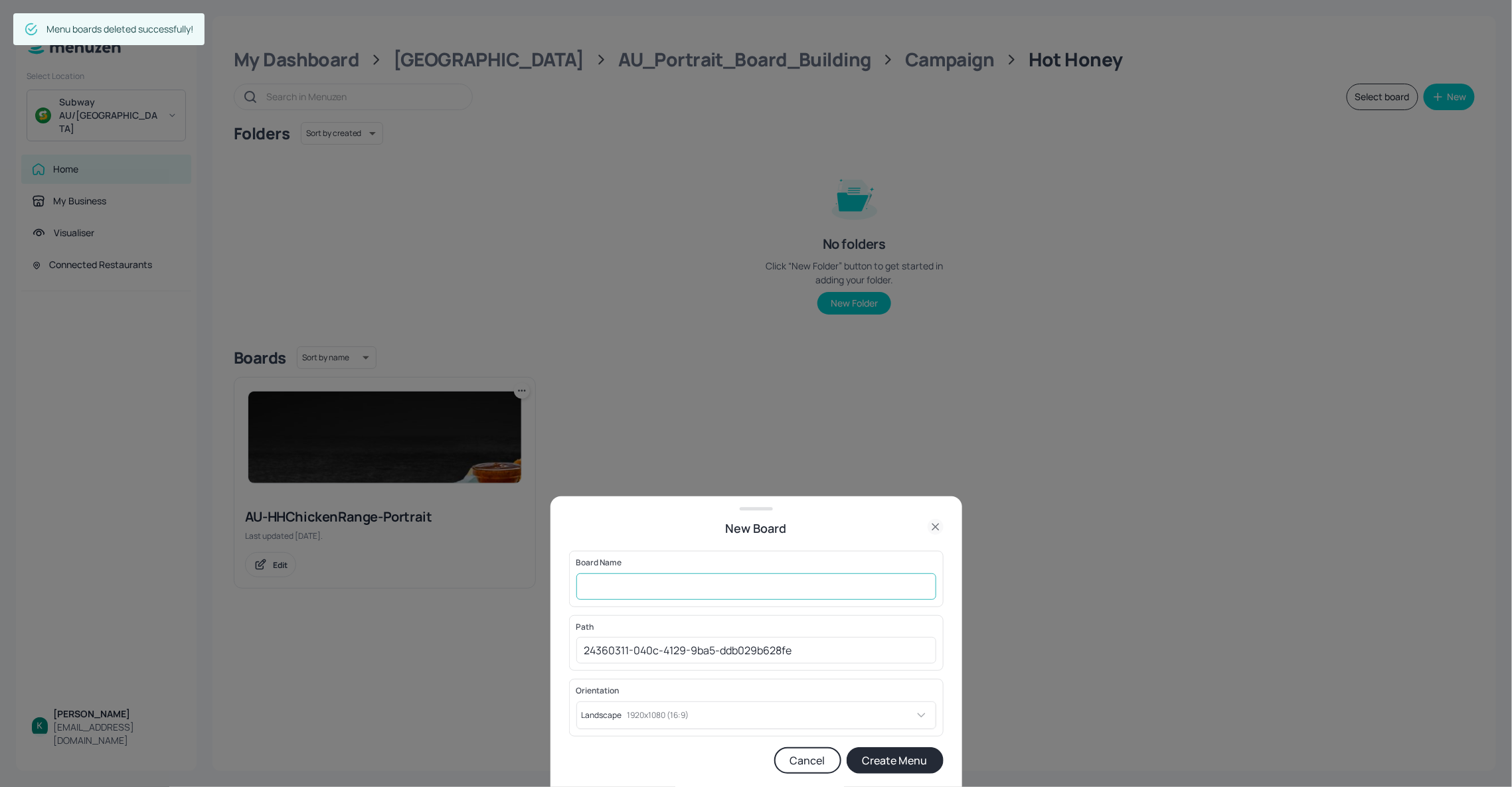
click at [824, 580] on input "text" at bounding box center [756, 586] width 360 height 26
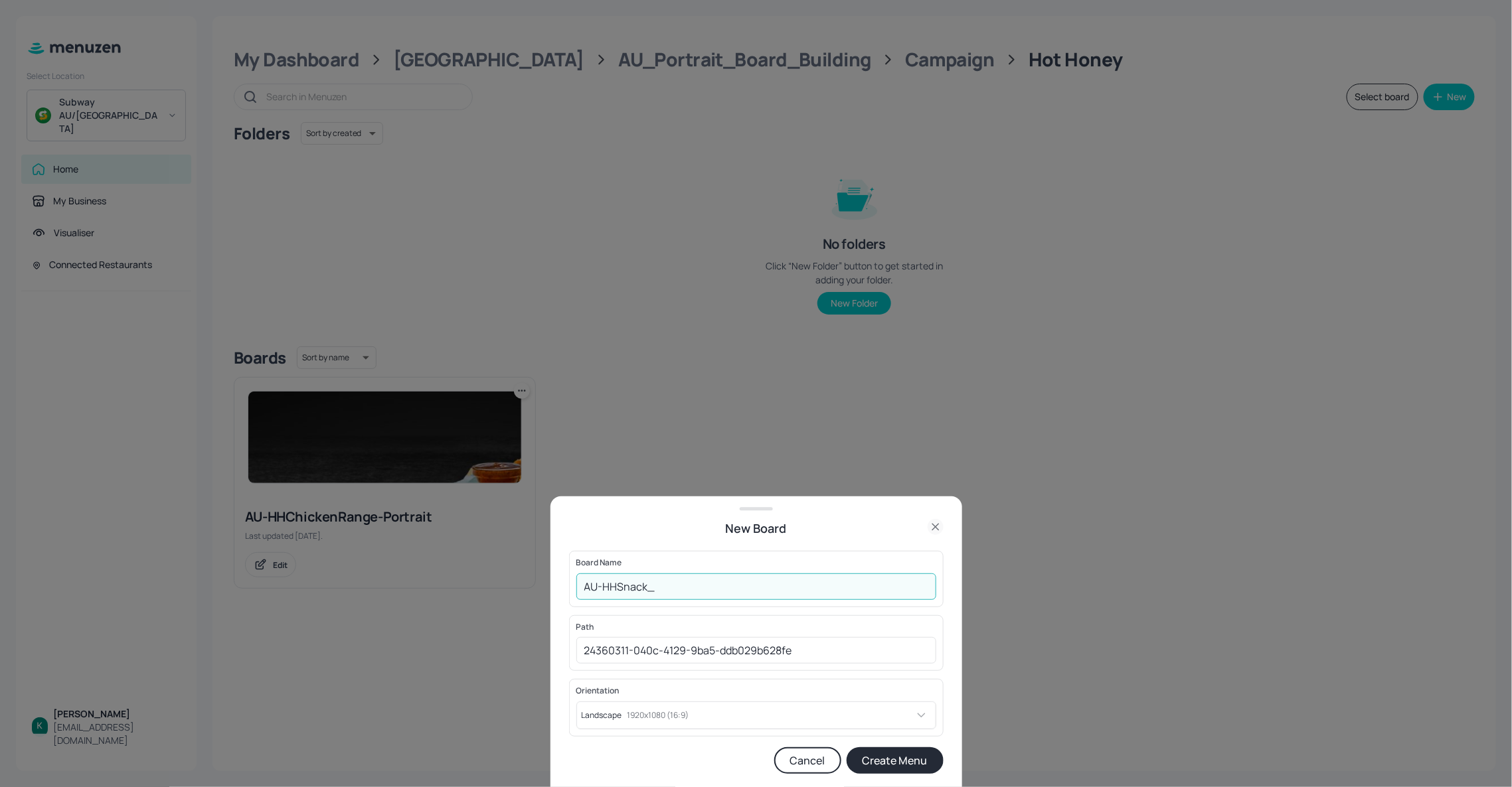
type input "AU-HHSnack-Portrait"
click at [778, 716] on body "Select Location Subway AU/NZ Home My Business Visualiser Connected Restaurants …" at bounding box center [756, 393] width 1512 height 787
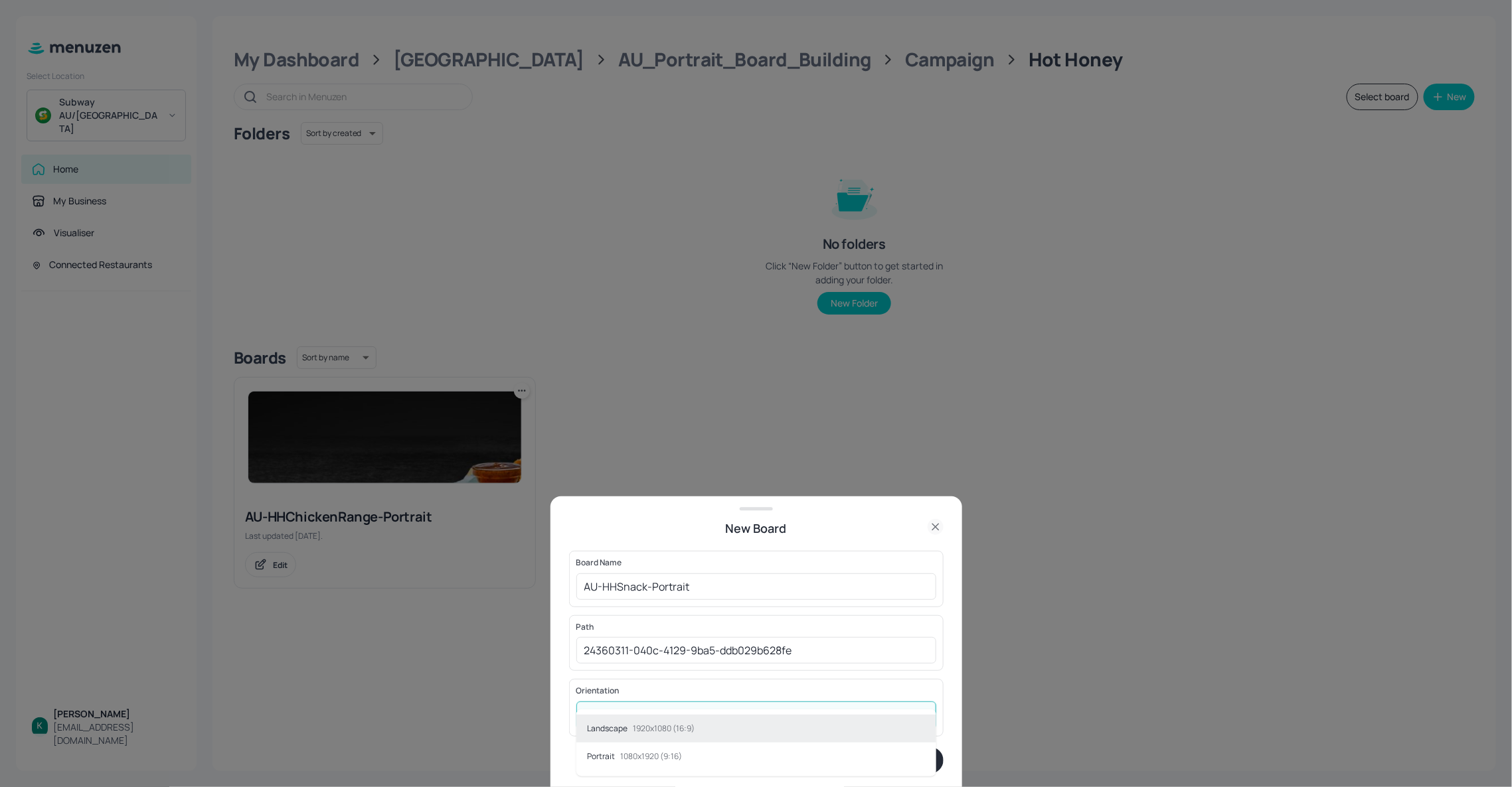
click at [654, 752] on p "1080x1920 (9:16)" at bounding box center [650, 756] width 61 height 9
type input "Portrait"
click at [926, 759] on button "Create Menu" at bounding box center [895, 761] width 97 height 26
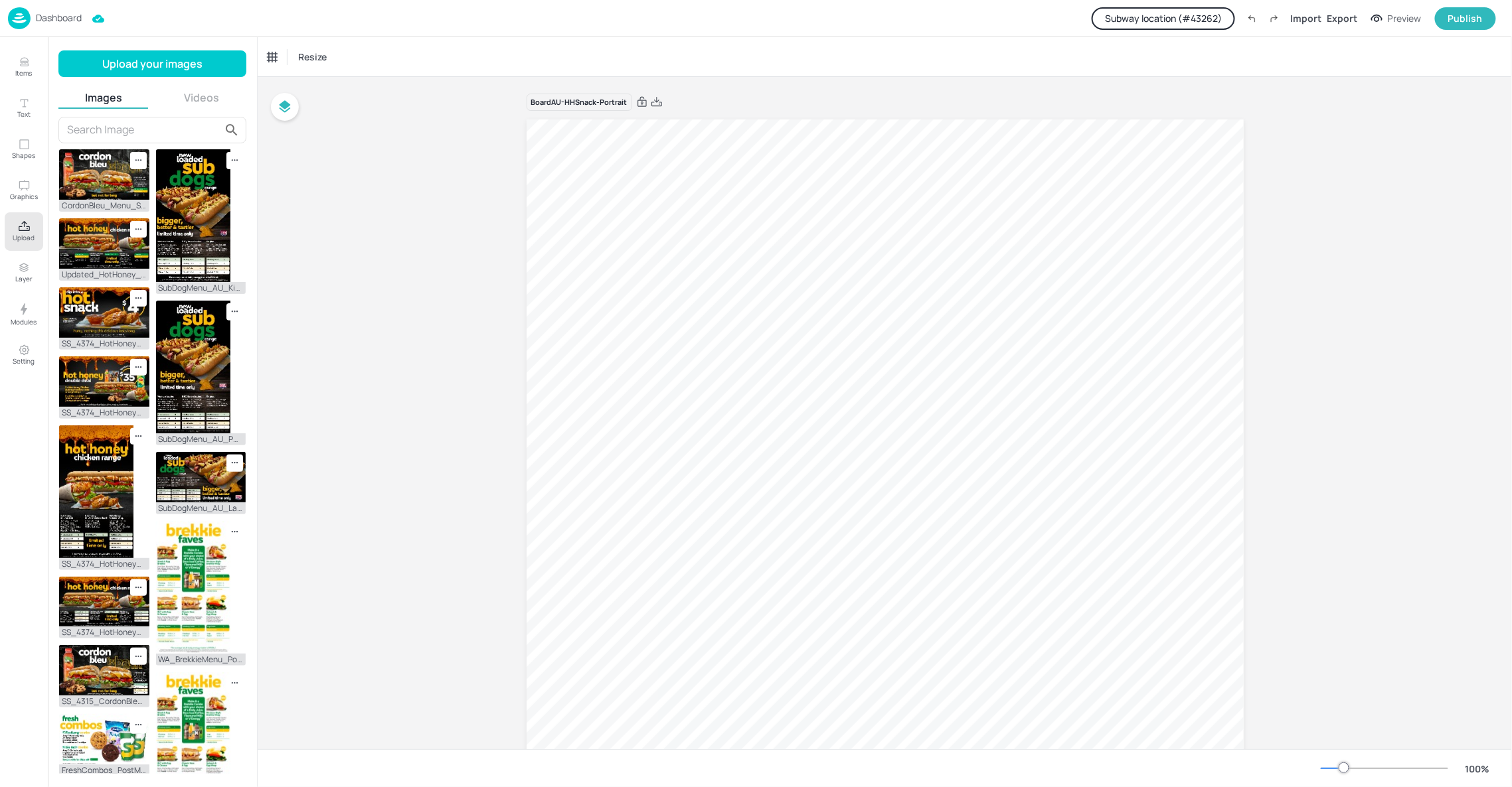
click at [48, 19] on p "Dashboard" at bounding box center [59, 17] width 46 height 9
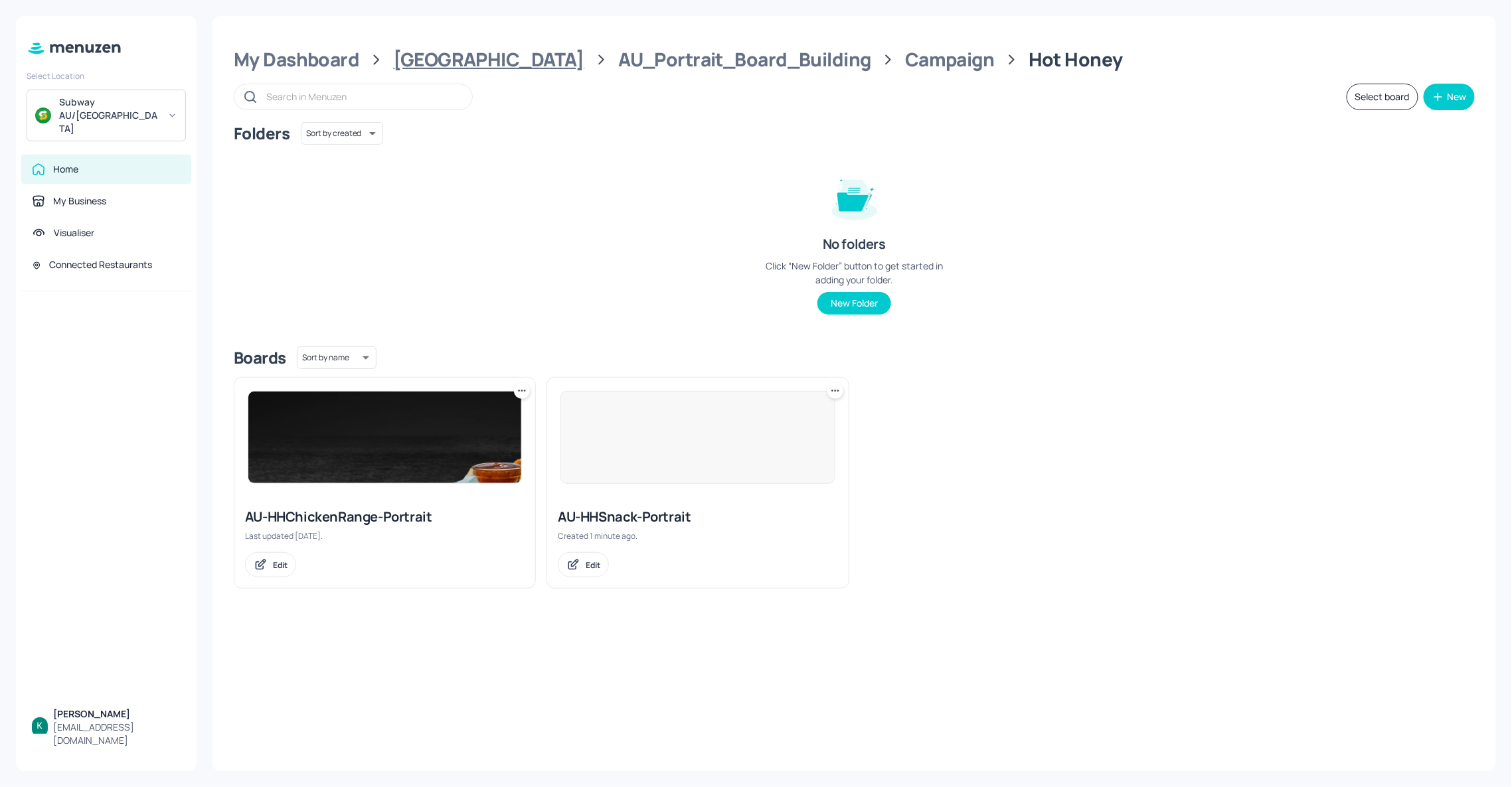
click at [432, 56] on div "[GEOGRAPHIC_DATA]" at bounding box center [489, 59] width 191 height 24
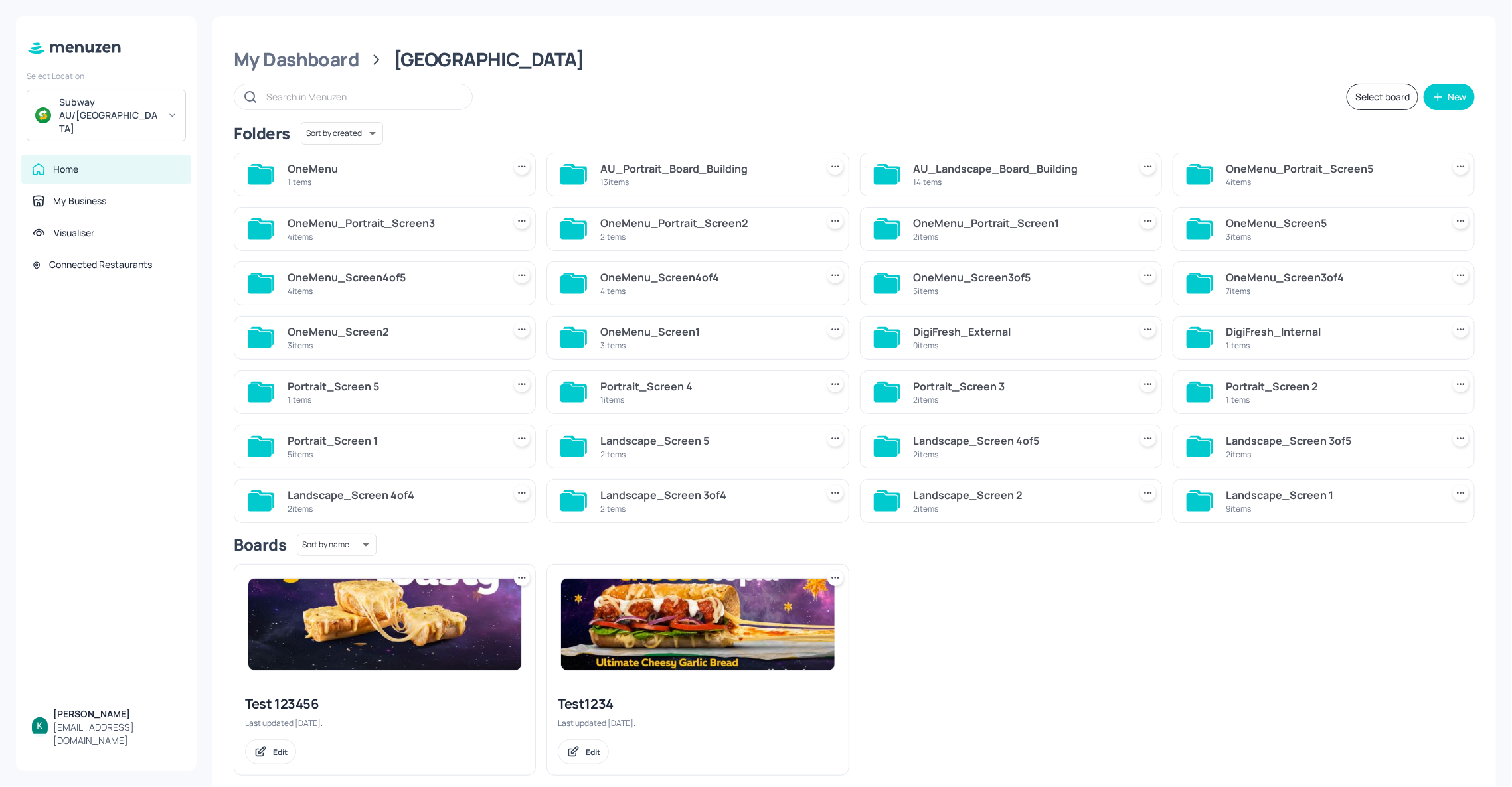
click at [951, 182] on div "14 items" at bounding box center [1018, 183] width 211 height 11
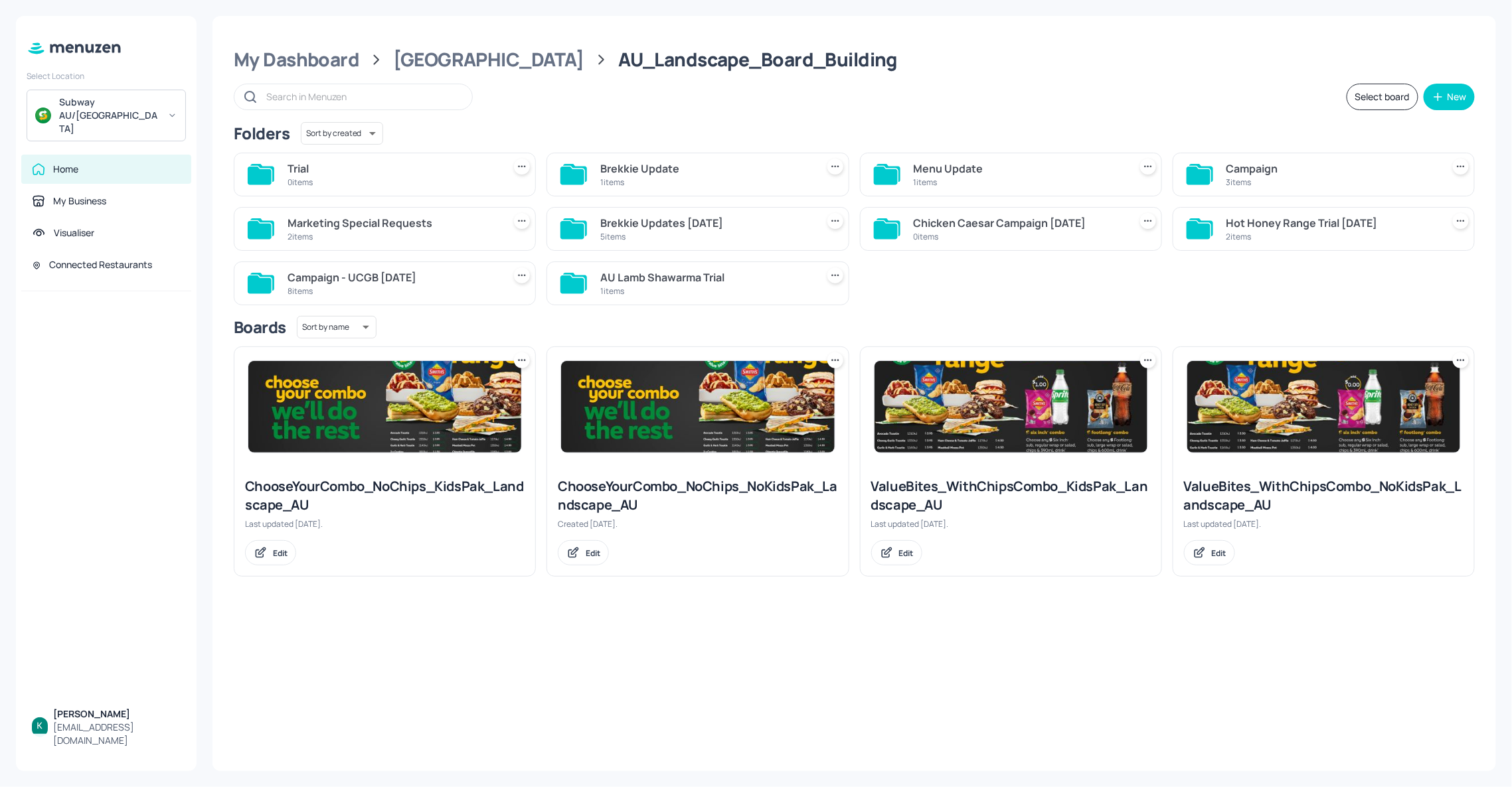
click at [1236, 188] on div "Campaign 3 items" at bounding box center [1331, 174] width 211 height 32
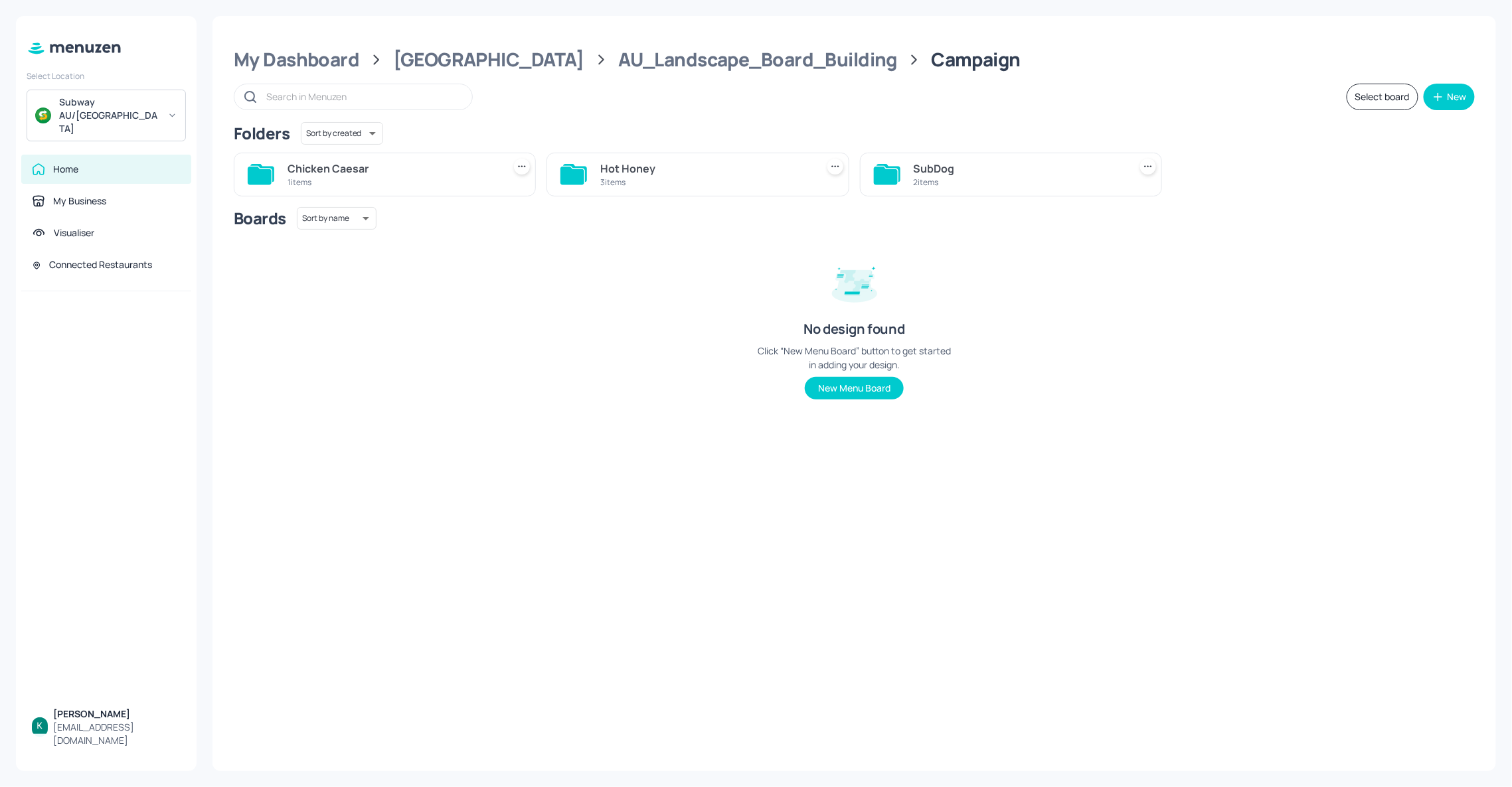
click at [647, 177] on div "3 items" at bounding box center [705, 183] width 211 height 11
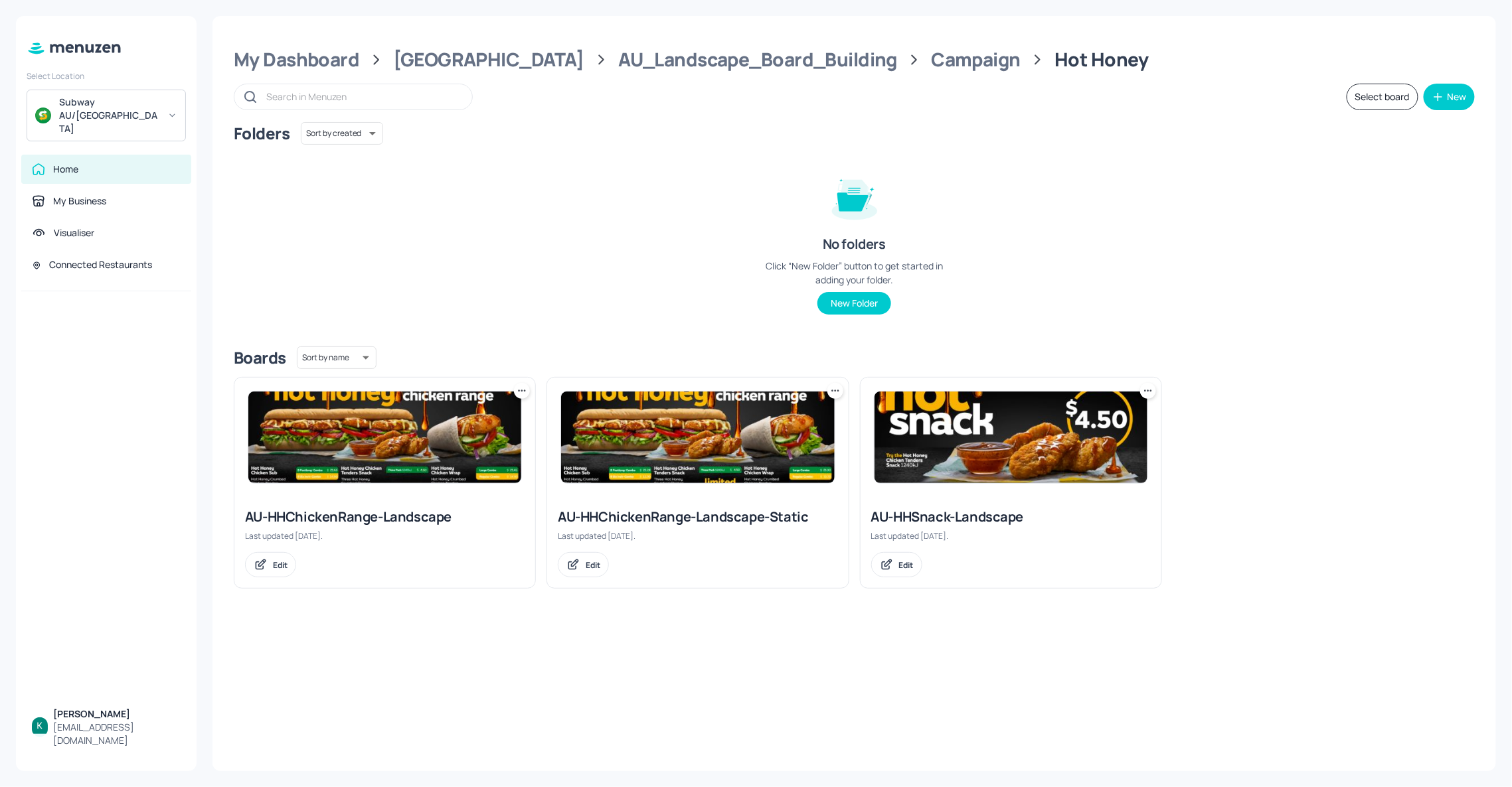
click at [998, 432] on img at bounding box center [1011, 437] width 273 height 92
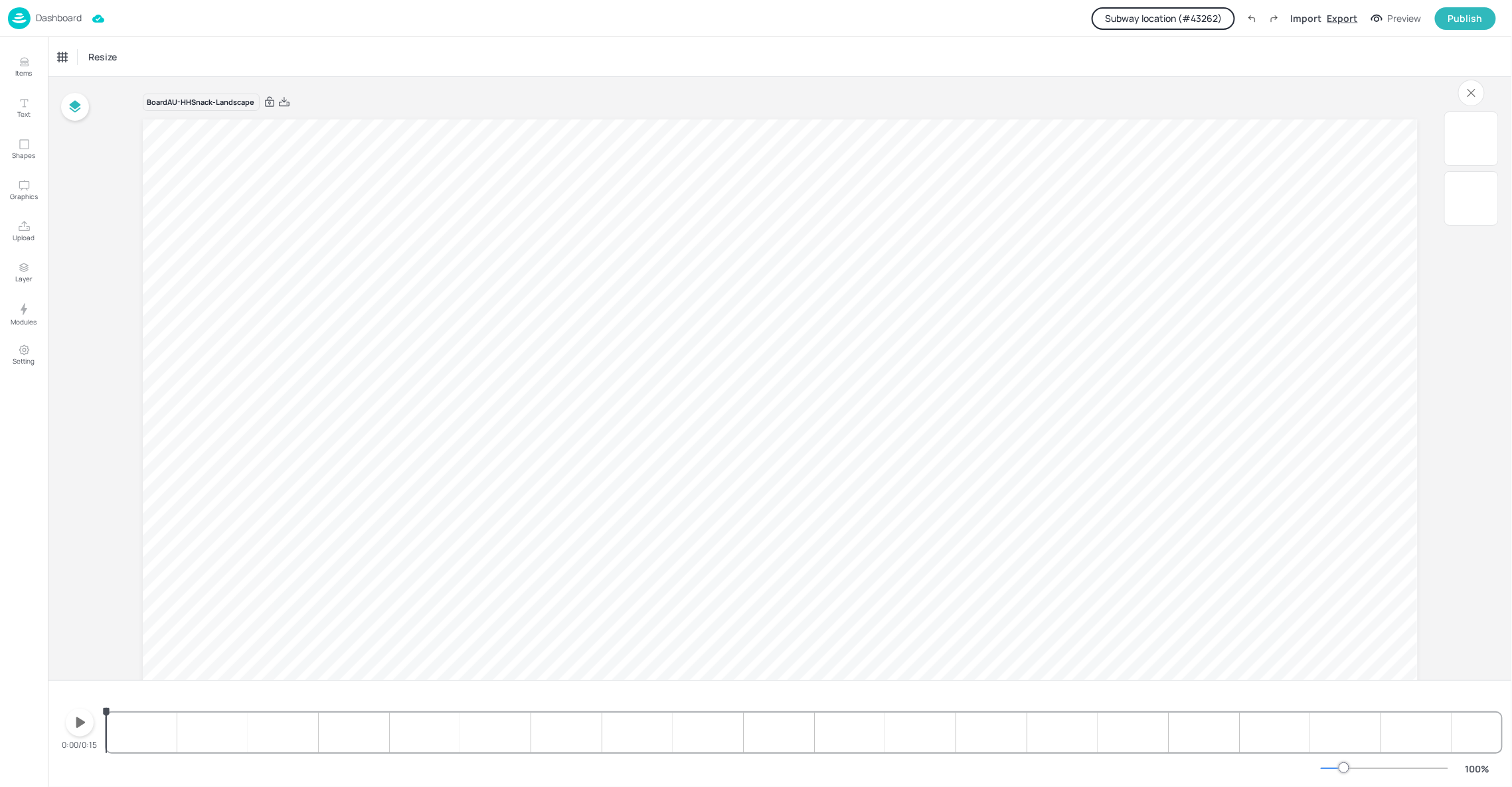
click at [1343, 20] on div "Export" at bounding box center [1342, 18] width 30 height 14
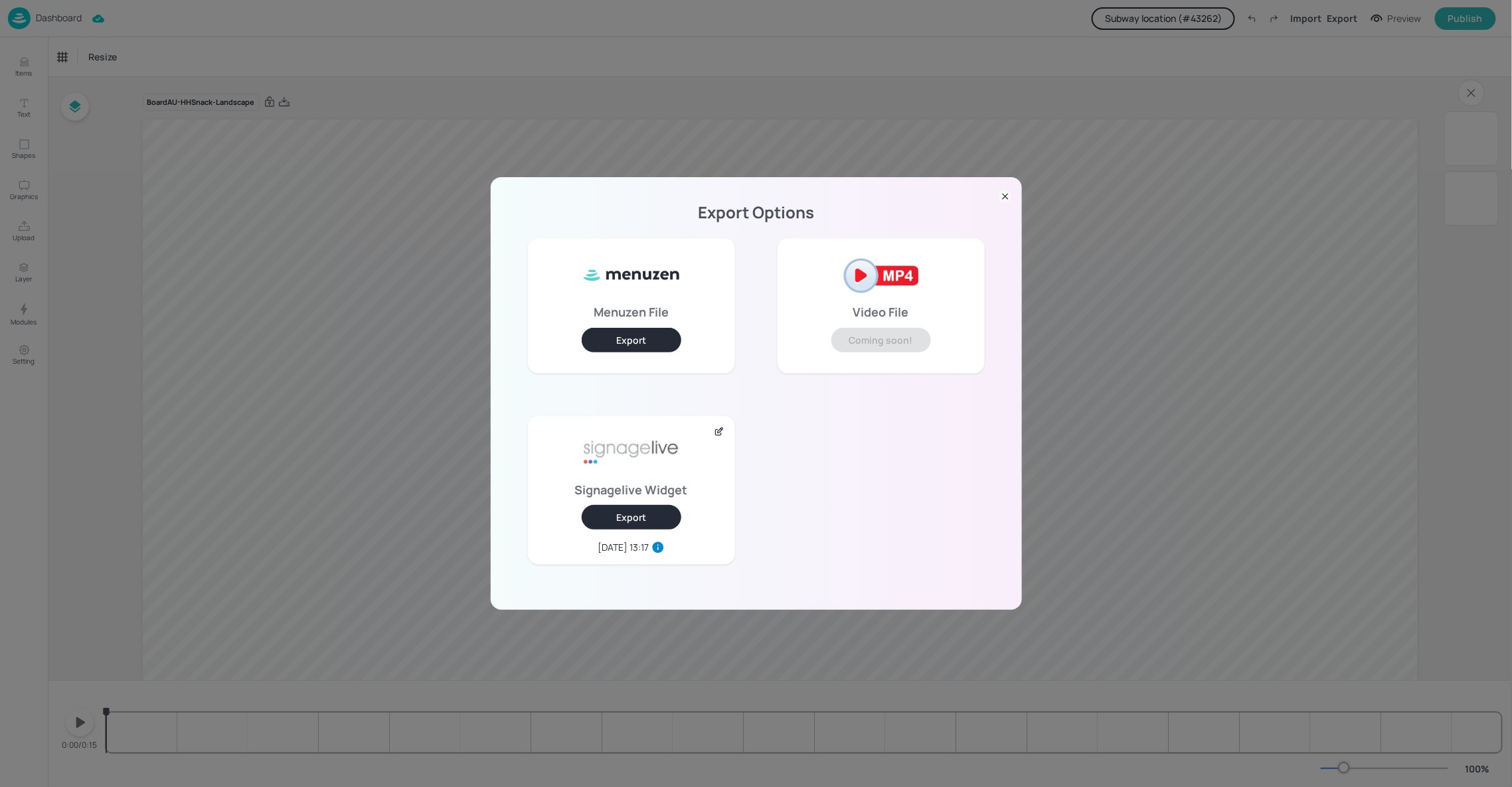
click at [663, 345] on button "Export" at bounding box center [632, 340] width 100 height 25
click at [1006, 198] on icon at bounding box center [1005, 197] width 5 height 5
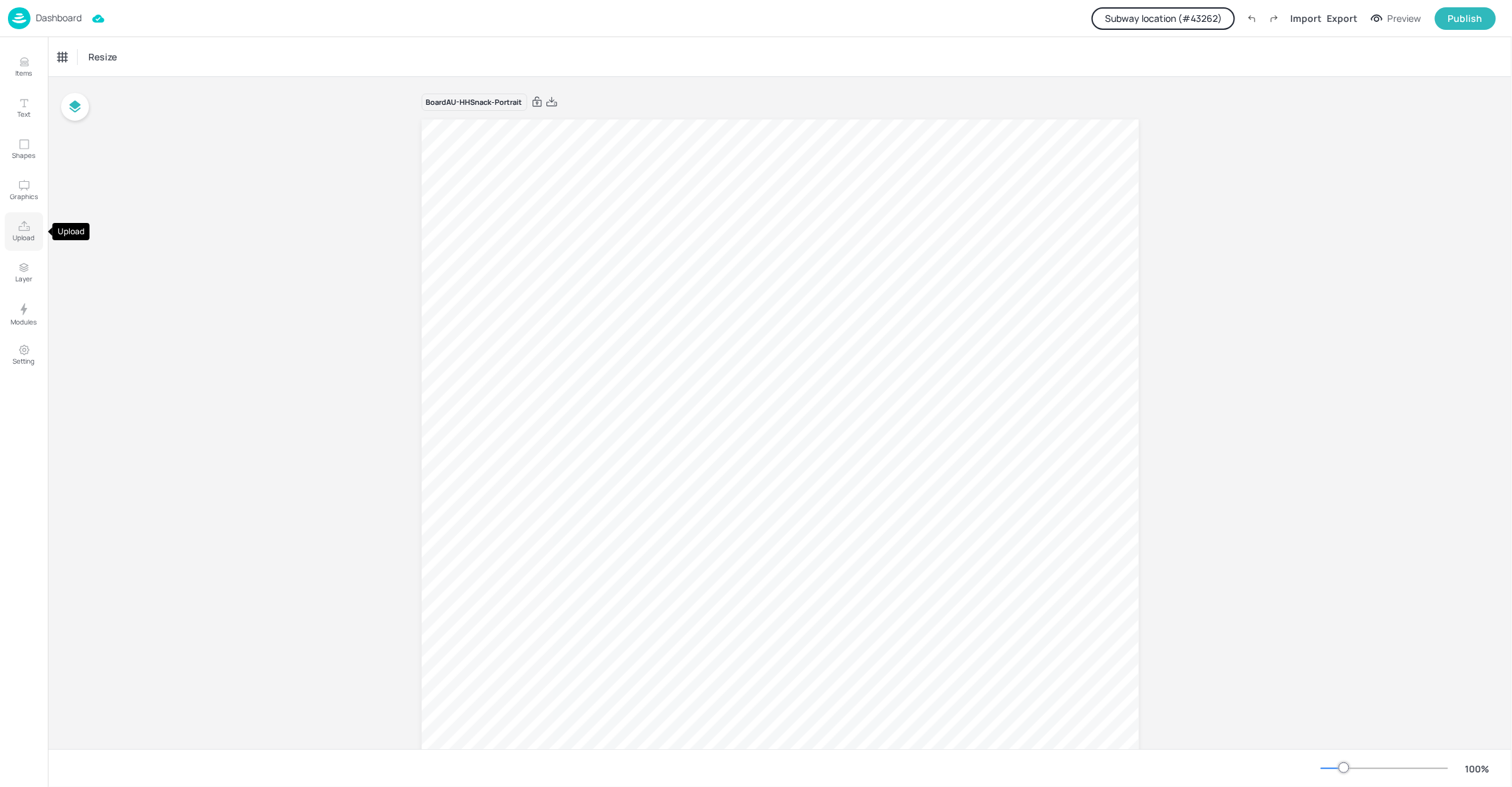
click at [16, 237] on p "Upload" at bounding box center [24, 237] width 22 height 9
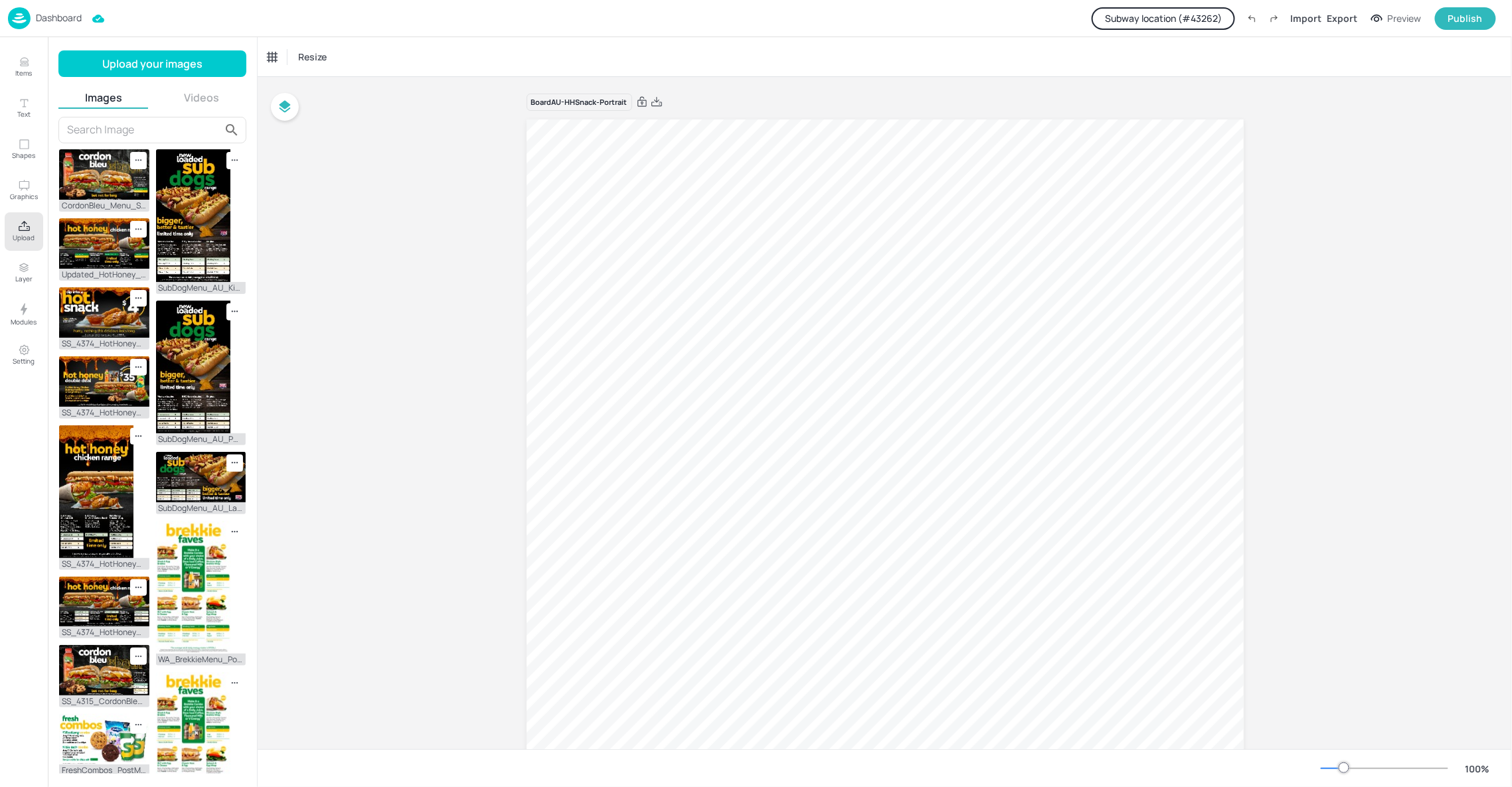
click at [192, 94] on button "Videos" at bounding box center [201, 97] width 90 height 15
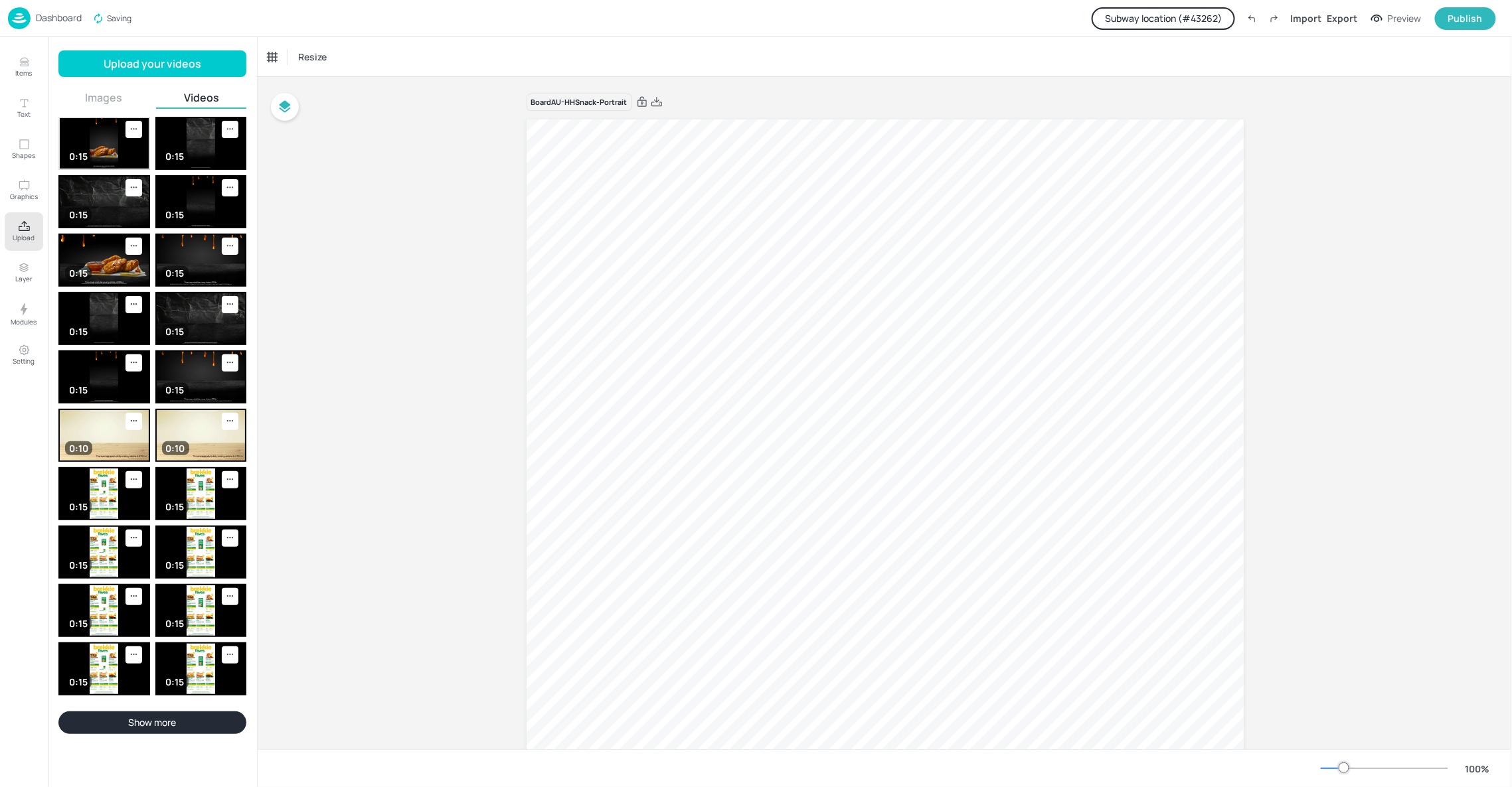
click at [97, 152] on img at bounding box center [104, 143] width 89 height 51
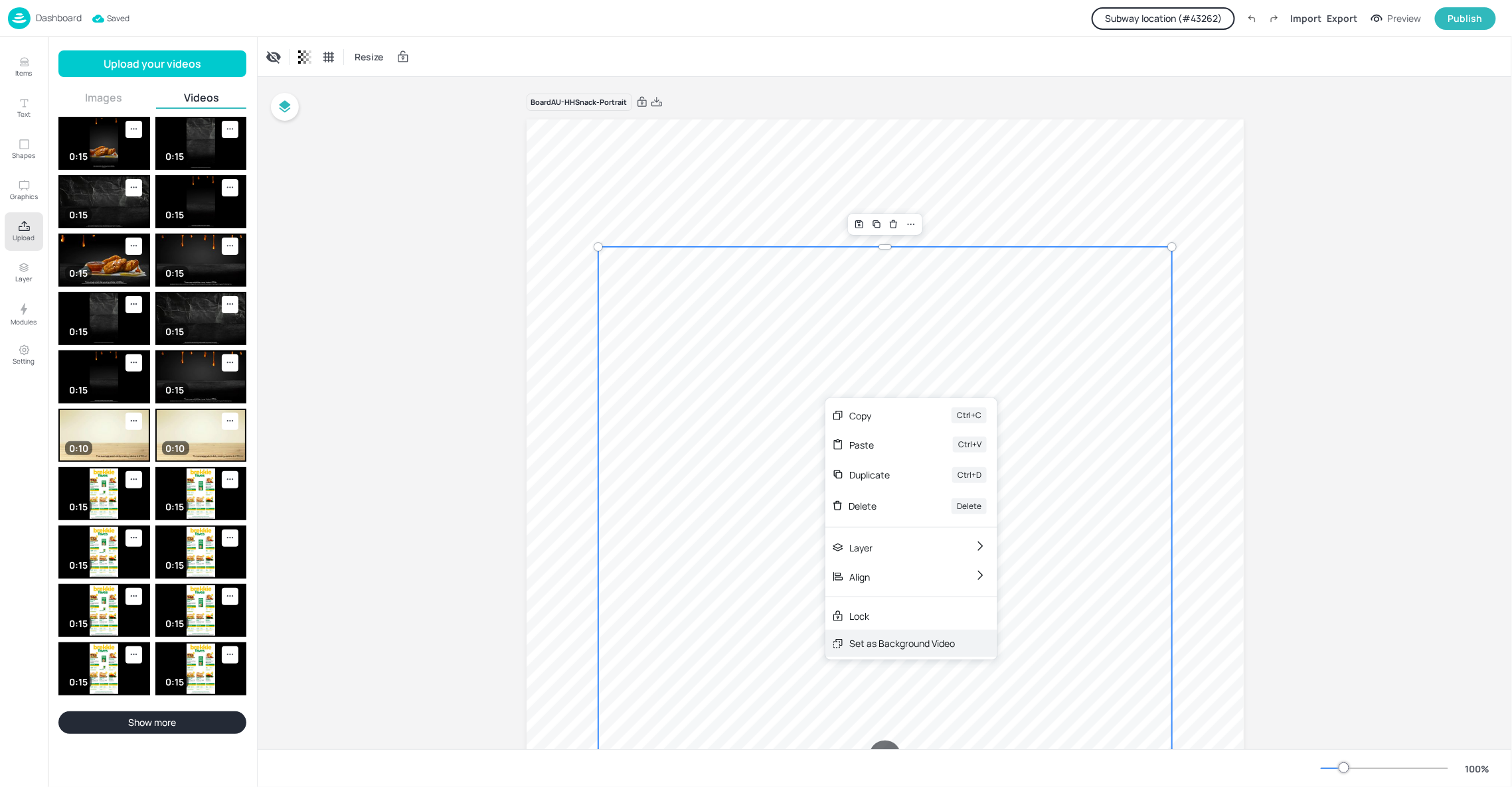
click at [903, 645] on div "Set as Background Video" at bounding box center [902, 643] width 106 height 14
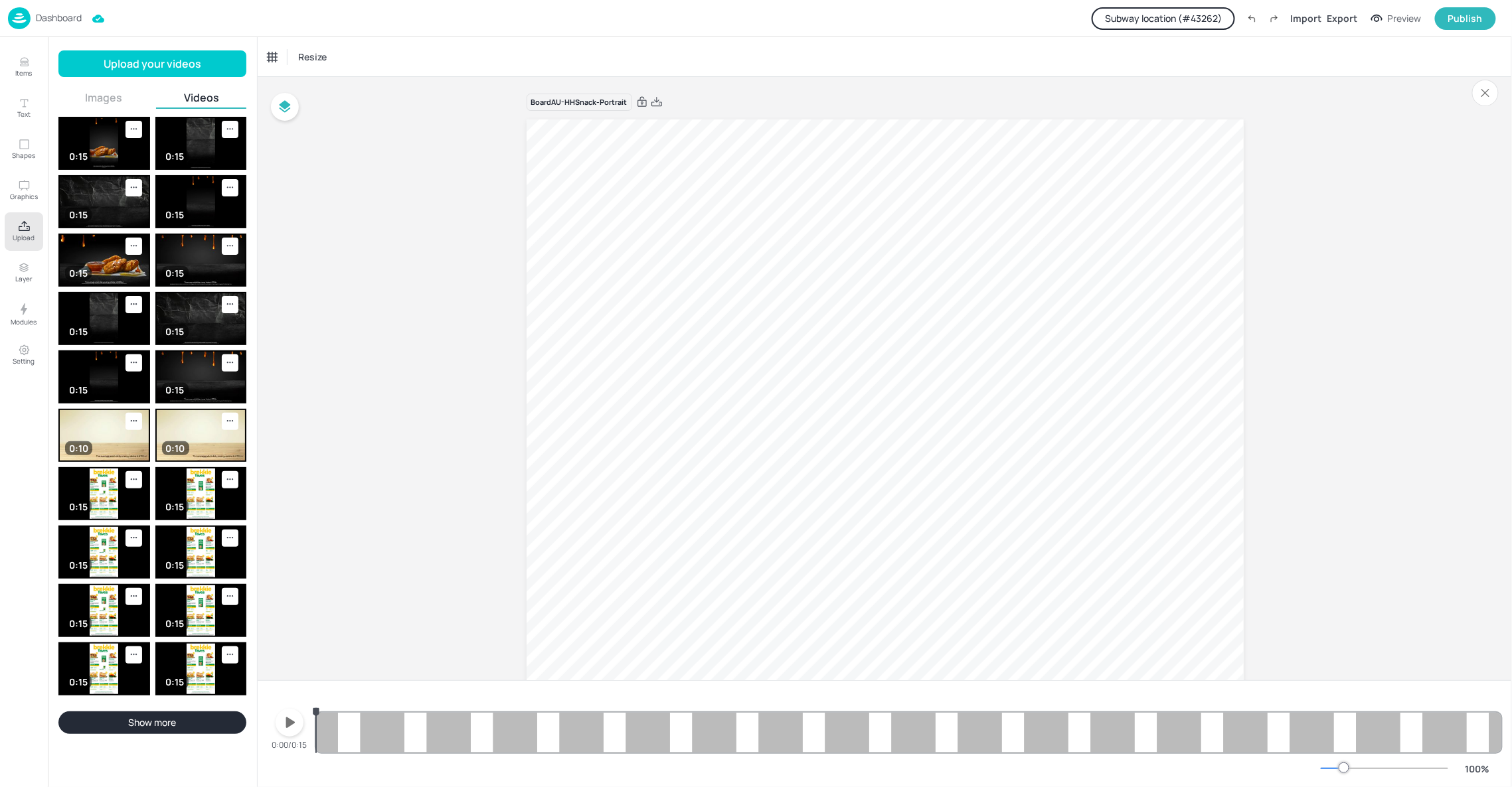
click at [292, 723] on icon "button" at bounding box center [290, 722] width 9 height 11
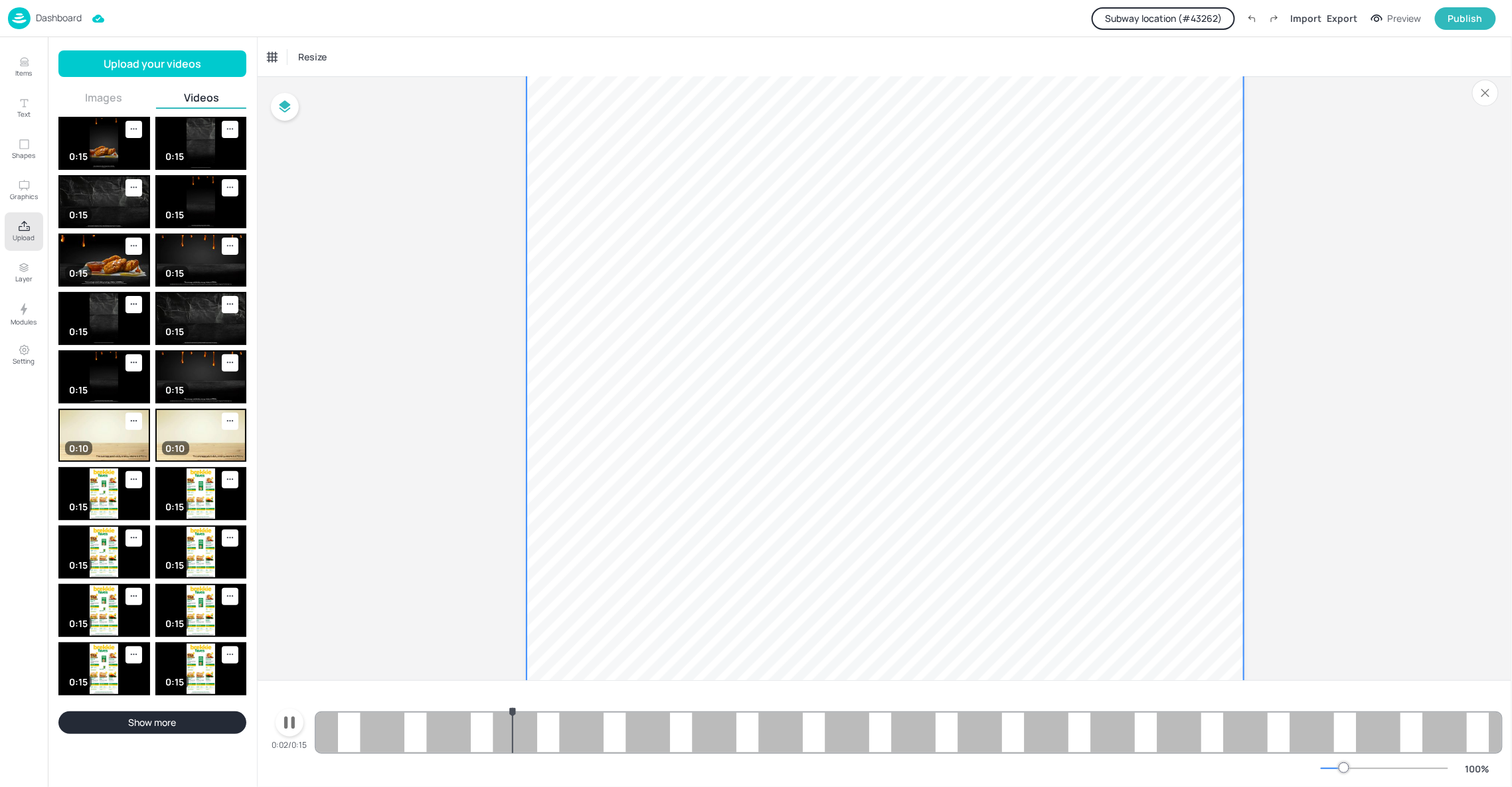
scroll to position [398, 0]
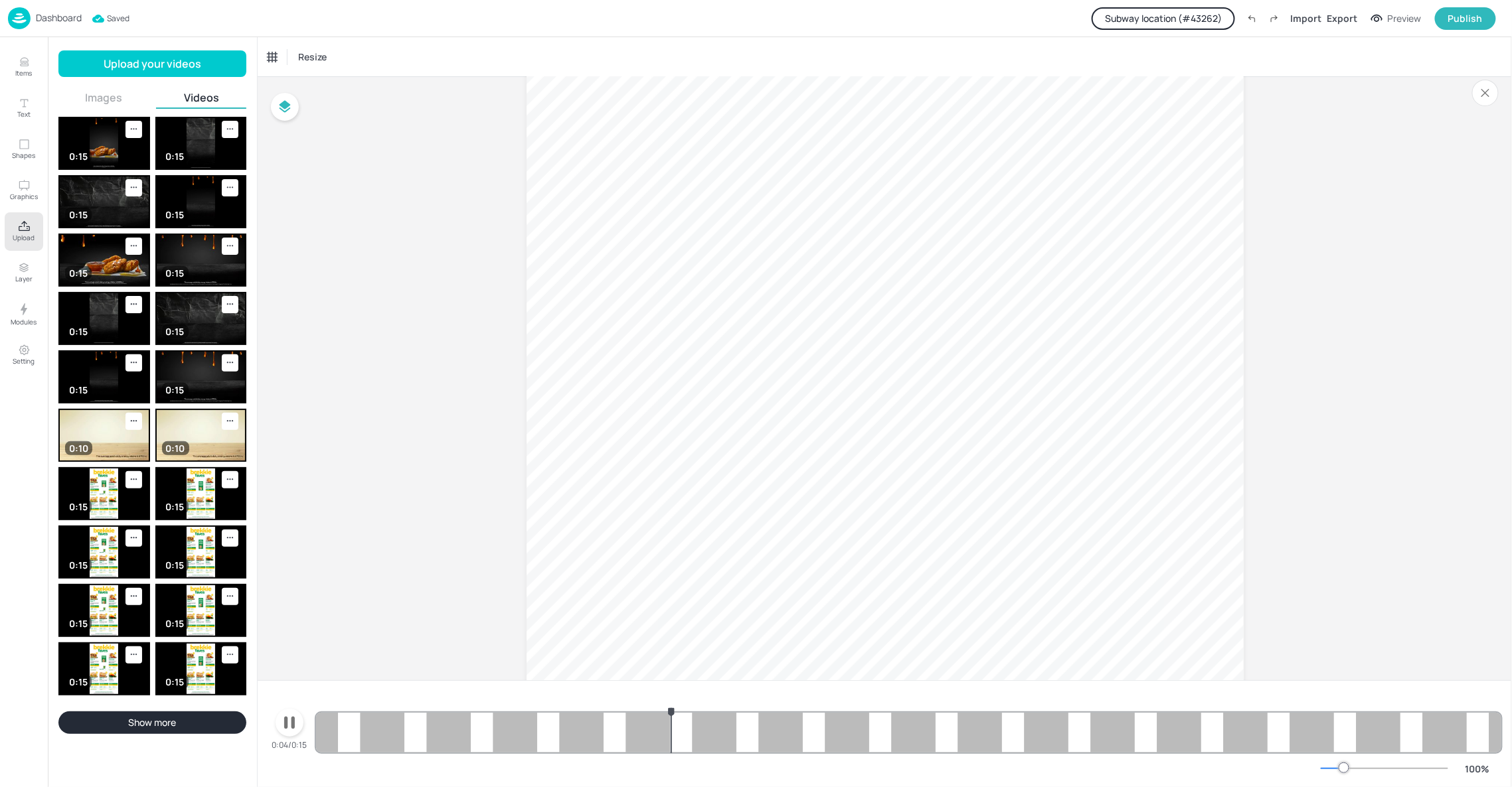
click at [283, 724] on icon "button" at bounding box center [289, 723] width 21 height 21
click at [20, 71] on p "Items" at bounding box center [24, 72] width 16 height 9
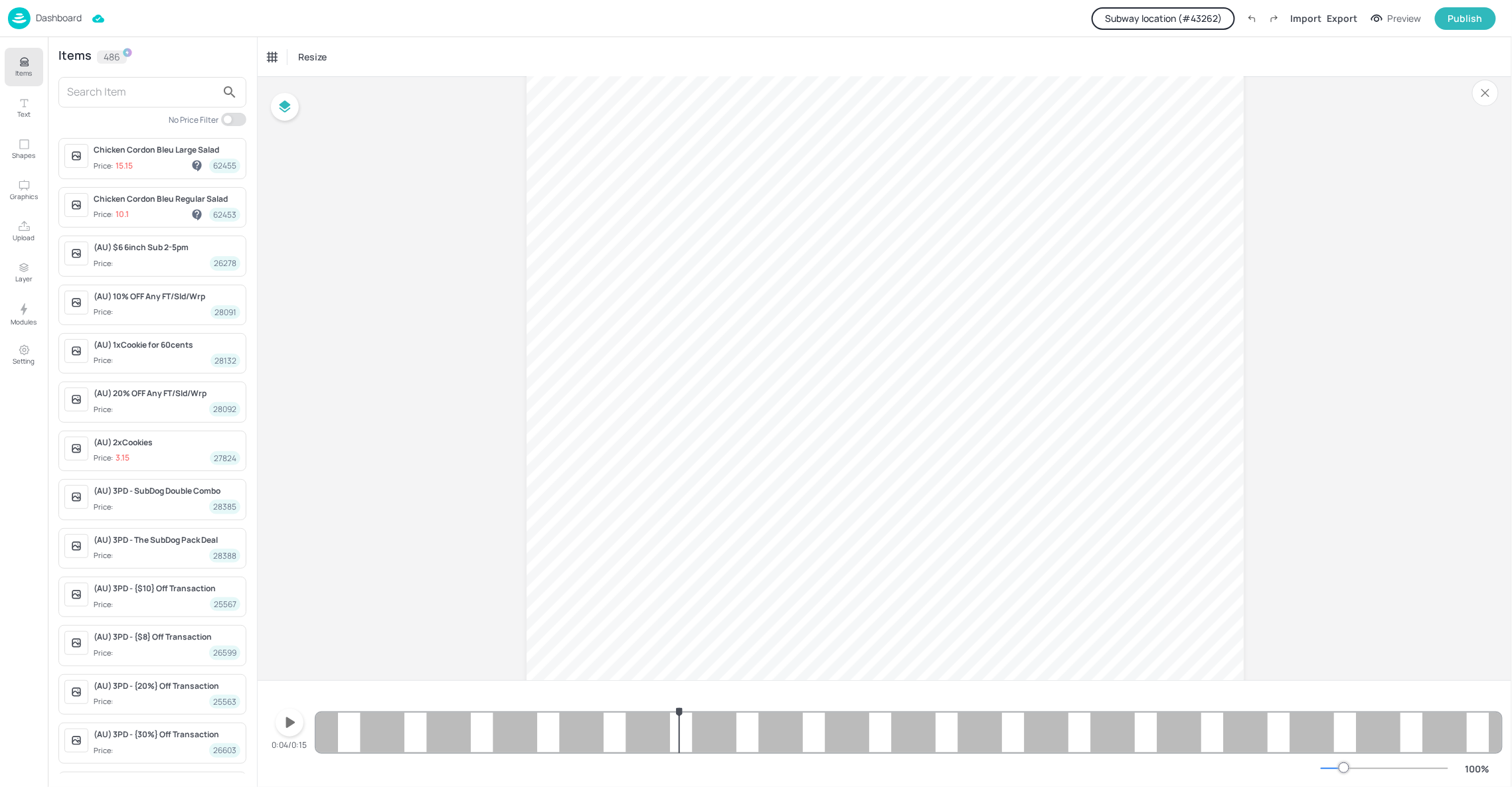
click at [156, 89] on input "text" at bounding box center [142, 93] width 149 height 21
type input "h"
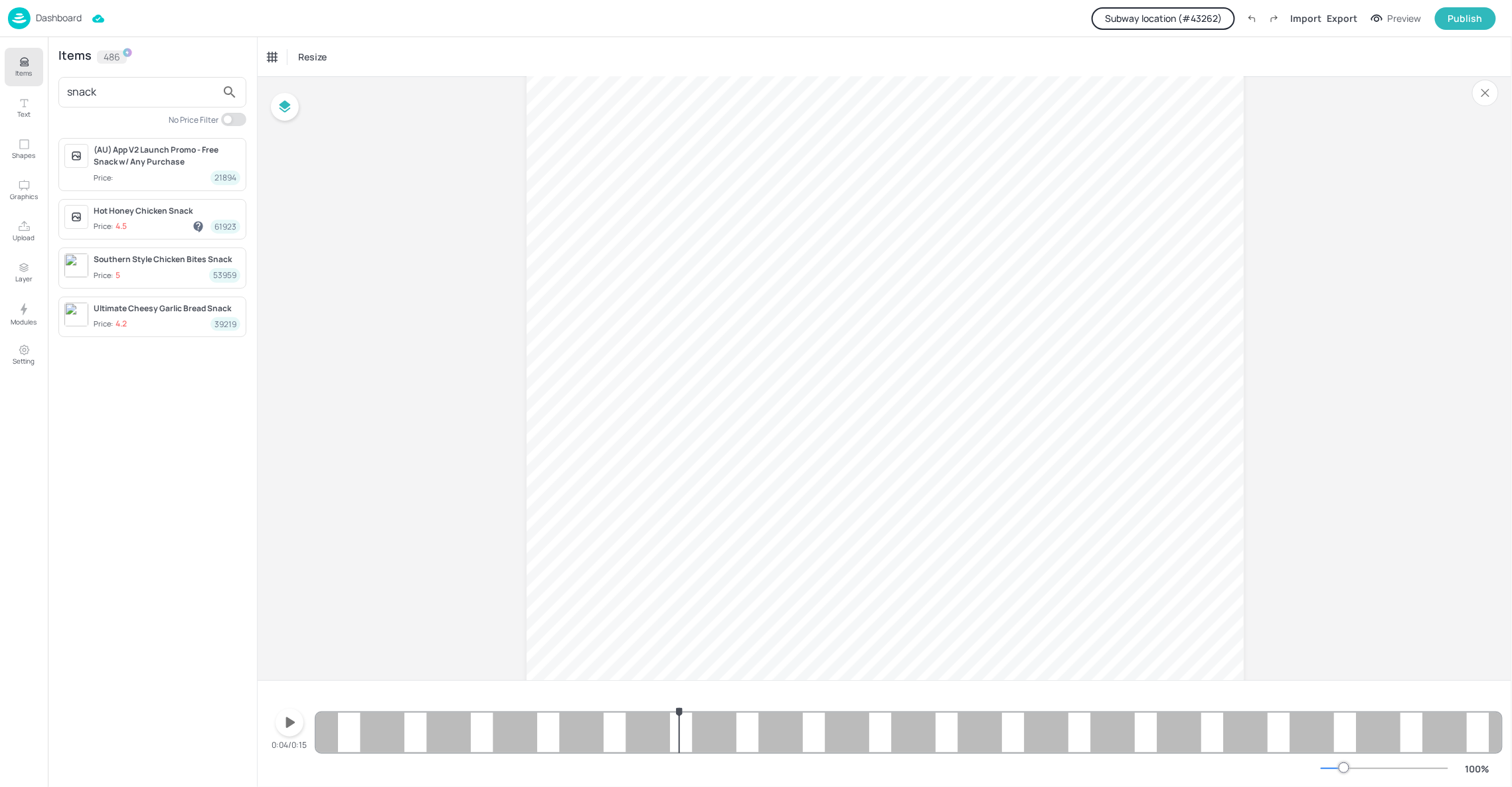
type input "snack"
click at [170, 216] on div "Hot Honey Chicken Snack" at bounding box center [166, 210] width 147 height 12
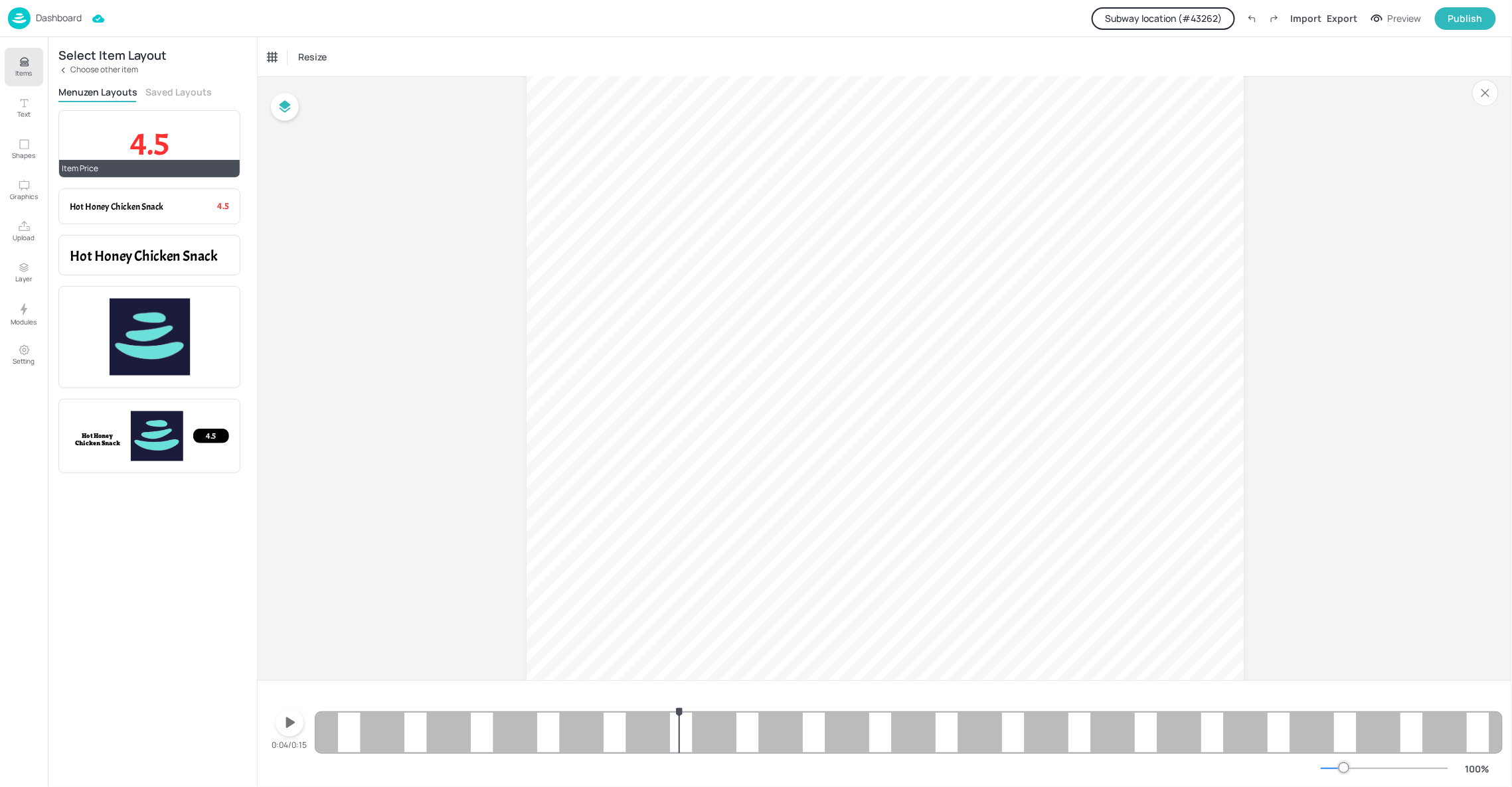
click at [158, 129] on span "4.5" at bounding box center [150, 143] width 39 height 40
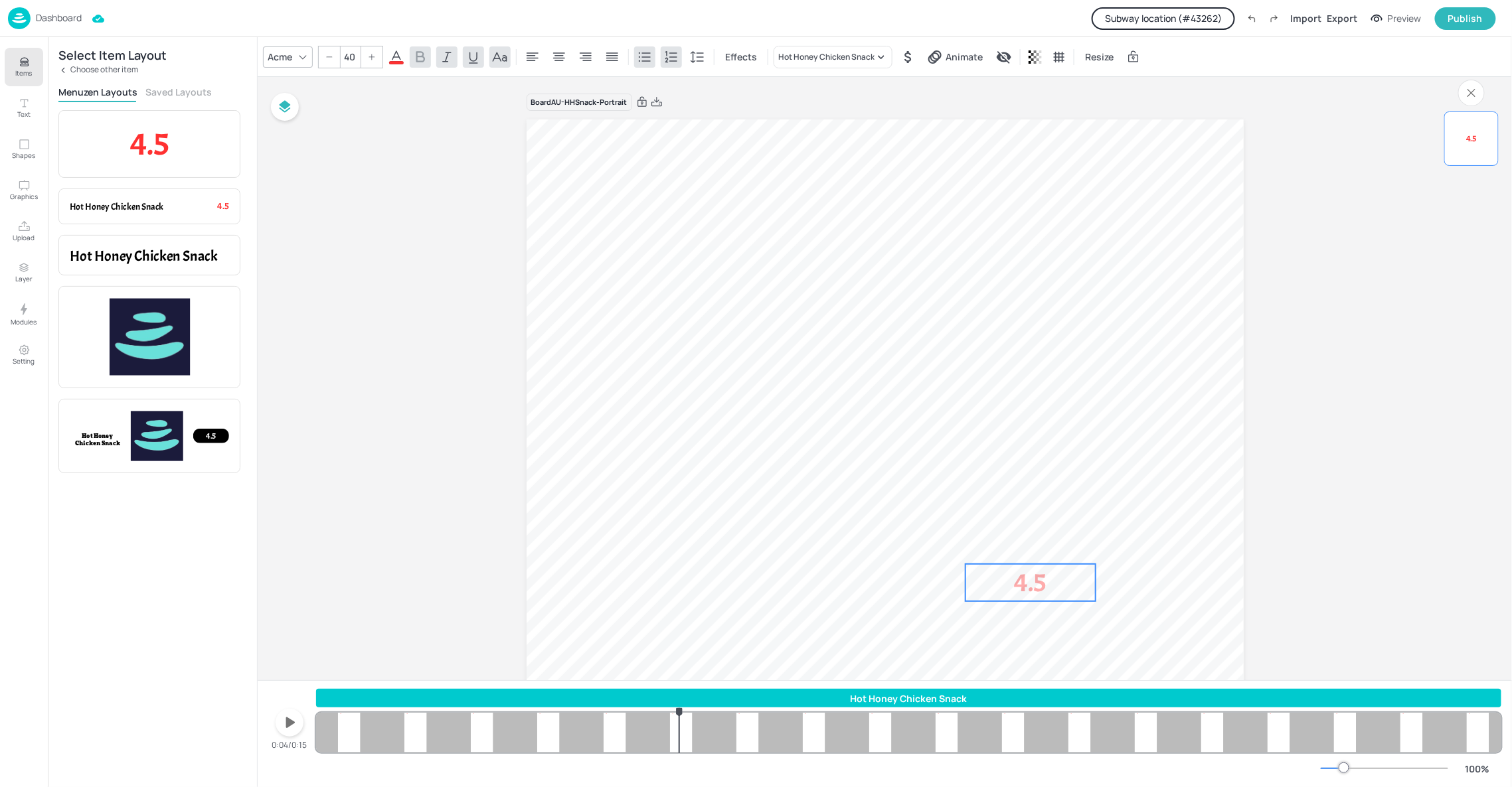
drag, startPoint x: 644, startPoint y: 163, endPoint x: 1079, endPoint y: 595, distance: 613.1
click at [1079, 595] on p "4.5" at bounding box center [1031, 582] width 131 height 37
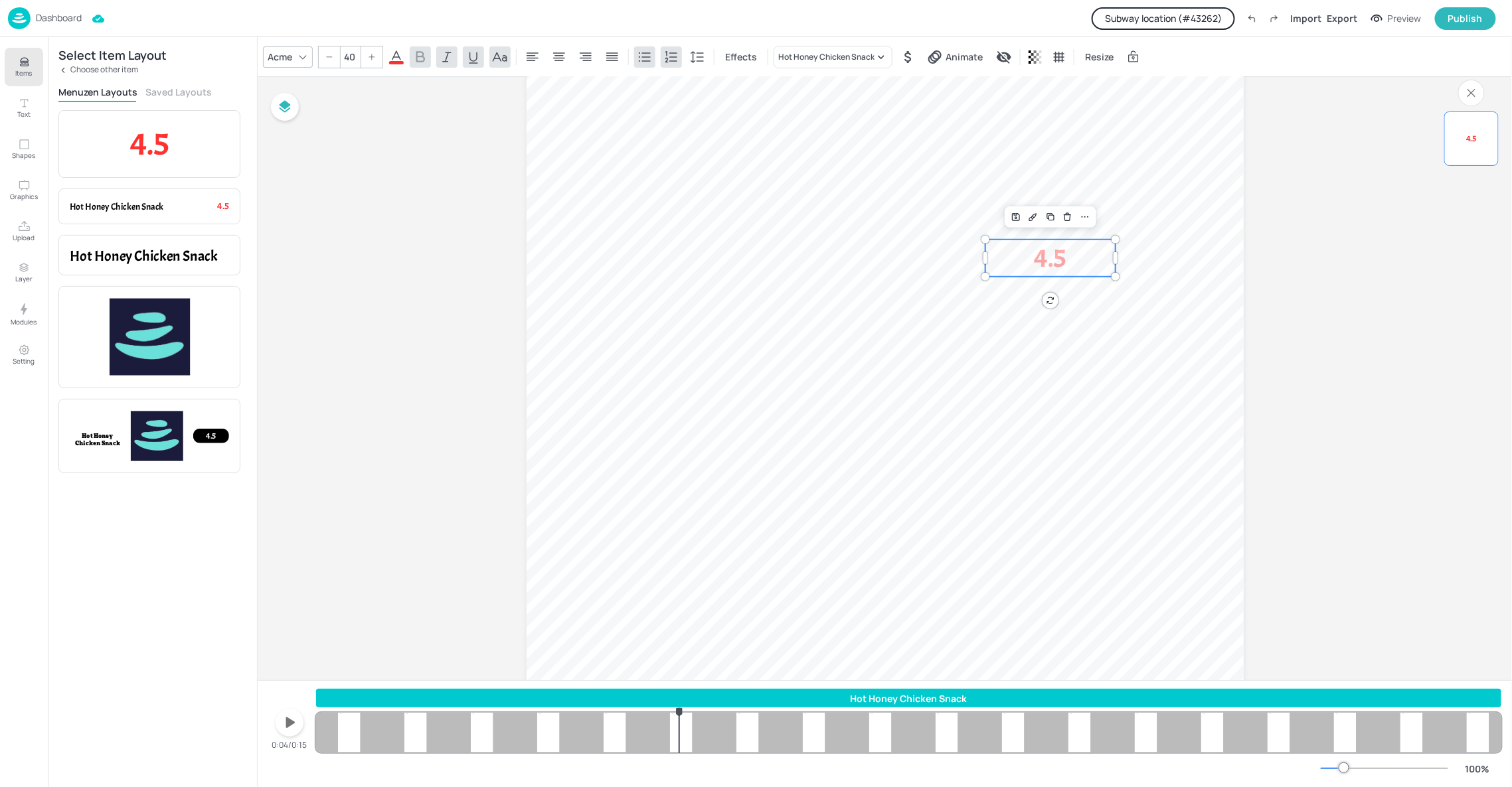
scroll to position [398, 0]
drag, startPoint x: 1054, startPoint y: 252, endPoint x: 1039, endPoint y: 376, distance: 124.9
click at [1039, 376] on span "4.5" at bounding box center [1040, 372] width 32 height 34
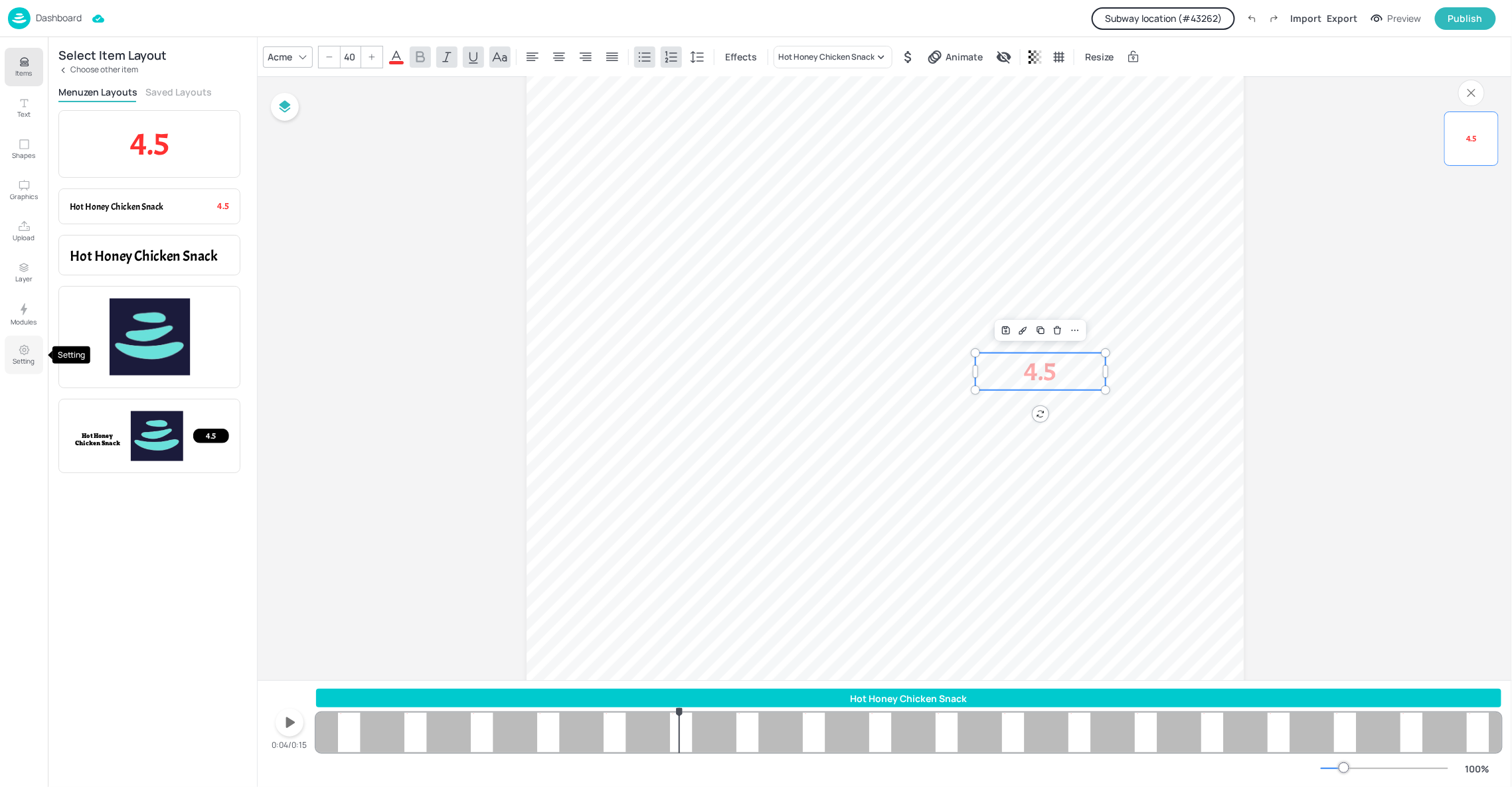
click at [23, 350] on icon "Setting" at bounding box center [24, 350] width 12 height 12
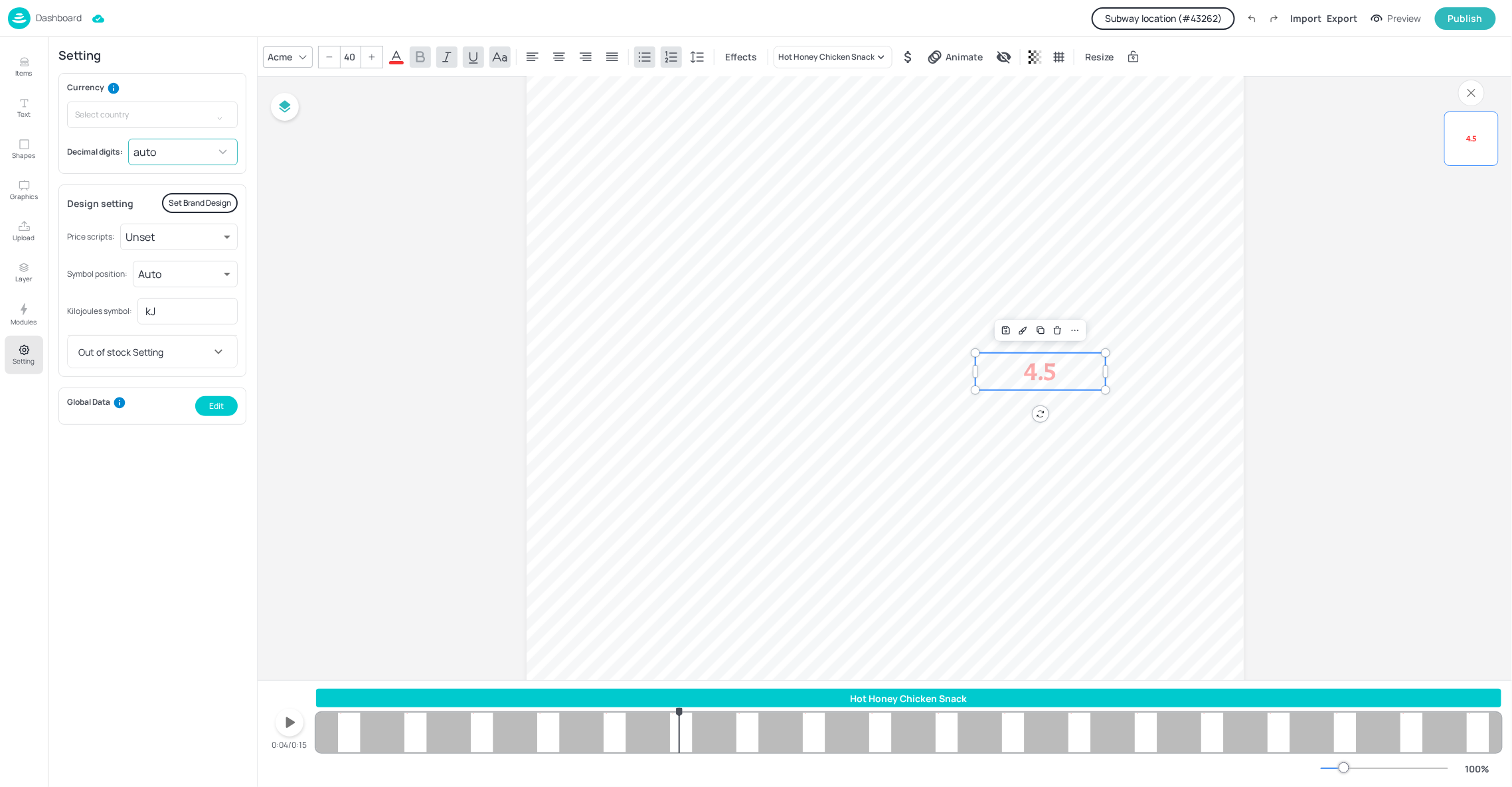
click at [152, 156] on body "Dashboard Subway location (# 43262 ) Import Export Preview Publish Items Text S…" at bounding box center [756, 393] width 1512 height 787
click at [161, 224] on li "0.00" at bounding box center [183, 231] width 107 height 24
type input "2"
click at [293, 60] on div "Acme" at bounding box center [279, 57] width 29 height 20
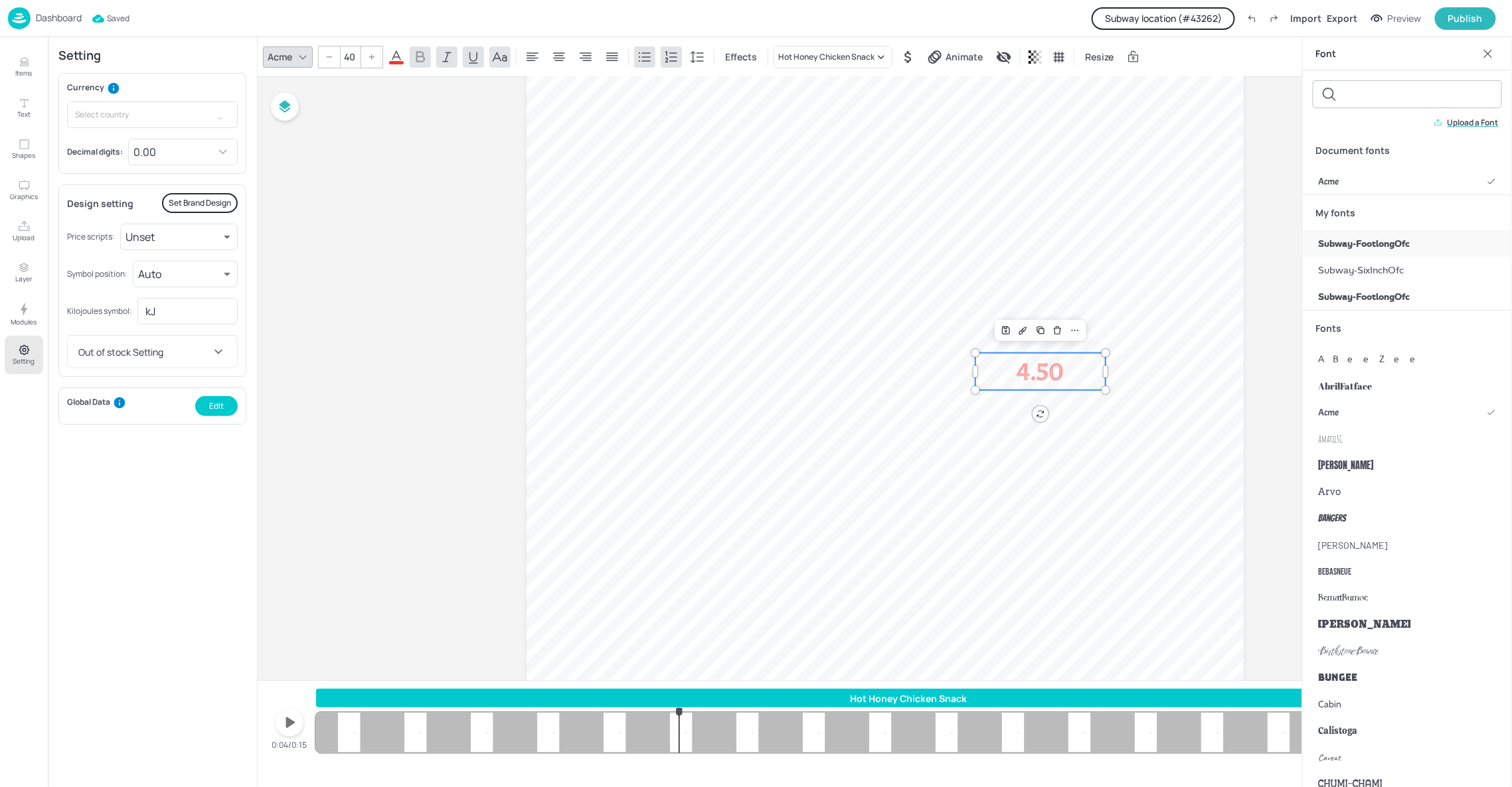
click at [1374, 237] on span "Subway-FootlongOfc" at bounding box center [1365, 243] width 92 height 14
click at [464, 55] on icon at bounding box center [468, 57] width 16 height 16
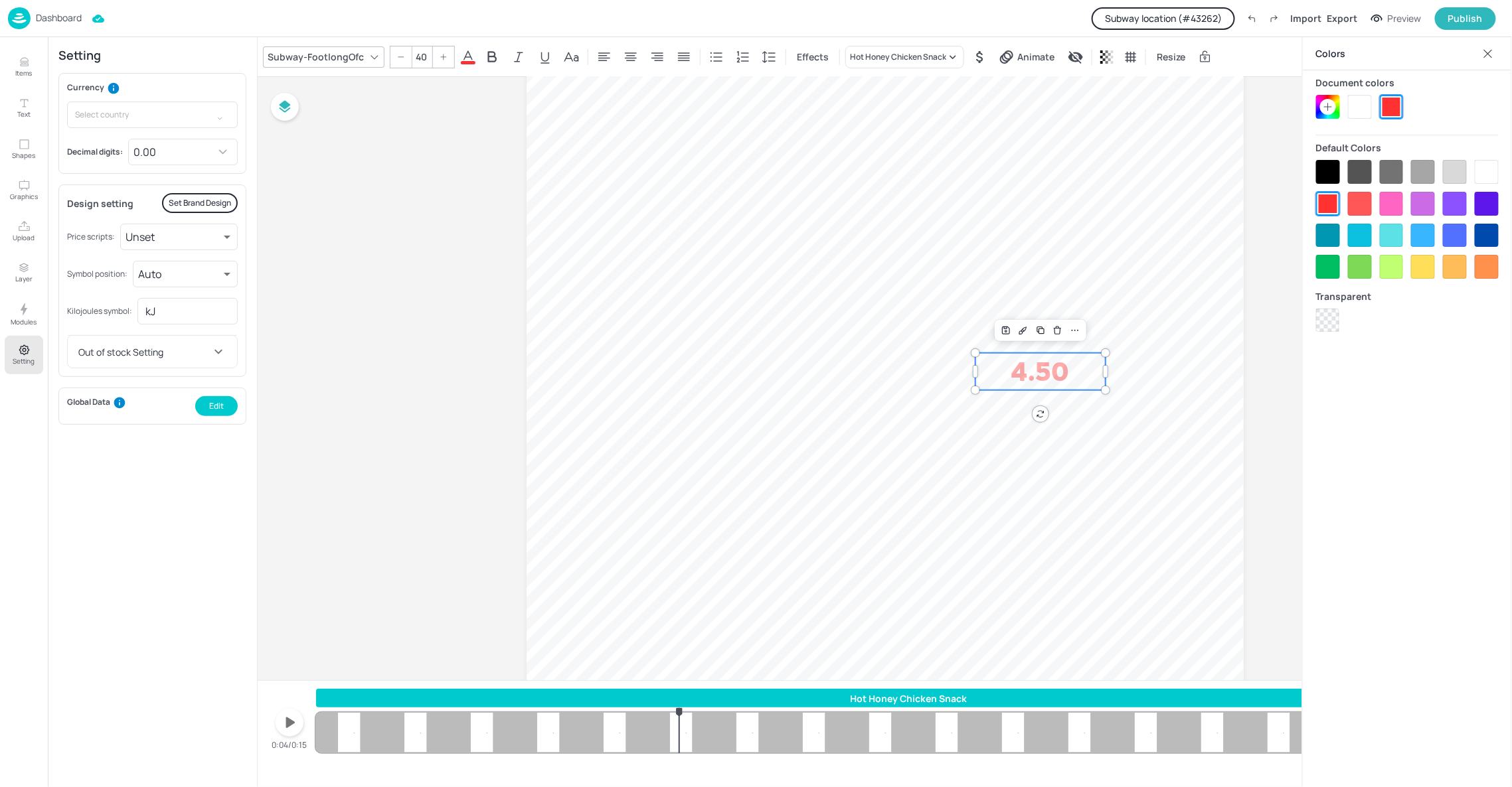
click at [1365, 105] on div at bounding box center [1360, 106] width 24 height 24
click at [420, 57] on input "40" at bounding box center [421, 57] width 19 height 21
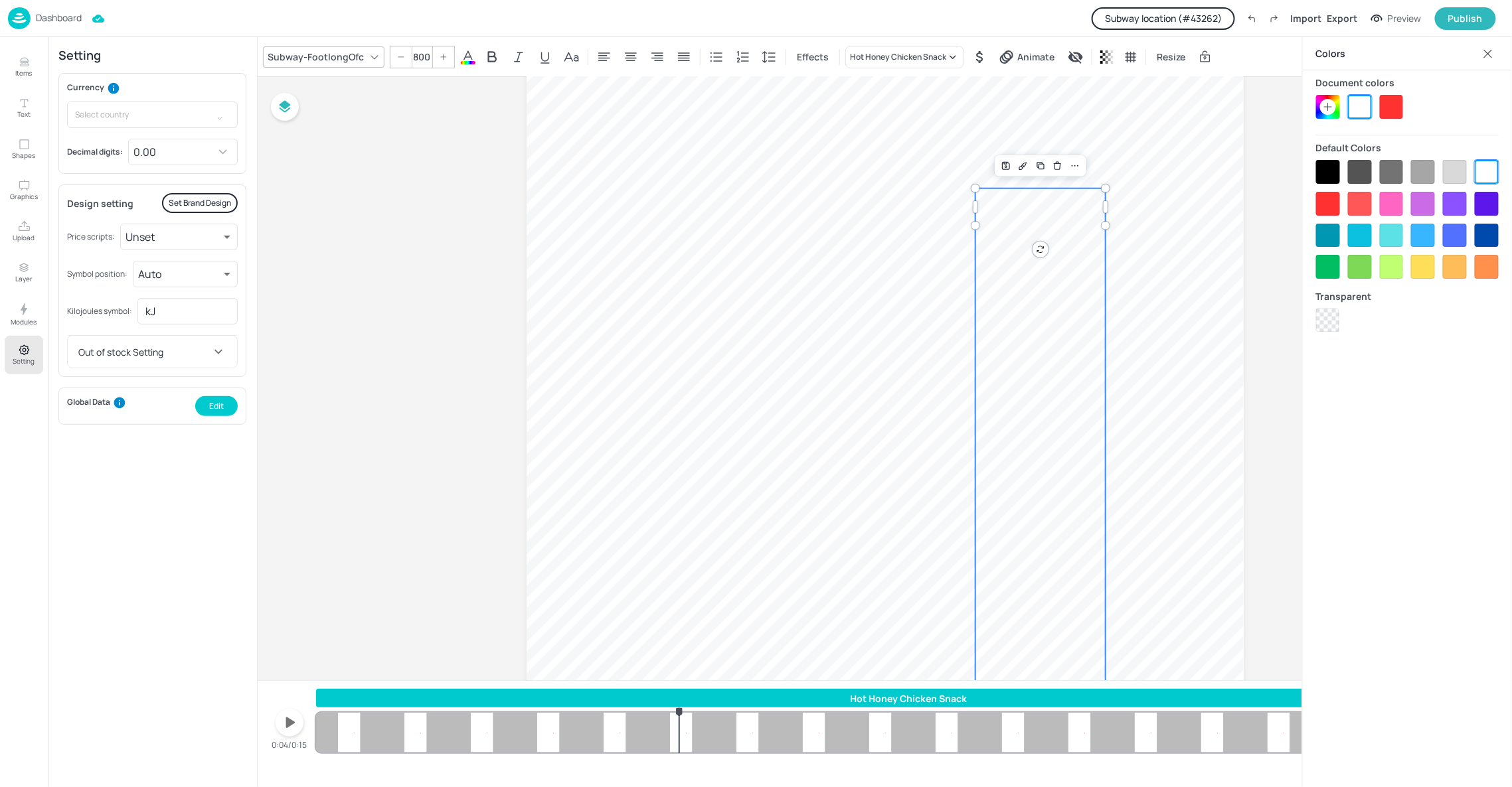
scroll to position [597, 0]
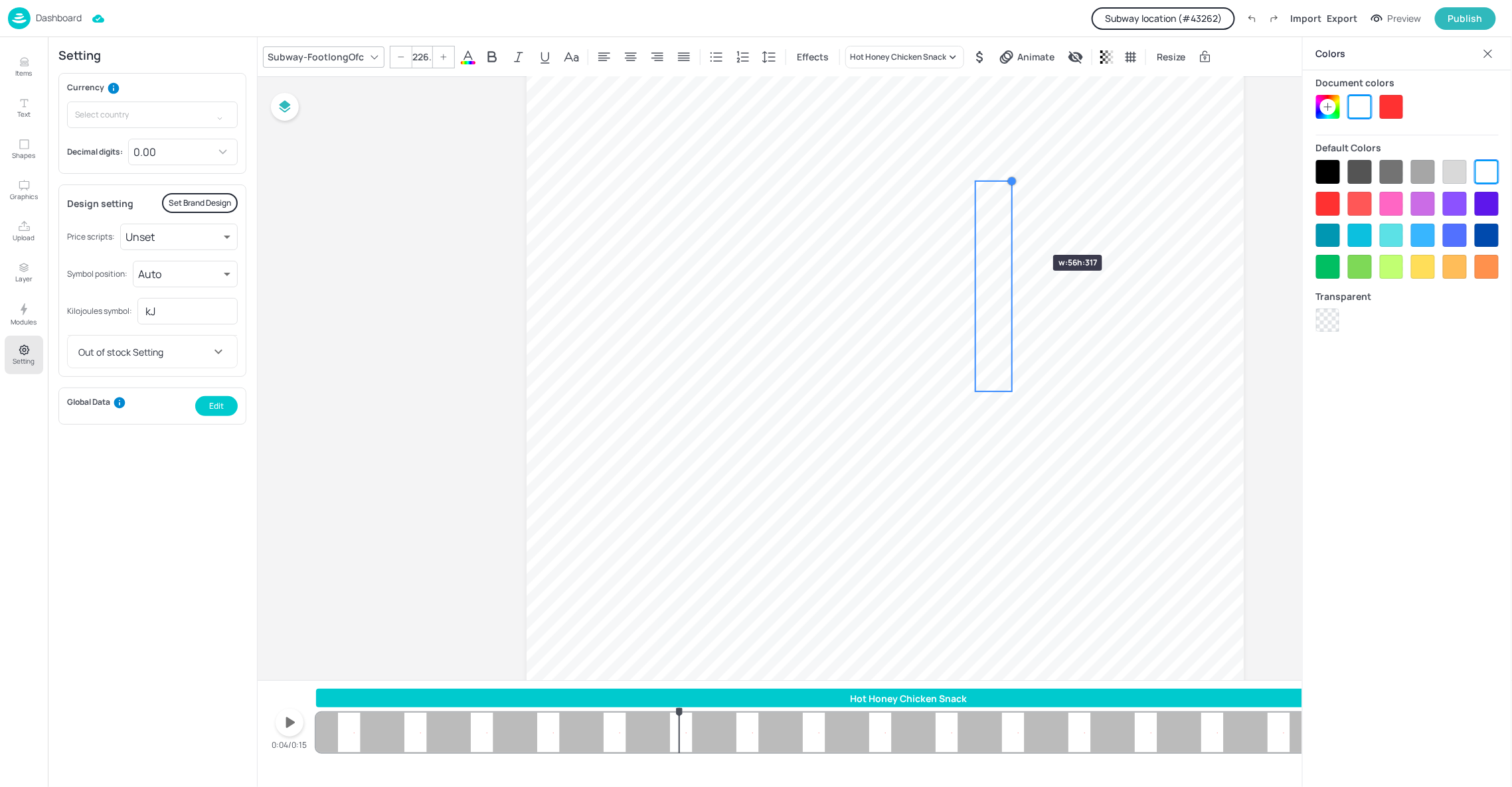
drag, startPoint x: 1108, startPoint y: 156, endPoint x: 1013, endPoint y: 231, distance: 121.0
click at [1013, 231] on div "4.50" at bounding box center [885, 160] width 718 height 1274
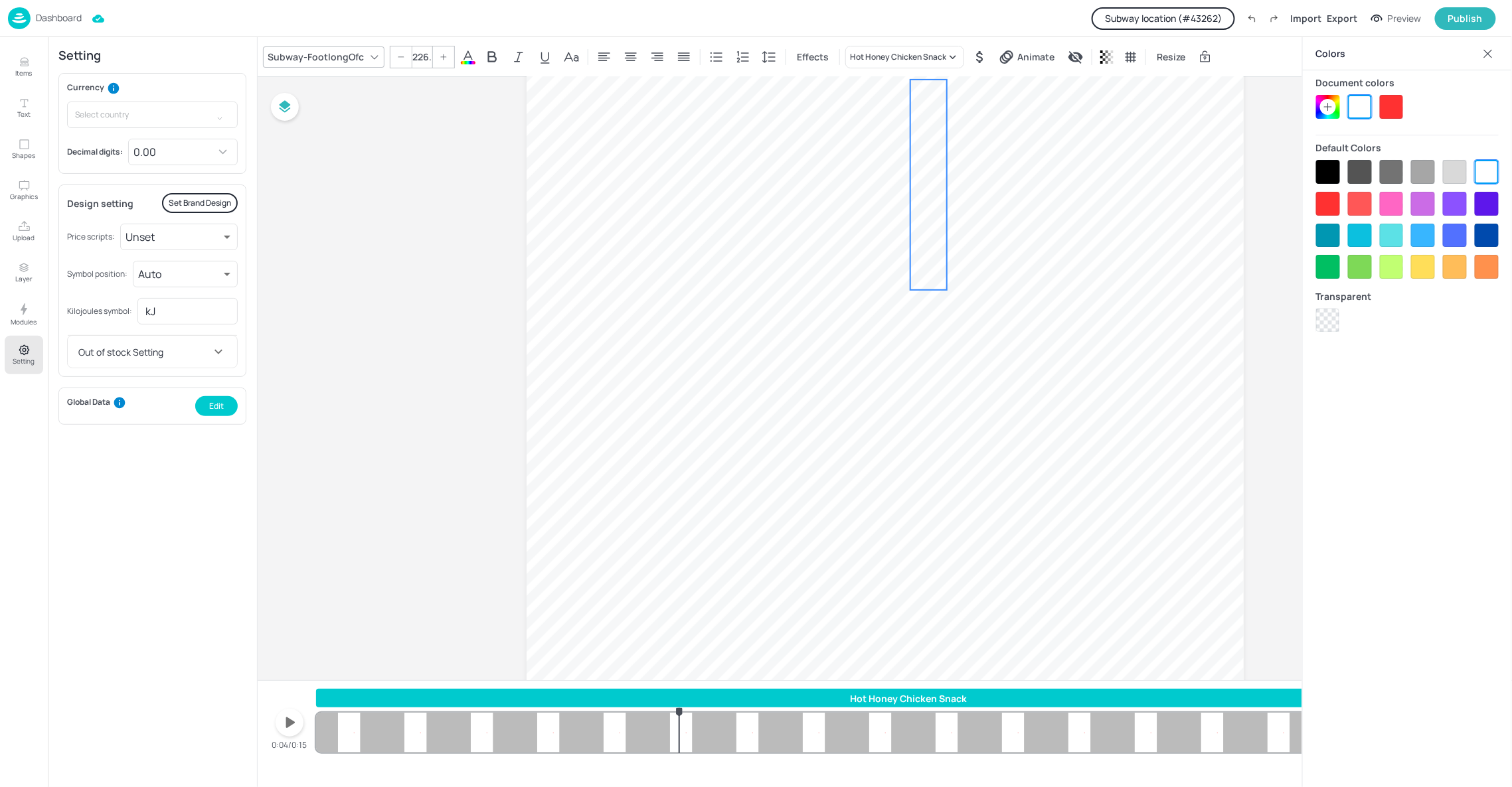
drag, startPoint x: 1039, startPoint y: 283, endPoint x: 974, endPoint y: 181, distance: 121.0
click at [974, 181] on span "4.50" at bounding box center [1072, 184] width 324 height 191
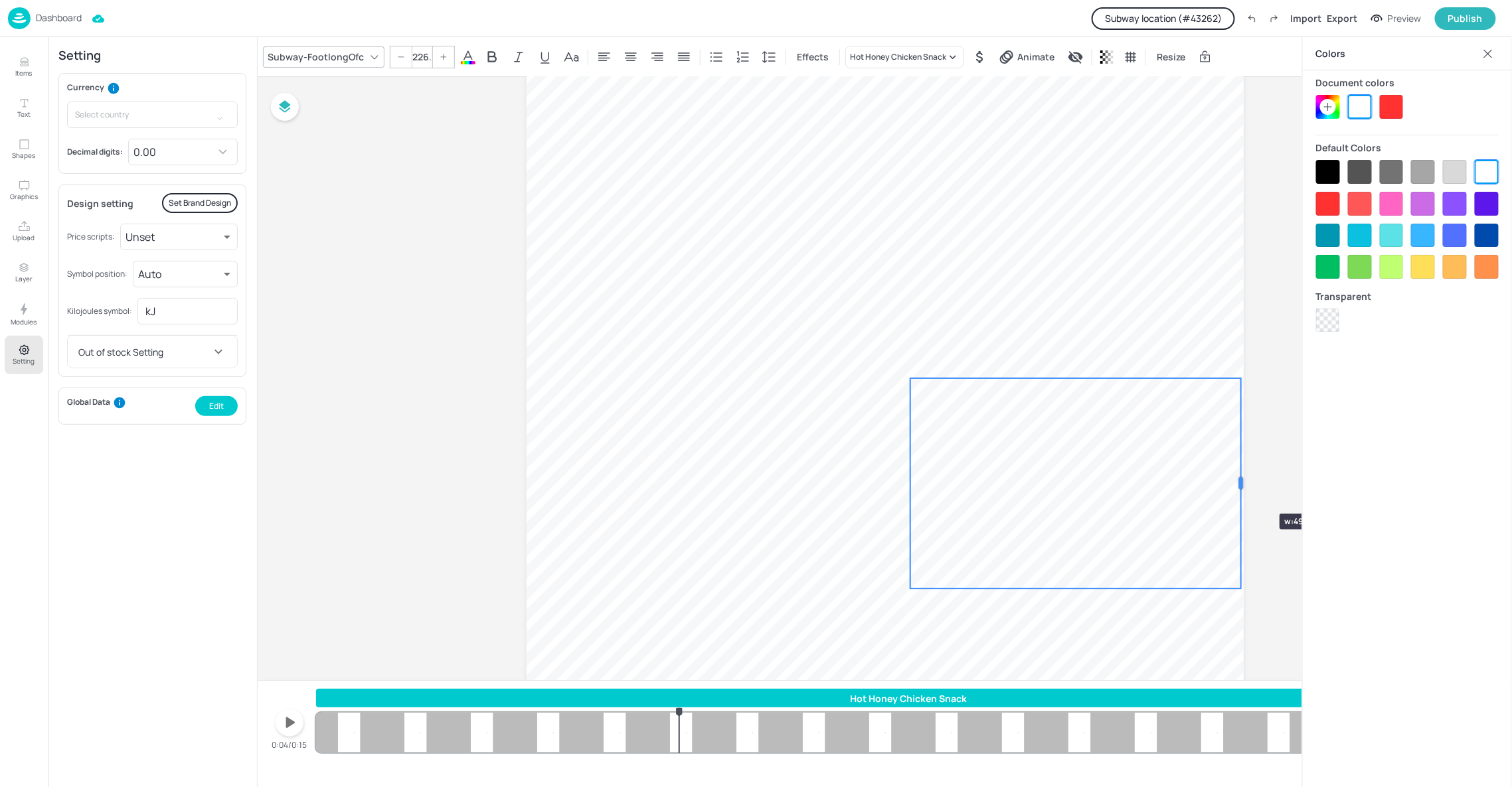
drag, startPoint x: 945, startPoint y: 482, endPoint x: 1240, endPoint y: 490, distance: 295.1
click at [1240, 490] on div at bounding box center [1241, 483] width 11 height 210
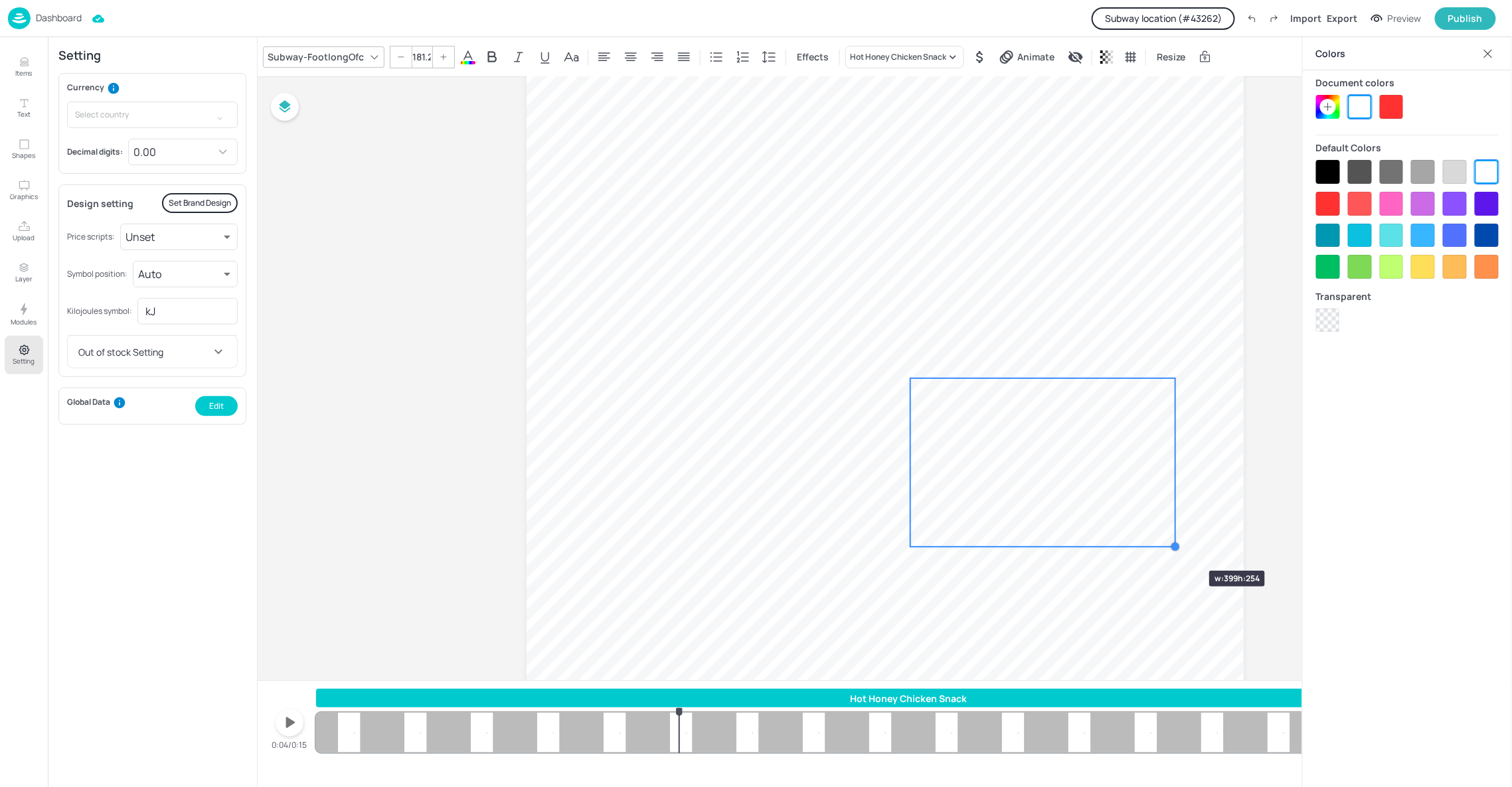
drag, startPoint x: 1236, startPoint y: 589, endPoint x: 1166, endPoint y: 543, distance: 83.8
click at [1170, 545] on div at bounding box center [1175, 547] width 11 height 11
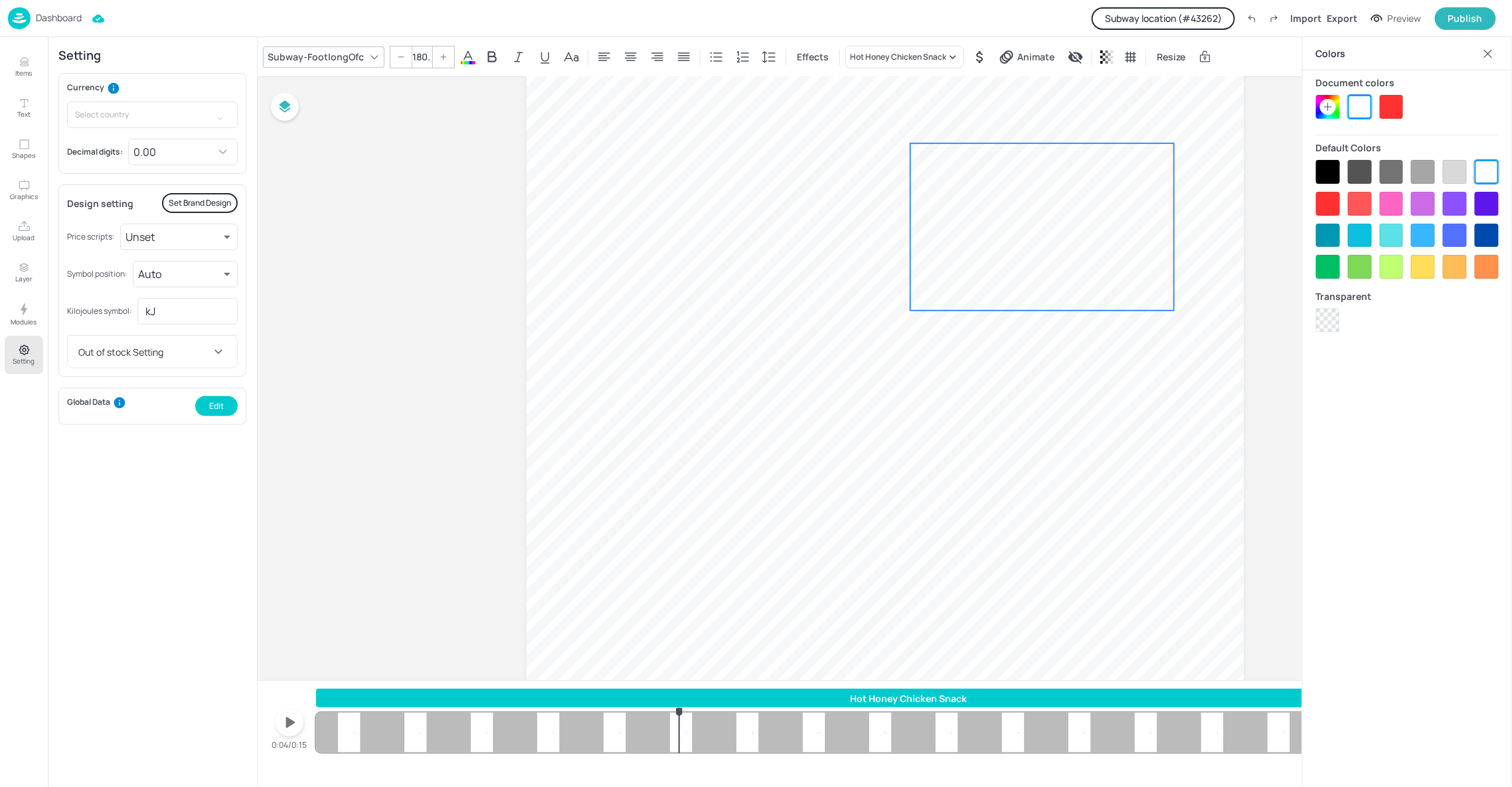
scroll to position [437, 0]
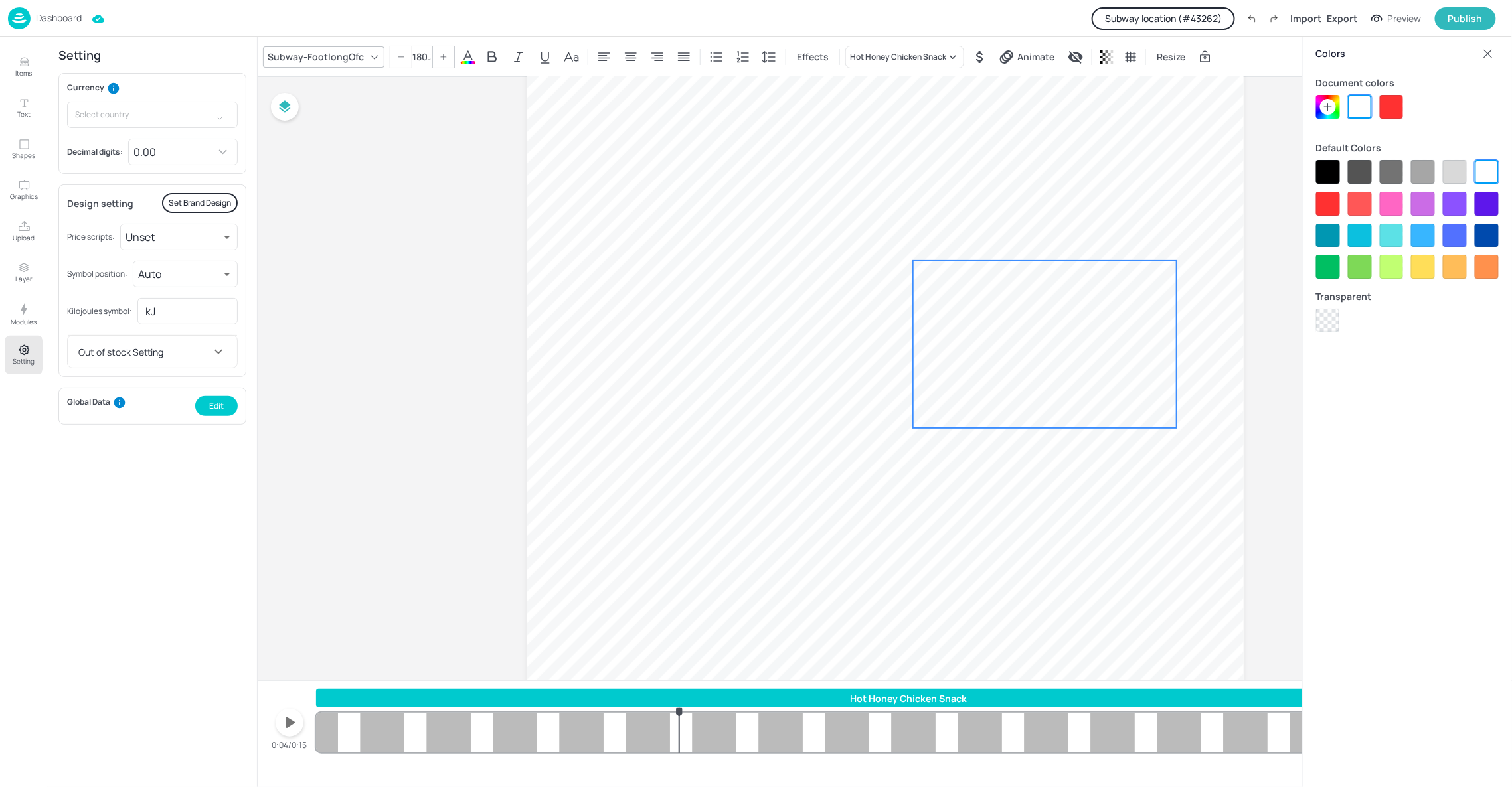
drag, startPoint x: 1089, startPoint y: 348, endPoint x: 1093, endPoint y: 366, distance: 18.4
click at [1093, 366] on span "4.50" at bounding box center [1045, 345] width 259 height 152
type input "174.9"
drag, startPoint x: 908, startPoint y: 261, endPoint x: 917, endPoint y: 267, distance: 10.8
click at [917, 267] on div at bounding box center [921, 266] width 11 height 11
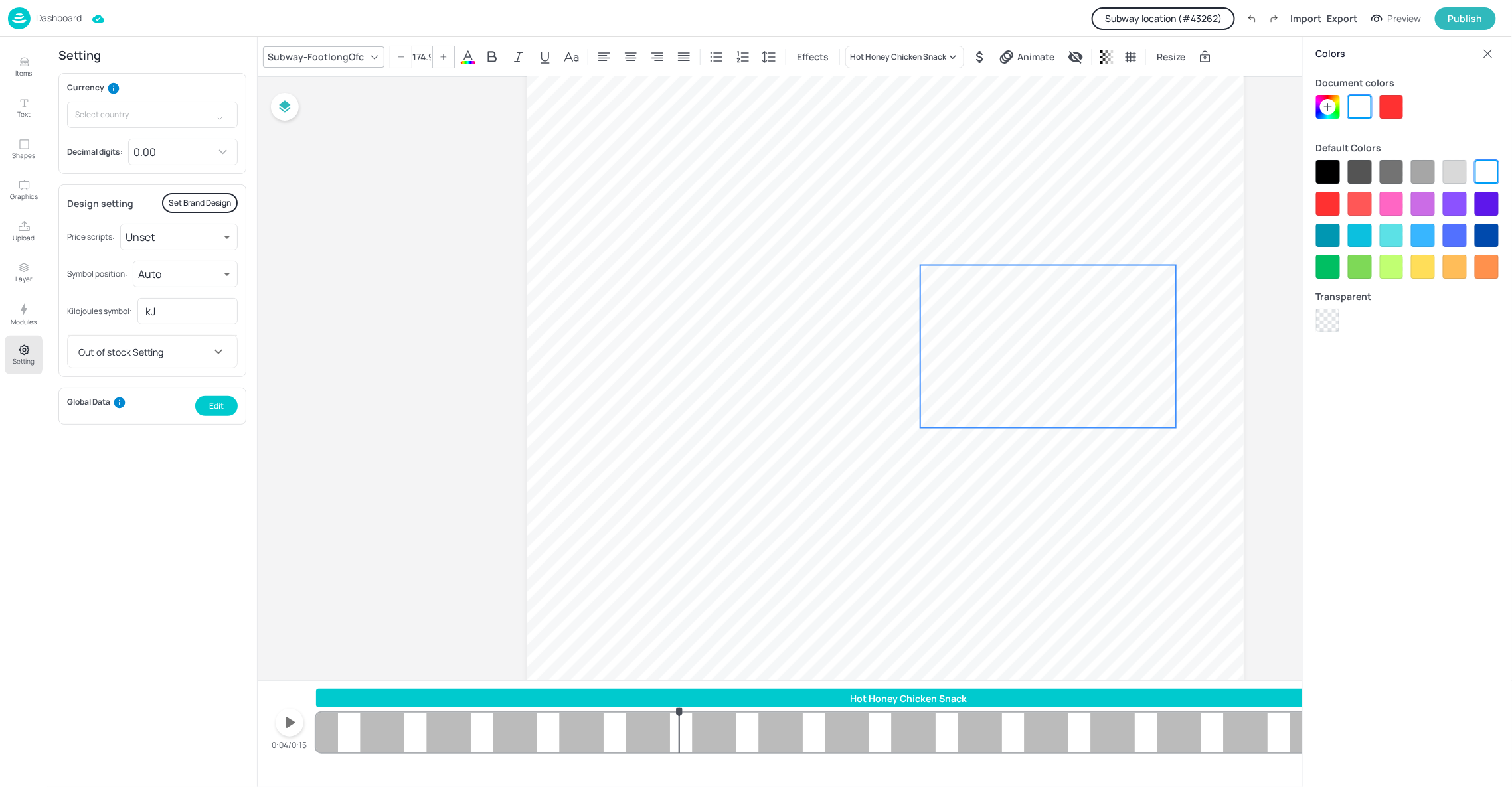
click at [989, 354] on span "4.50" at bounding box center [1048, 346] width 251 height 147
click at [1257, 345] on div "Board AU-HHSnack-Portrait 4.50" at bounding box center [885, 314] width 791 height 1350
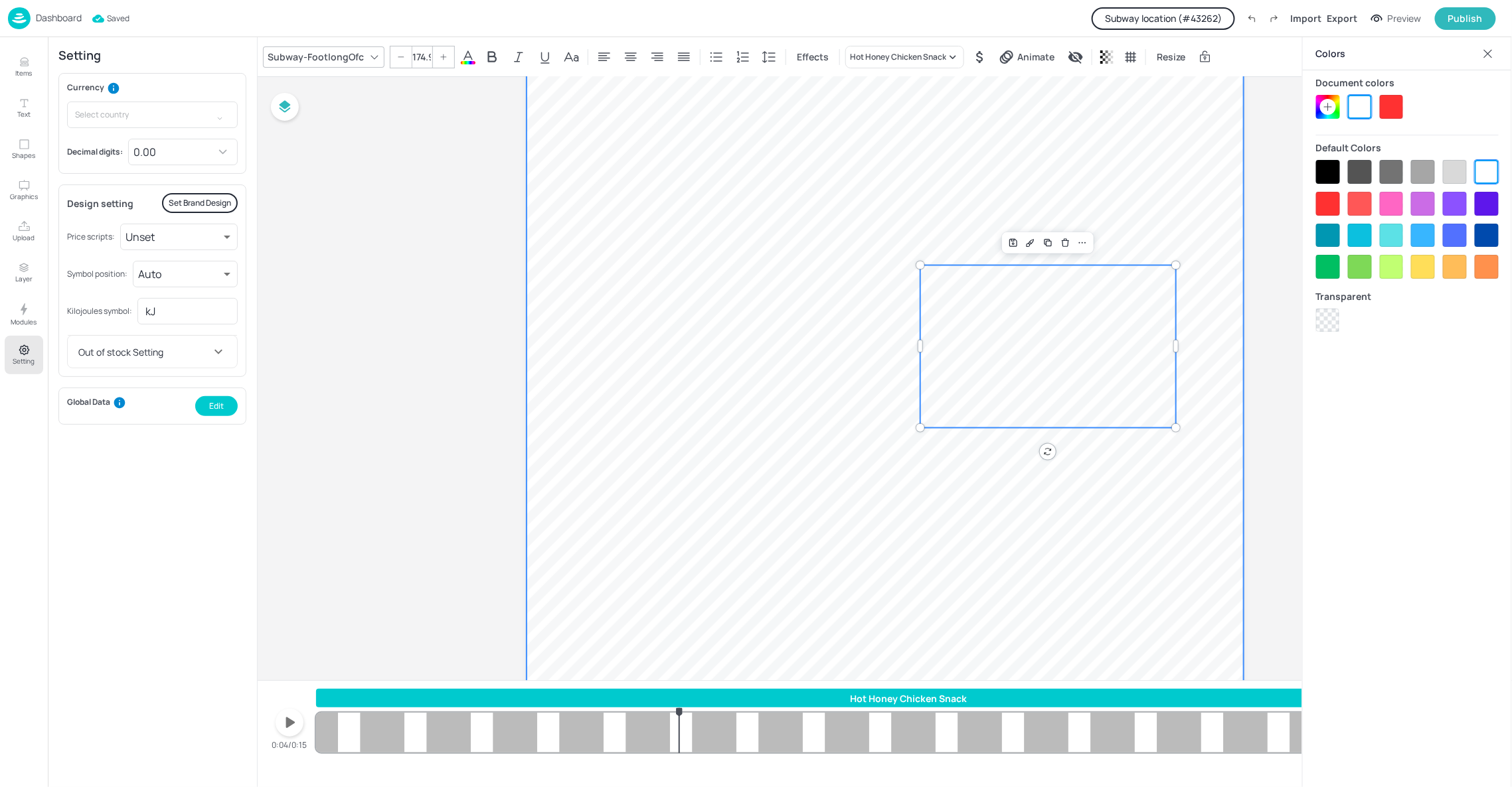
click at [1233, 333] on video at bounding box center [885, 319] width 718 height 1274
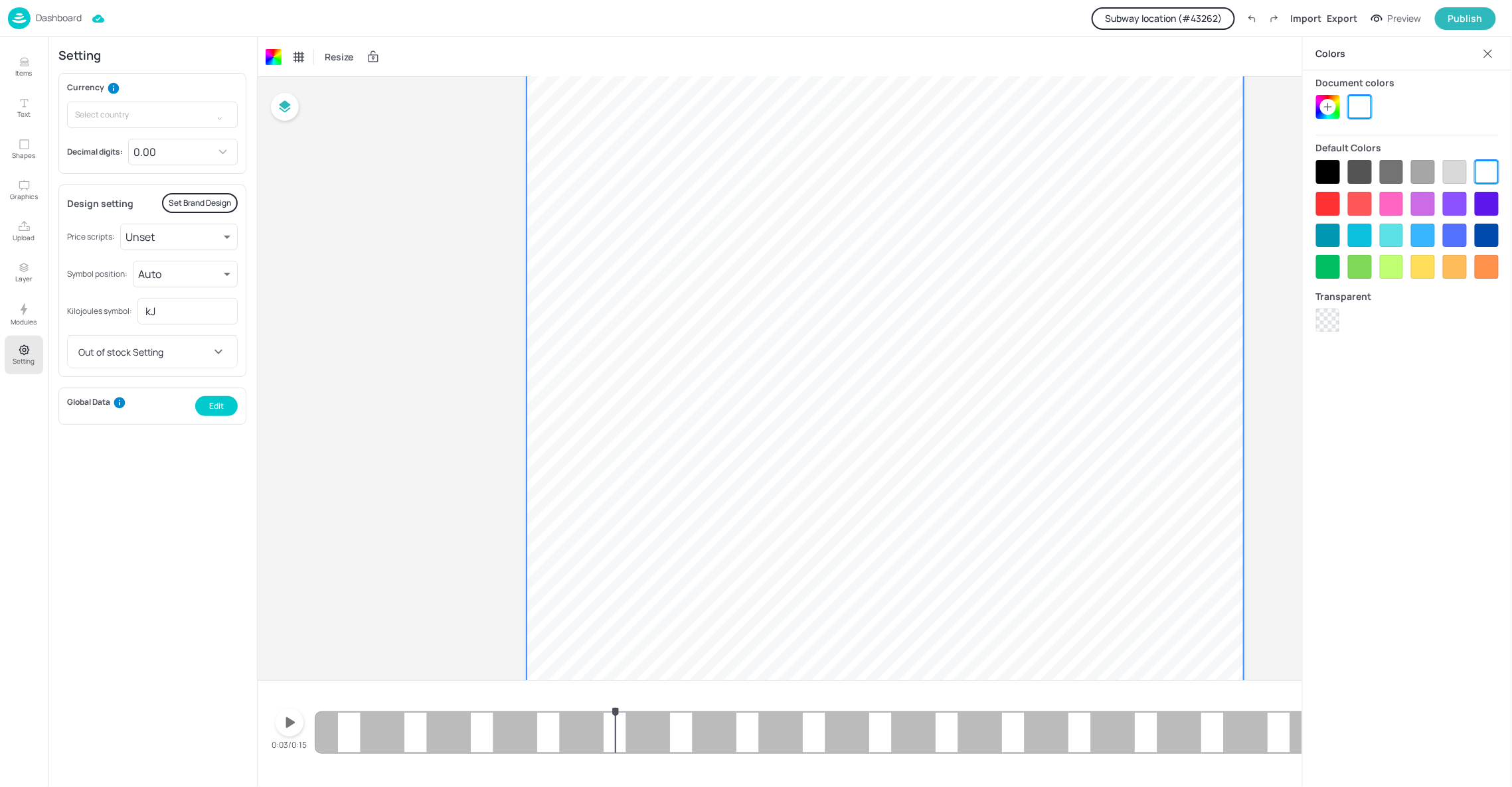
drag, startPoint x: 648, startPoint y: 724, endPoint x: 615, endPoint y: 748, distance: 40.8
click at [615, 748] on div "4.50 4.50 4.50 4.50 4.50 4.50 4.50 4.50 4.50 4.50 4.50 4.50 4.50 4.50 4.50 4.50…" at bounding box center [908, 721] width 1185 height 64
click at [980, 336] on span "4.50" at bounding box center [1048, 346] width 251 height 147
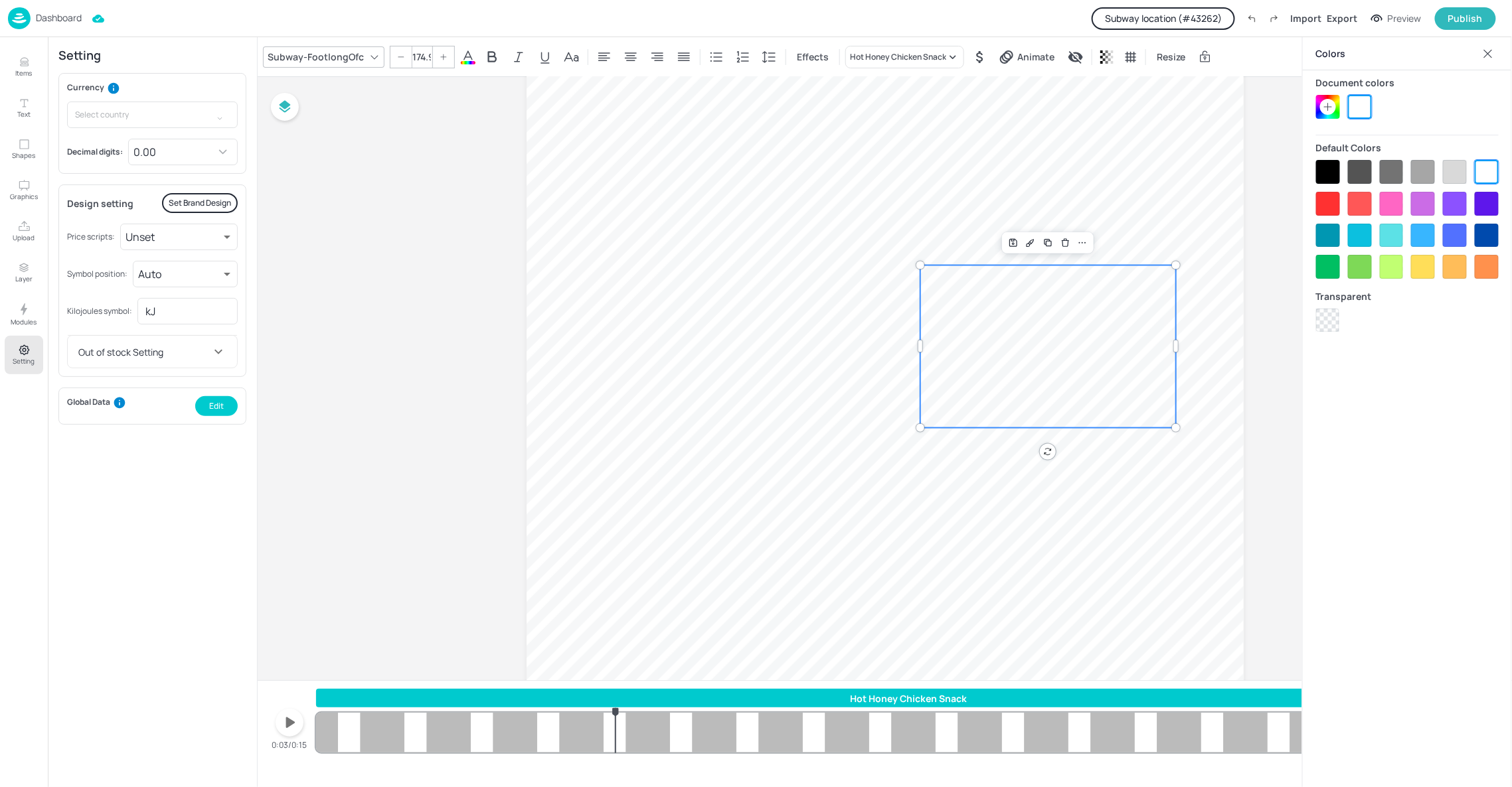
click at [652, 693] on div "Hot Honey Chicken Snack" at bounding box center [908, 699] width 1185 height 14
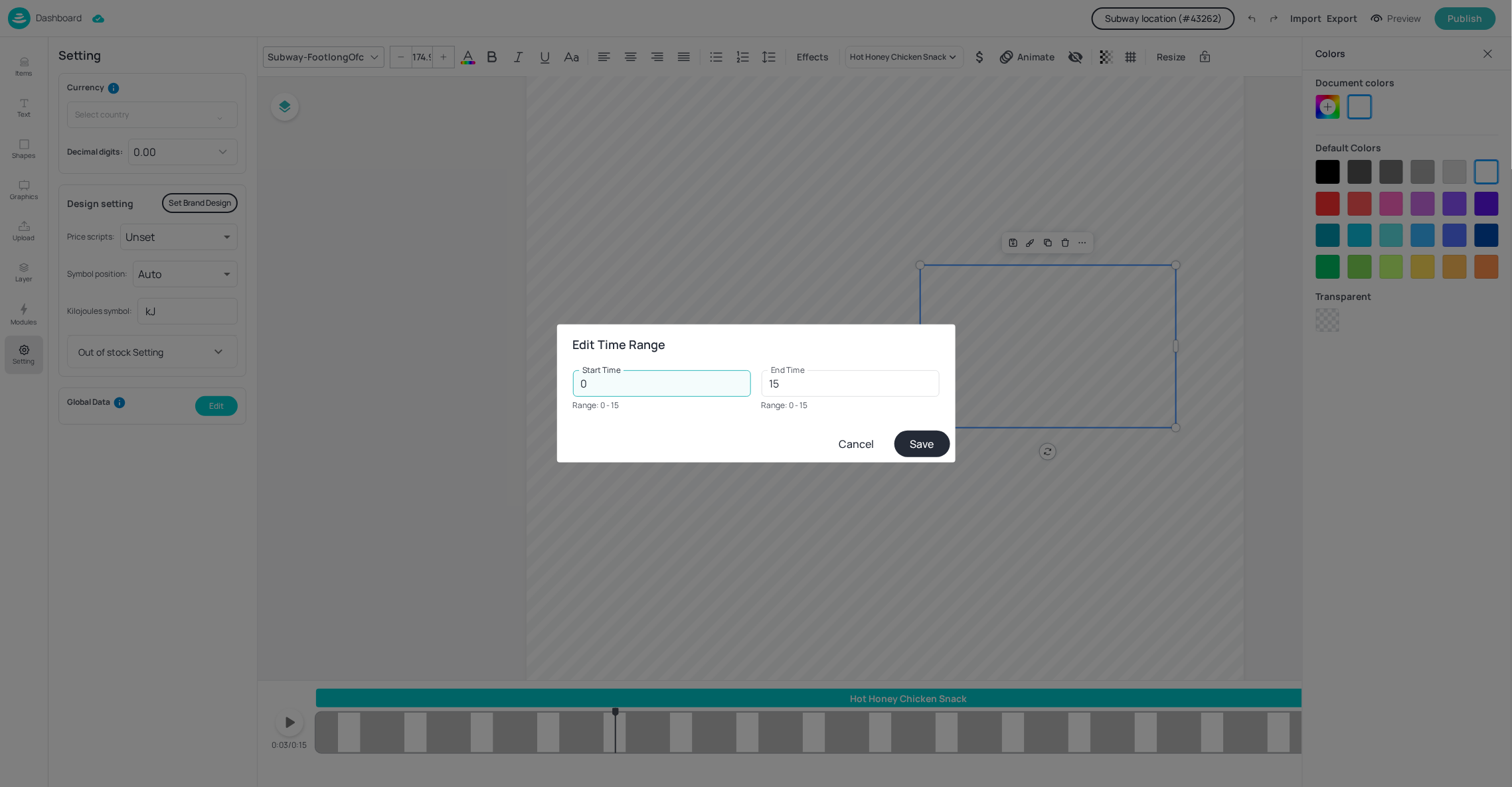
click at [636, 384] on input "0" at bounding box center [662, 383] width 178 height 26
type input "3.79"
click at [922, 444] on button "Save" at bounding box center [922, 444] width 56 height 26
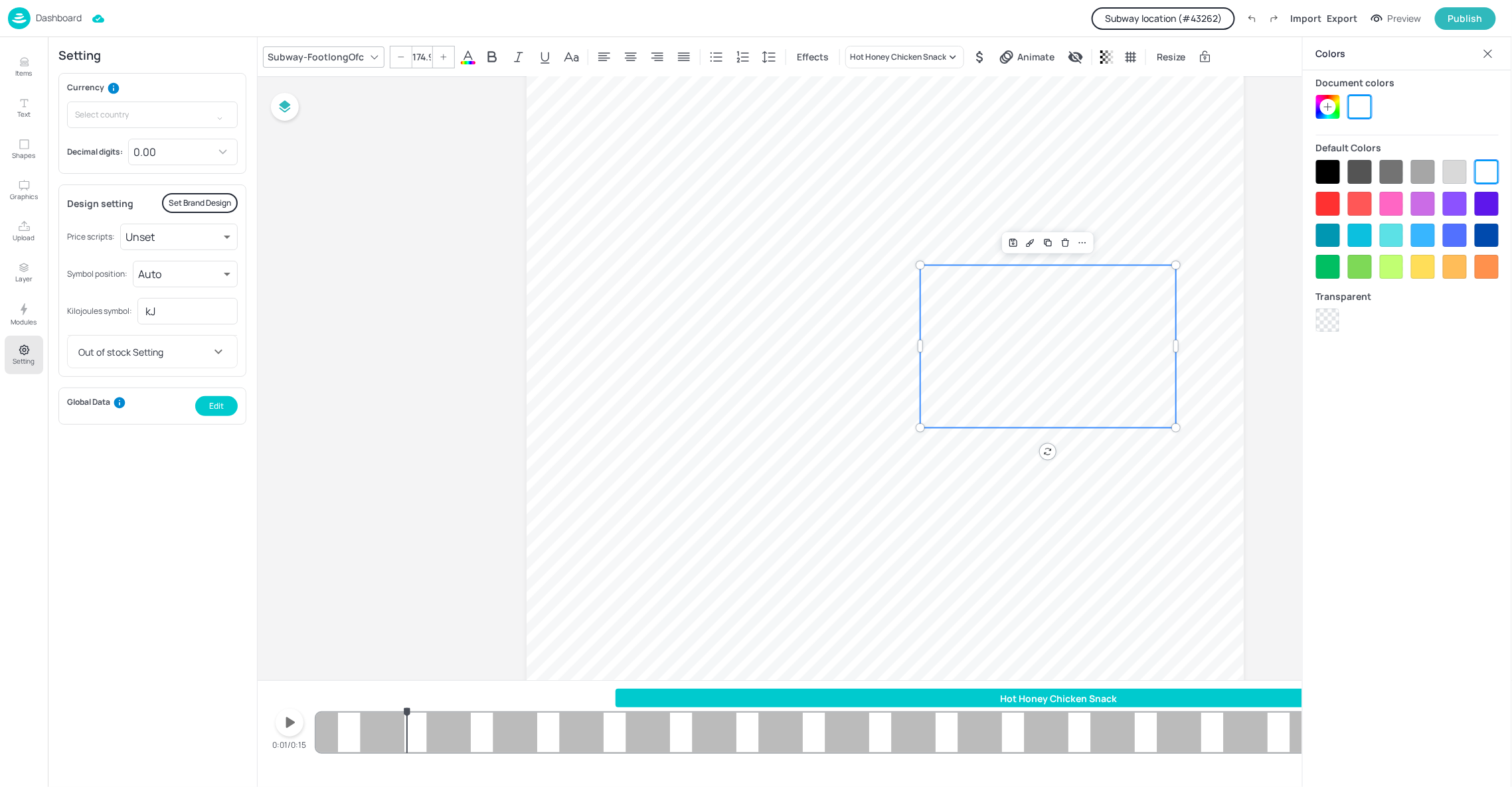
click at [407, 740] on div "Hot Honey Chicken Snack 4.50 4.50 4.50 4.50 4.50 4.50 4.50 4.50 4.50 4.50 4.50 …" at bounding box center [908, 721] width 1185 height 64
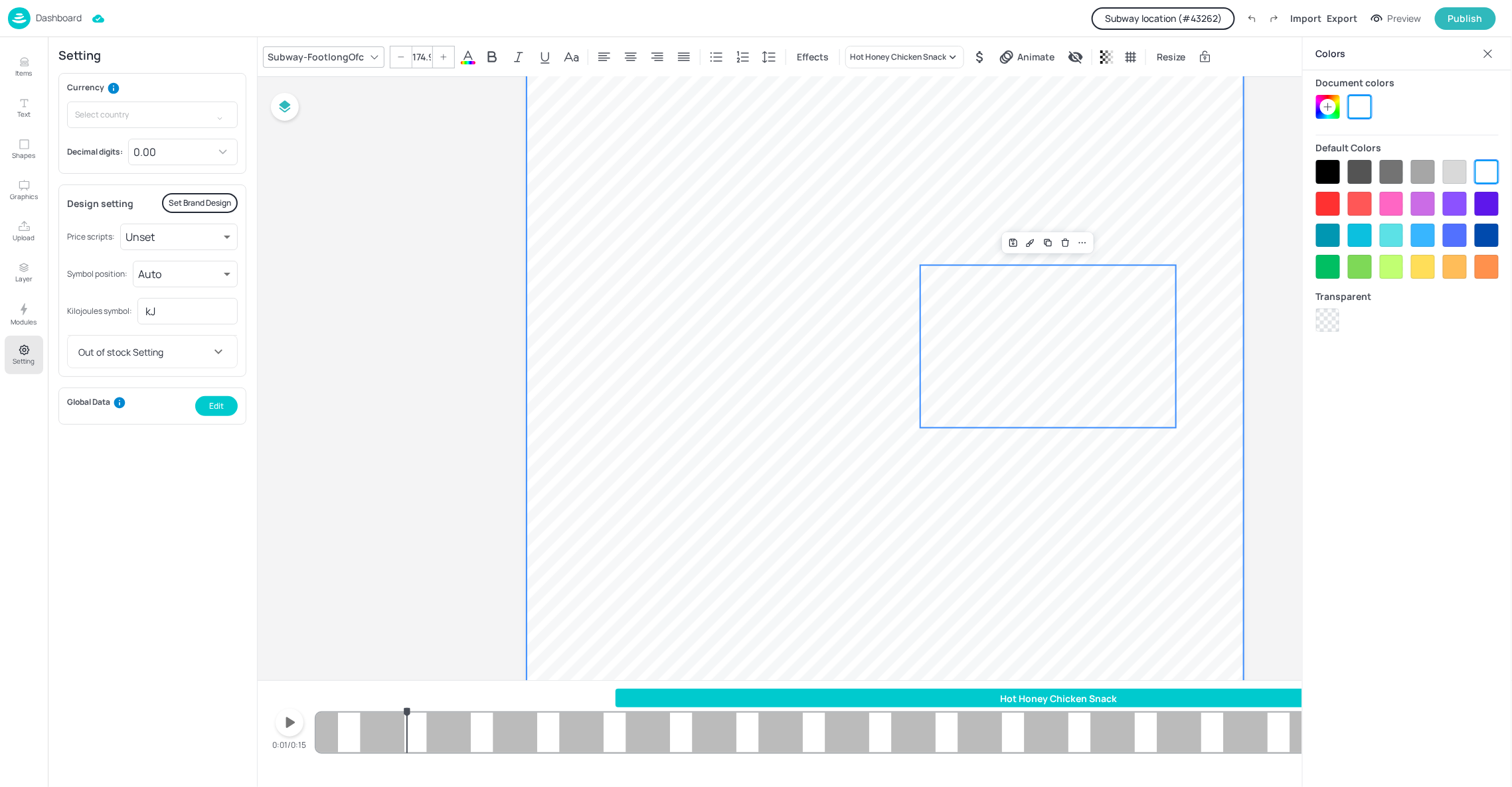
click at [567, 591] on video at bounding box center [885, 319] width 718 height 1274
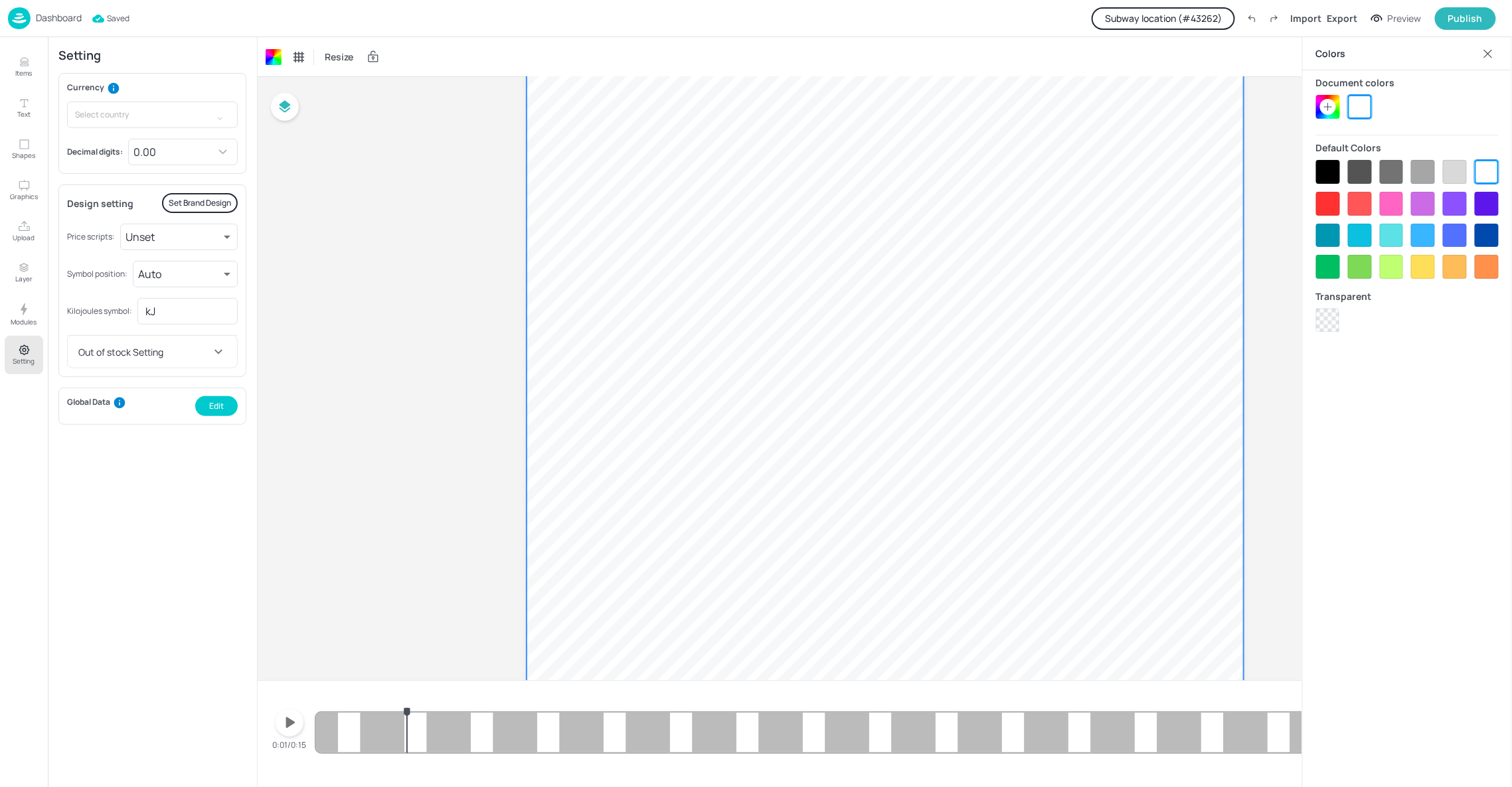
click at [300, 718] on icon "button" at bounding box center [289, 723] width 21 height 21
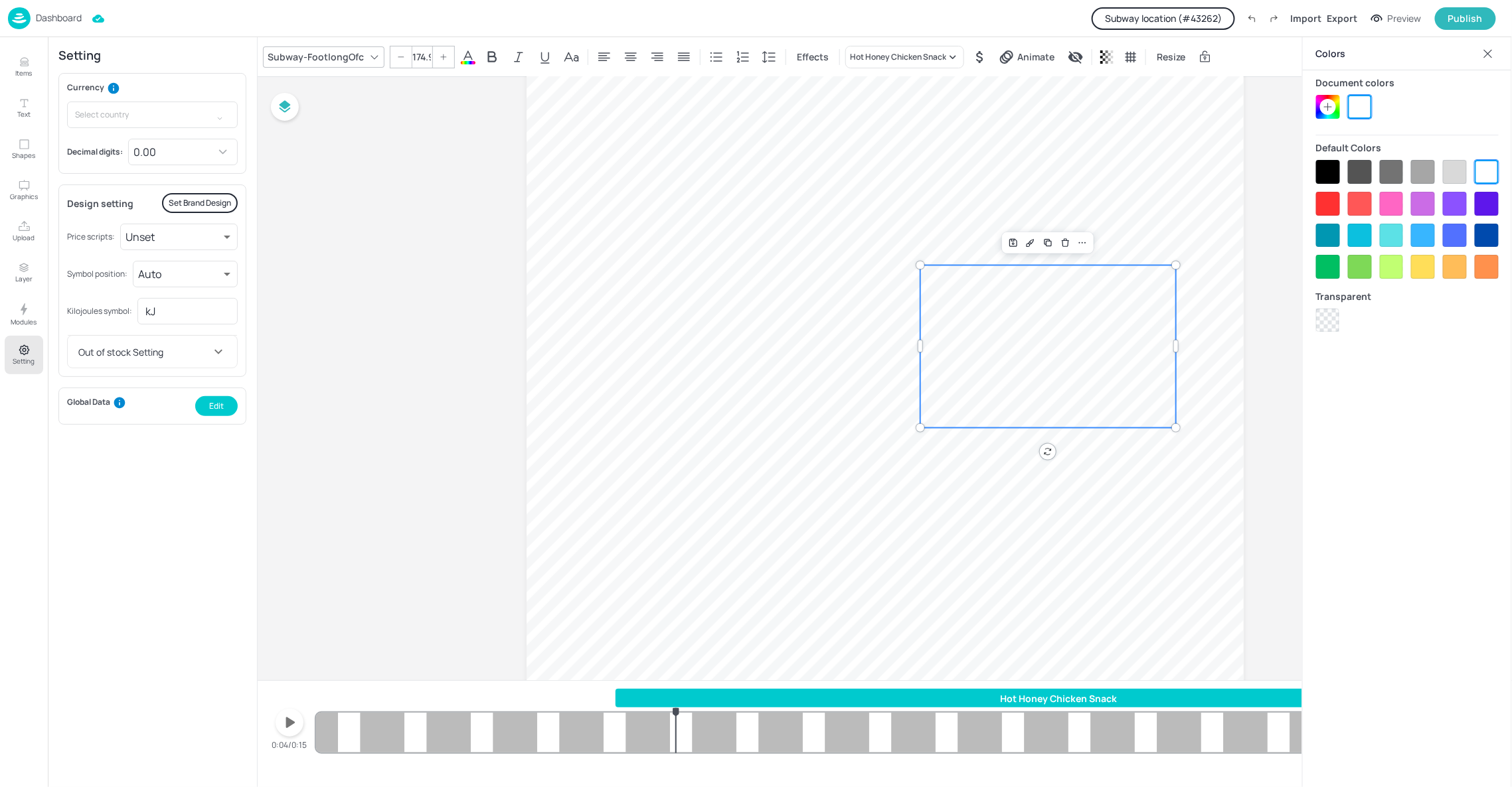
click at [1047, 378] on span "4.50" at bounding box center [1048, 346] width 251 height 147
click at [1051, 57] on span "Animate" at bounding box center [1036, 57] width 43 height 14
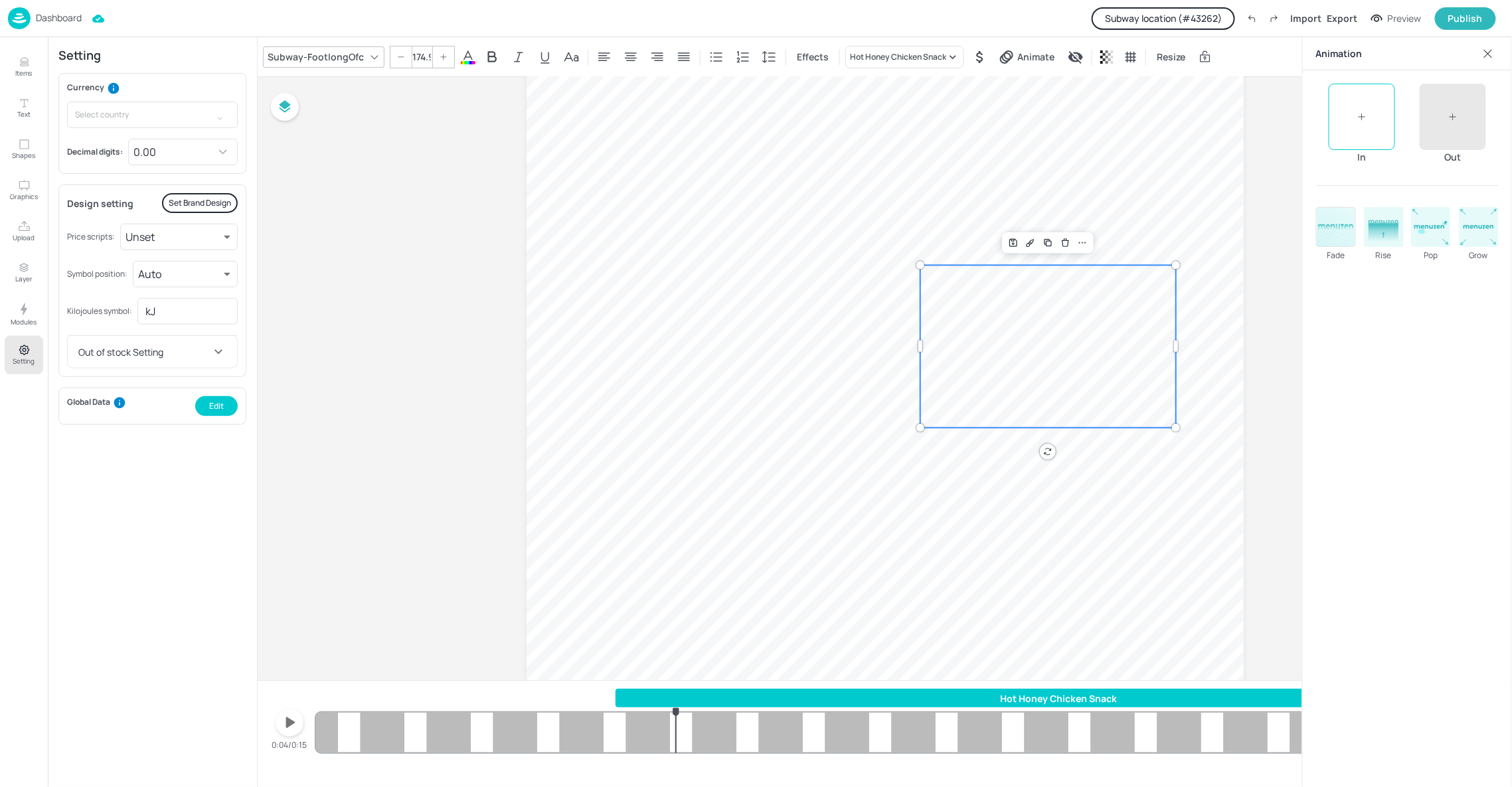
click at [1334, 237] on rect at bounding box center [1336, 227] width 38 height 38
click at [352, 732] on div "Hot Honey Chicken Snack 4.50 4.50 4.50 4.50 4.50 4.50 4.50 4.50 4.50 4.50 4.50 …" at bounding box center [908, 721] width 1185 height 64
click at [283, 723] on icon "button" at bounding box center [289, 723] width 21 height 21
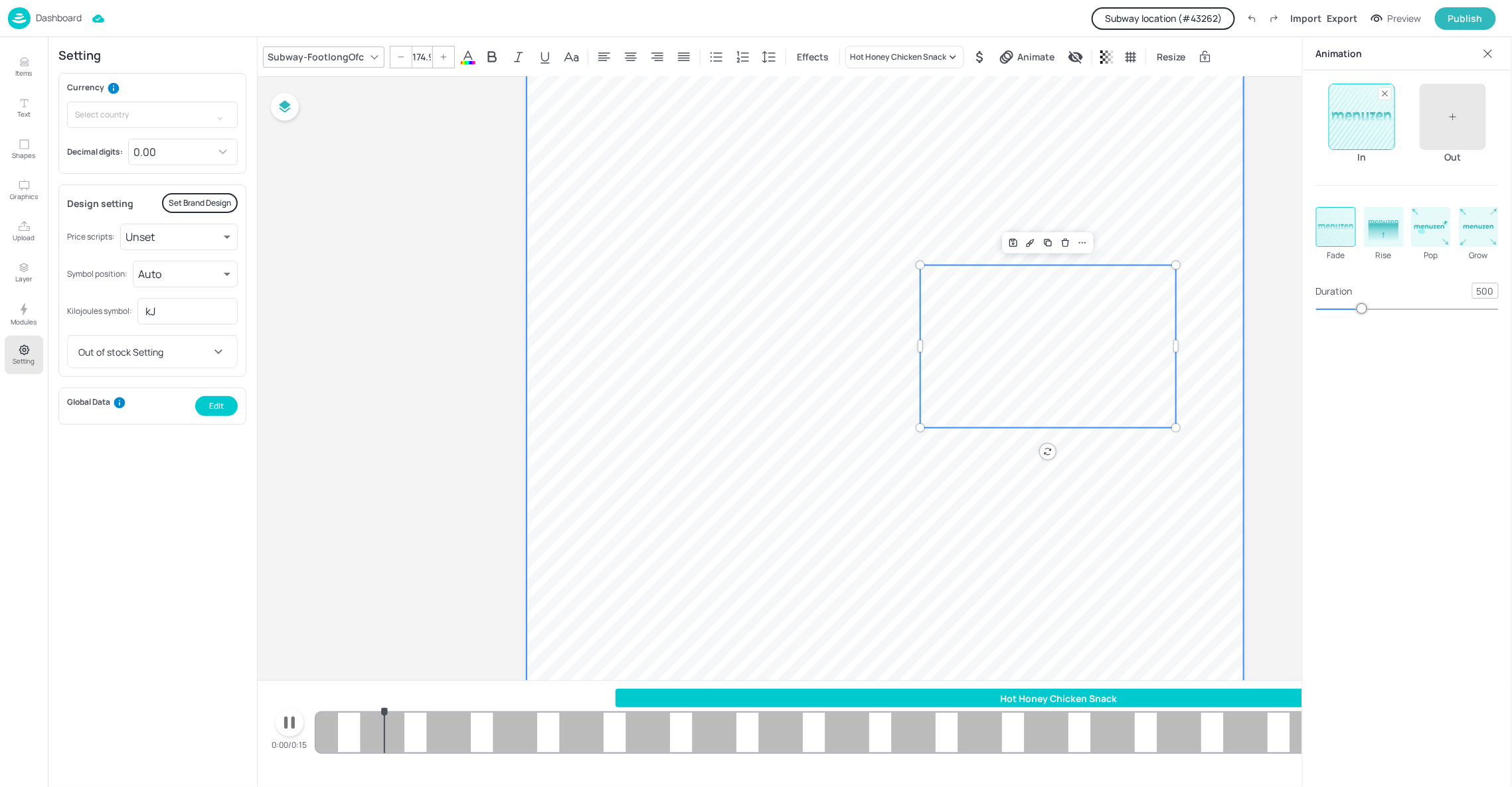
click at [617, 493] on video at bounding box center [885, 319] width 718 height 1274
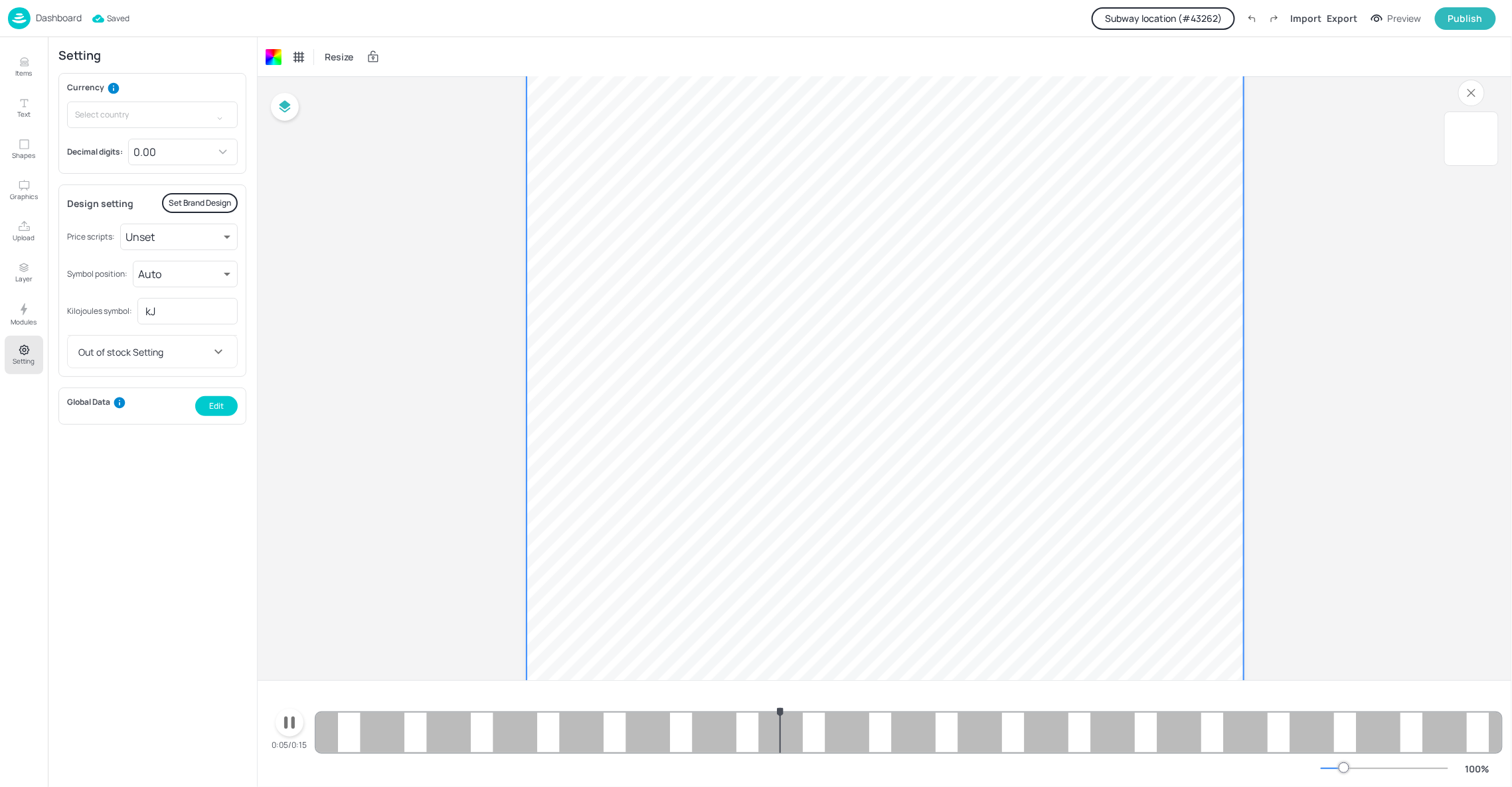
click at [297, 735] on button "button" at bounding box center [289, 723] width 28 height 28
drag, startPoint x: 706, startPoint y: 727, endPoint x: 686, endPoint y: 724, distance: 20.2
click at [686, 724] on div "4.50 4.50 4.50 4.50 4.50 4.50 4.50 4.50 4.50 4.50 4.50 4.50 4.50 4.50 4.50 4.50…" at bounding box center [908, 721] width 1185 height 64
click at [956, 396] on span "4.50" at bounding box center [1048, 346] width 251 height 147
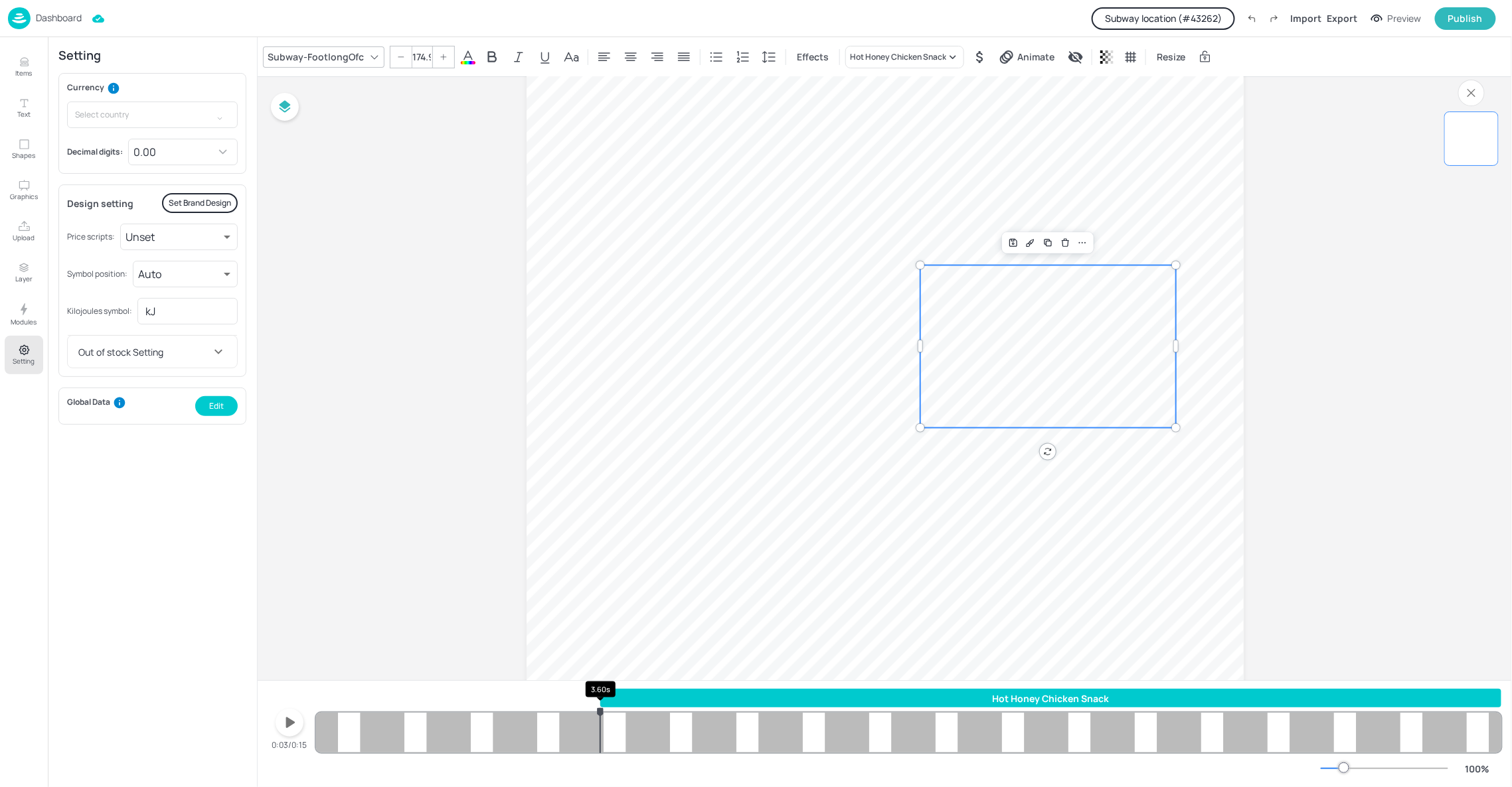
drag, startPoint x: 615, startPoint y: 696, endPoint x: 599, endPoint y: 707, distance: 19.4
click at [601, 707] on body "Dashboard Subway location (# 43262 ) Import Export Preview Publish Items Text S…" at bounding box center [756, 393] width 1512 height 787
click at [548, 717] on div "Hot Honey Chicken Snack 4.50 4.50 4.50 4.50 4.50 4.50 4.50 4.50 4.50 4.50 4.50 …" at bounding box center [908, 721] width 1185 height 64
drag, startPoint x: 600, startPoint y: 697, endPoint x: 608, endPoint y: 700, distance: 8.5
click at [608, 700] on div at bounding box center [609, 698] width 2 height 19
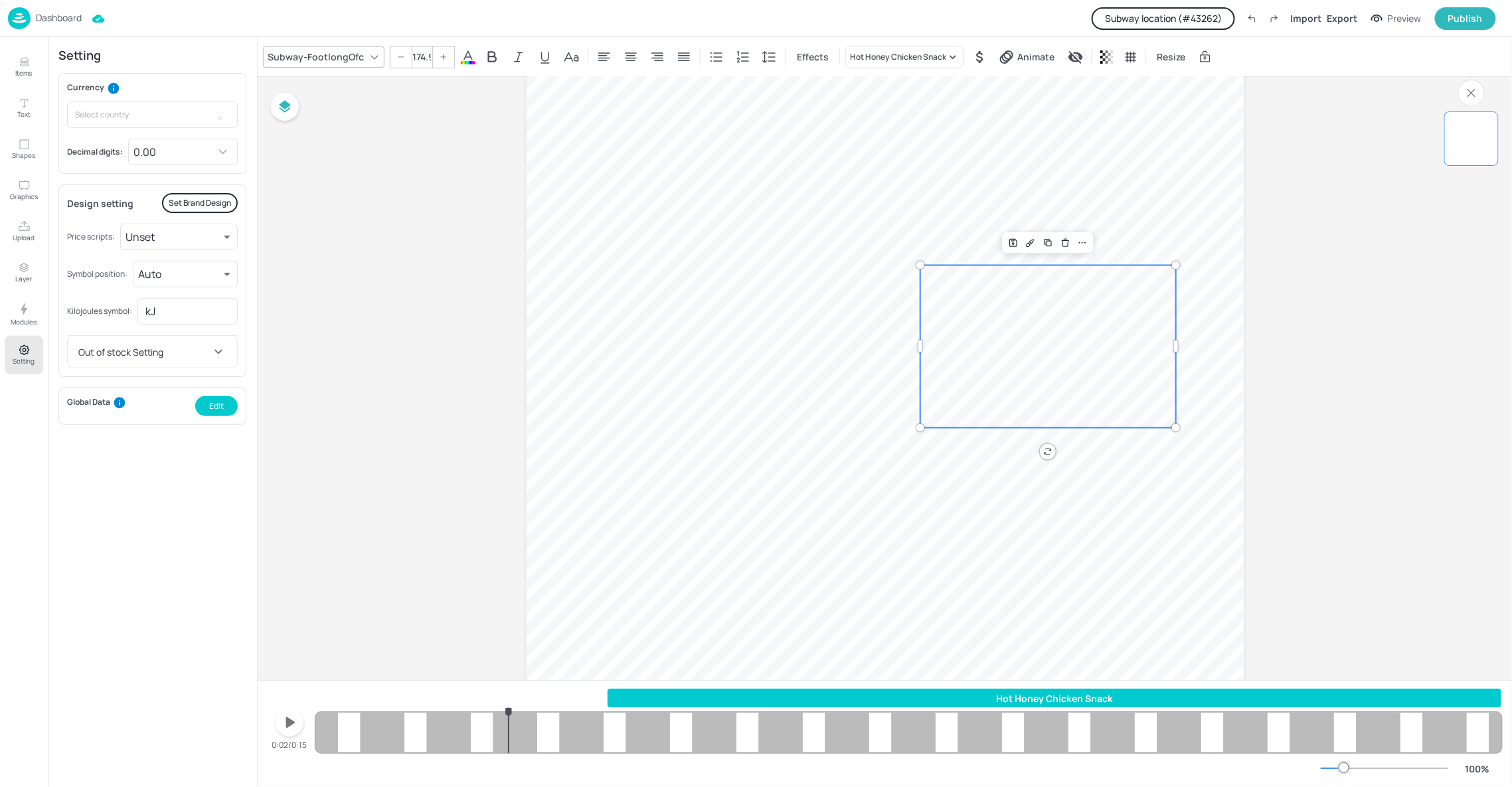
click at [509, 741] on div "Hot Honey Chicken Snack 4.50 4.50 4.50 4.50 4.50 4.50 4.50 4.50 4.50 4.50 4.50 …" at bounding box center [908, 721] width 1185 height 64
click at [297, 721] on icon "button" at bounding box center [289, 723] width 21 height 21
click at [294, 721] on icon "button" at bounding box center [289, 723] width 21 height 21
drag, startPoint x: 608, startPoint y: 693, endPoint x: 626, endPoint y: 699, distance: 19.0
click at [626, 699] on div at bounding box center [627, 698] width 2 height 19
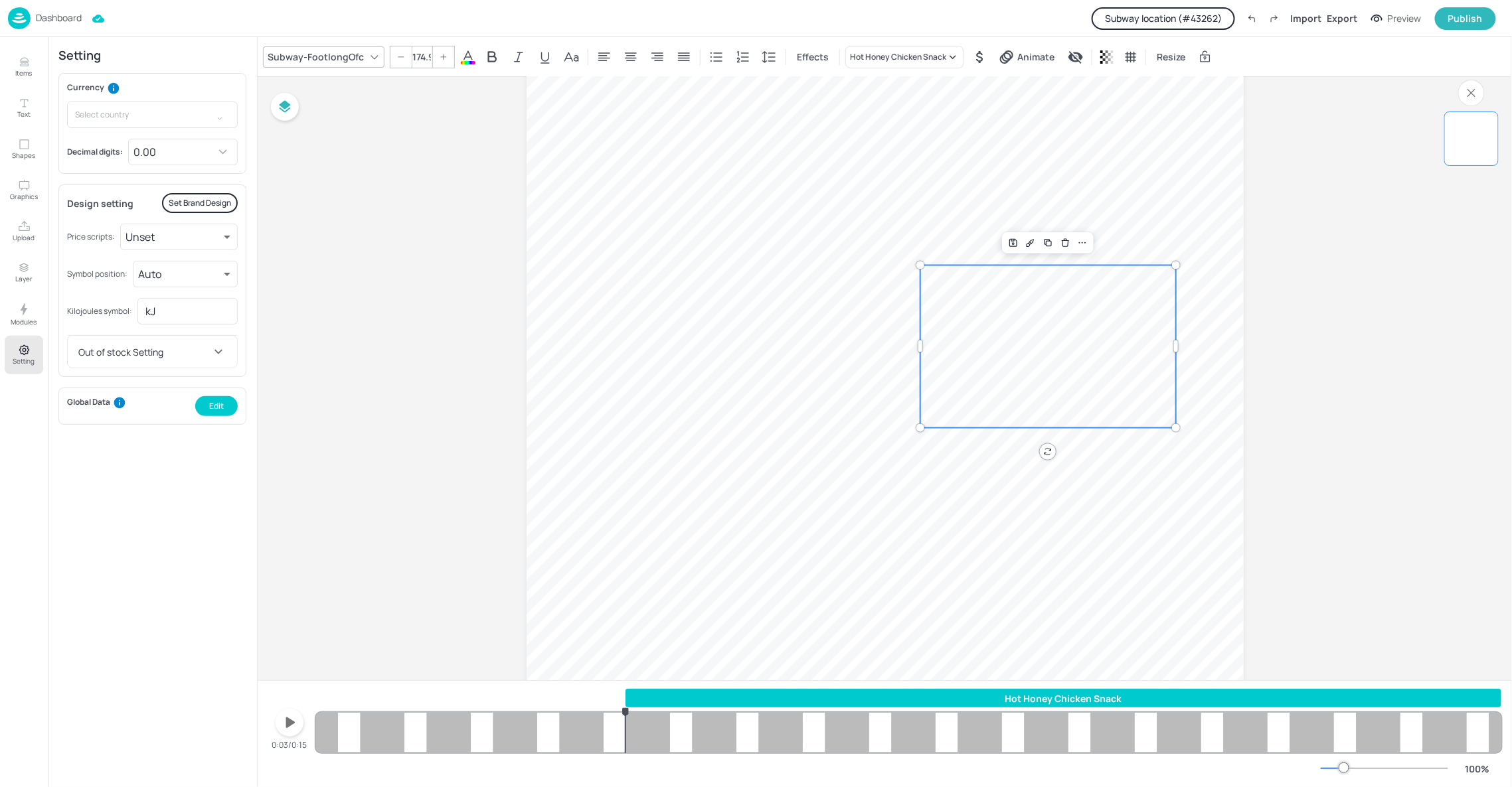
click at [469, 735] on div "Hot Honey Chicken Snack 4.50 4.50 4.50 4.50 4.50 4.50 4.50 4.50 4.50 4.50 4.50 …" at bounding box center [908, 721] width 1185 height 64
click at [283, 723] on icon "button" at bounding box center [289, 723] width 21 height 21
